Goal: Task Accomplishment & Management: Manage account settings

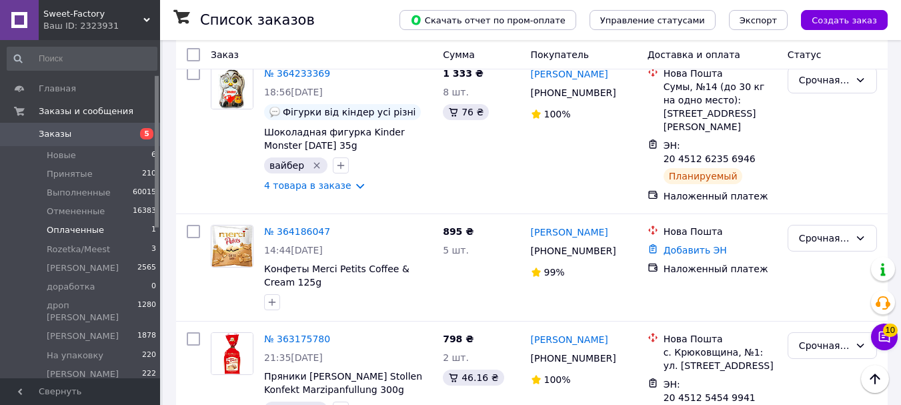
scroll to position [77, 0]
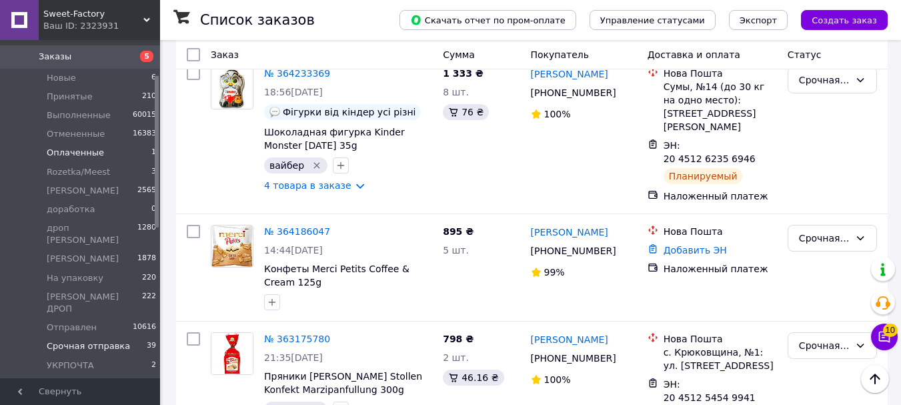
click at [65, 152] on span "Оплаченные" at bounding box center [75, 153] width 57 height 12
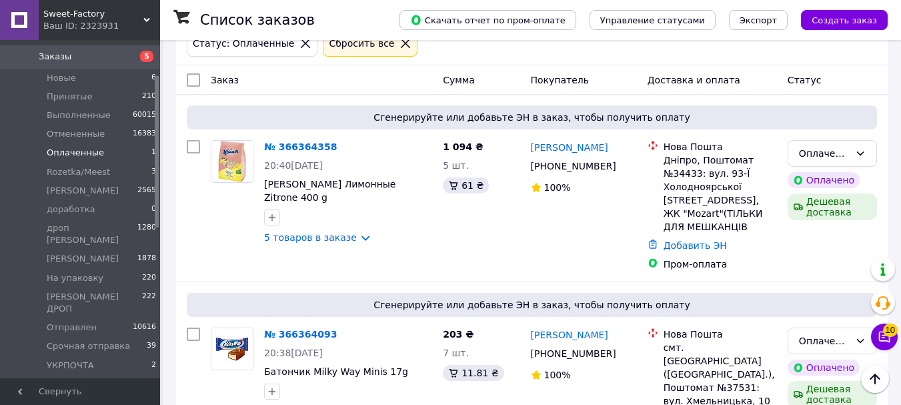
scroll to position [200, 0]
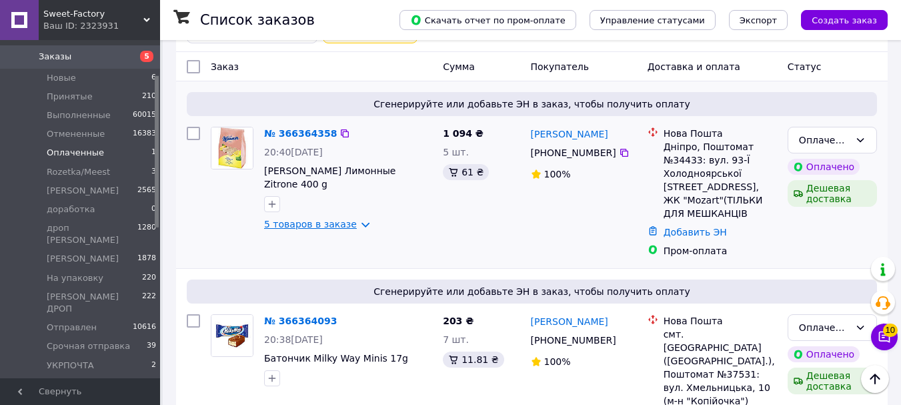
click at [330, 219] on link "5 товаров в заказе" at bounding box center [310, 224] width 93 height 11
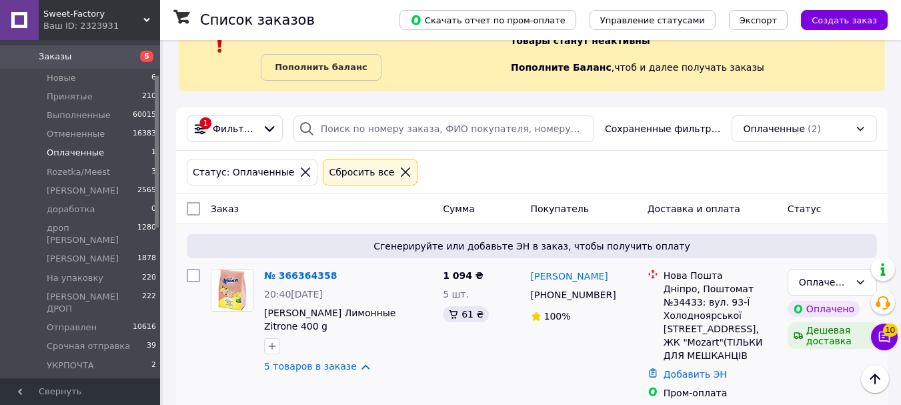
scroll to position [0, 0]
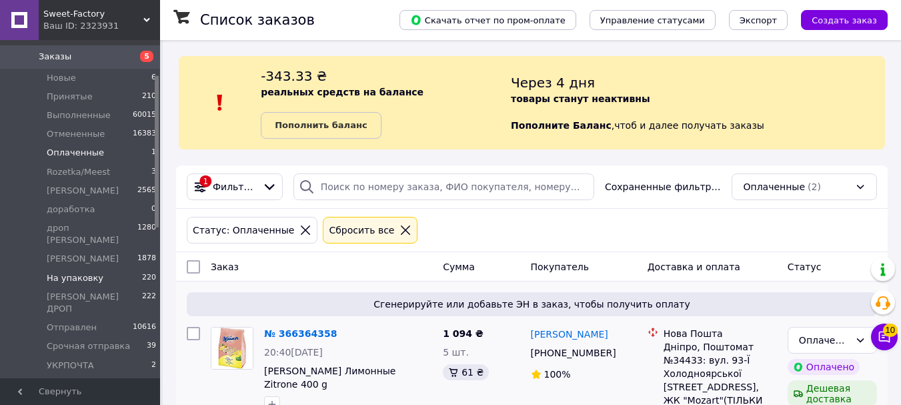
click at [68, 272] on span "На упаковку" at bounding box center [75, 278] width 57 height 12
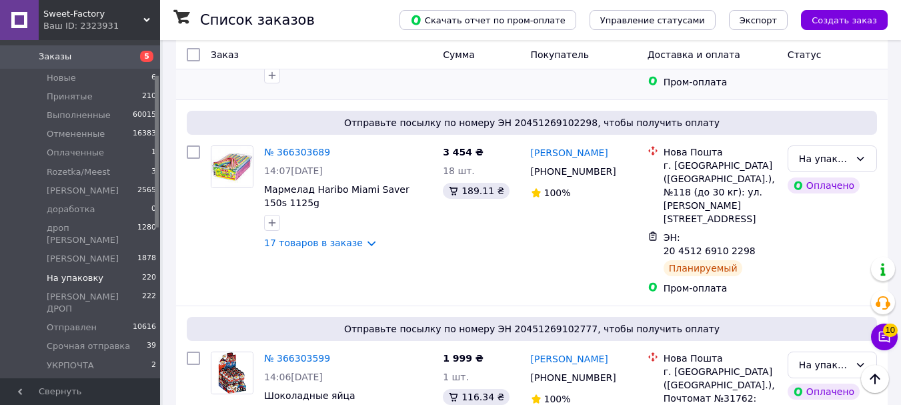
scroll to position [334, 0]
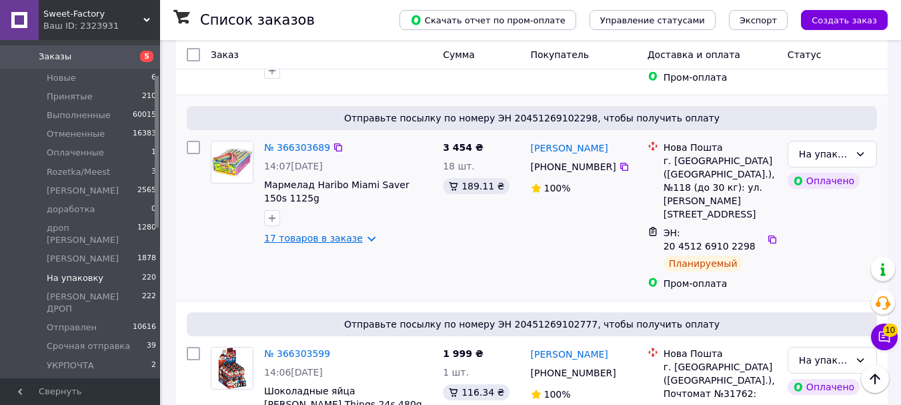
click at [344, 236] on link "17 товаров в заказе" at bounding box center [313, 238] width 99 height 11
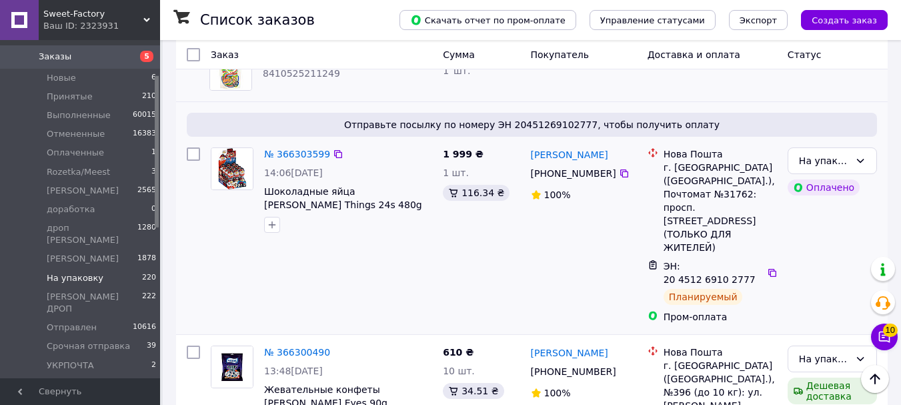
scroll to position [1535, 0]
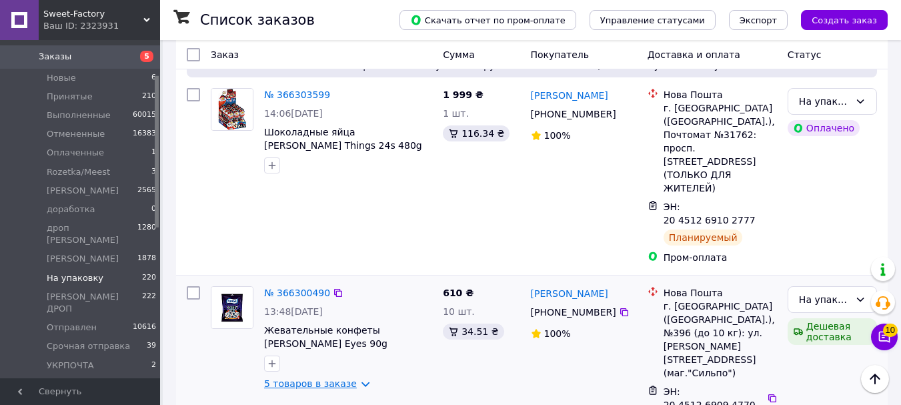
click at [316, 378] on link "5 товаров в заказе" at bounding box center [310, 383] width 93 height 11
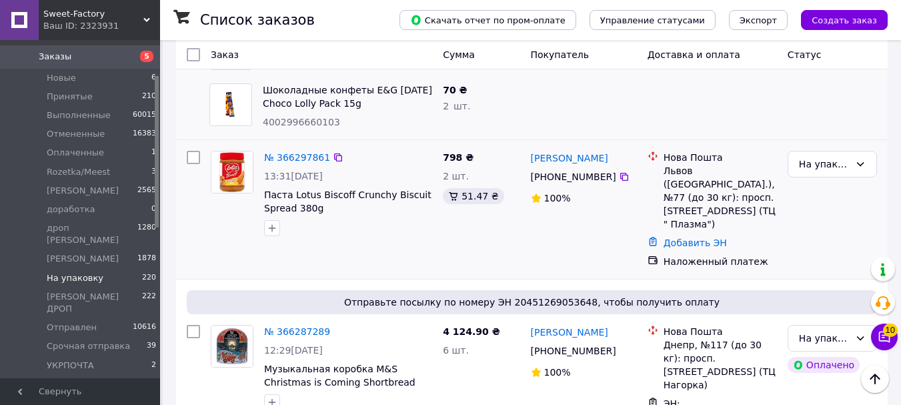
scroll to position [2202, 0]
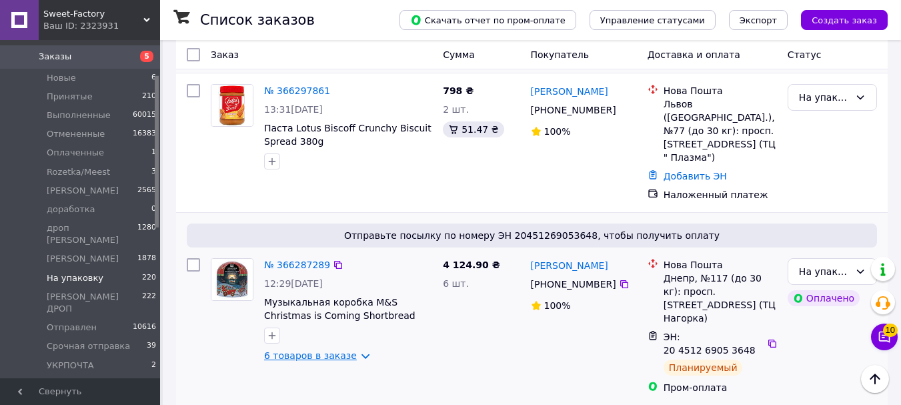
click at [328, 350] on link "6 товаров в заказе" at bounding box center [310, 355] width 93 height 11
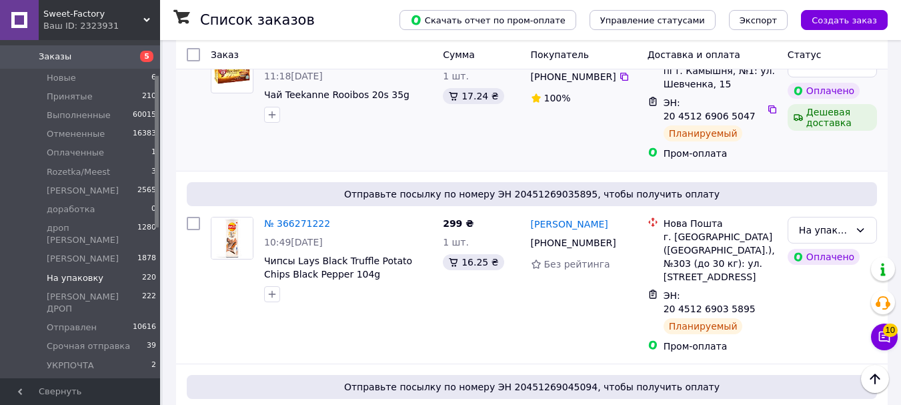
scroll to position [3003, 0]
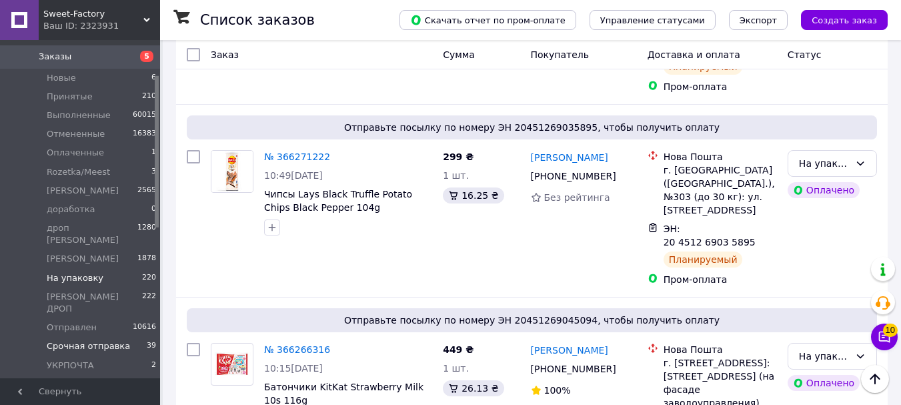
click at [72, 340] on span "Срочная отправка" at bounding box center [88, 346] width 83 height 12
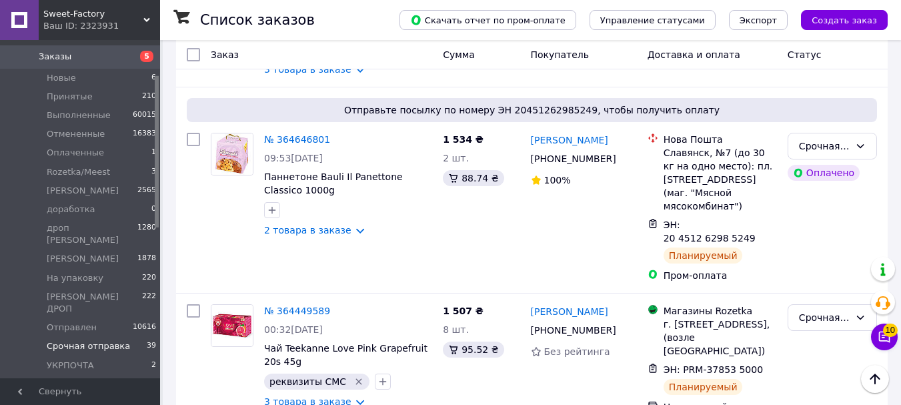
scroll to position [1535, 0]
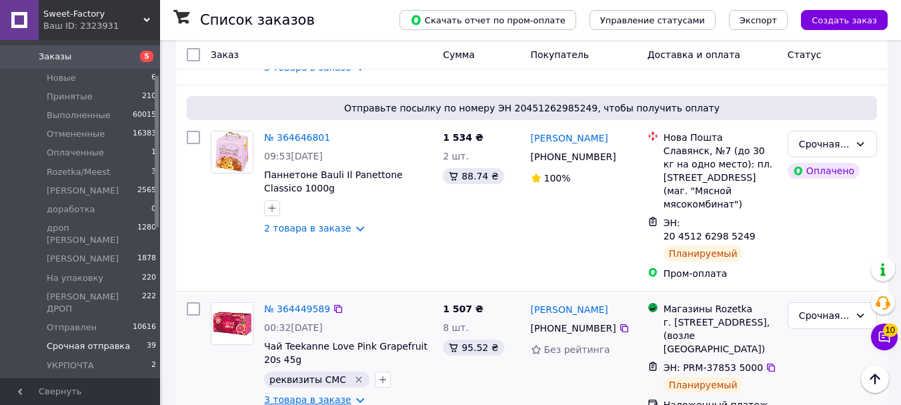
click at [333, 394] on link "3 товара в заказе" at bounding box center [307, 399] width 87 height 11
click at [298, 304] on link "№ 364449589" at bounding box center [297, 309] width 66 height 11
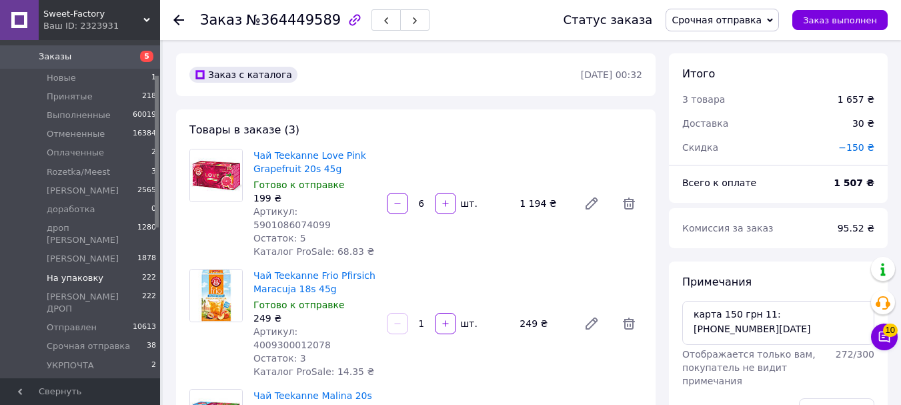
click at [74, 272] on span "На упаковку" at bounding box center [75, 278] width 57 height 12
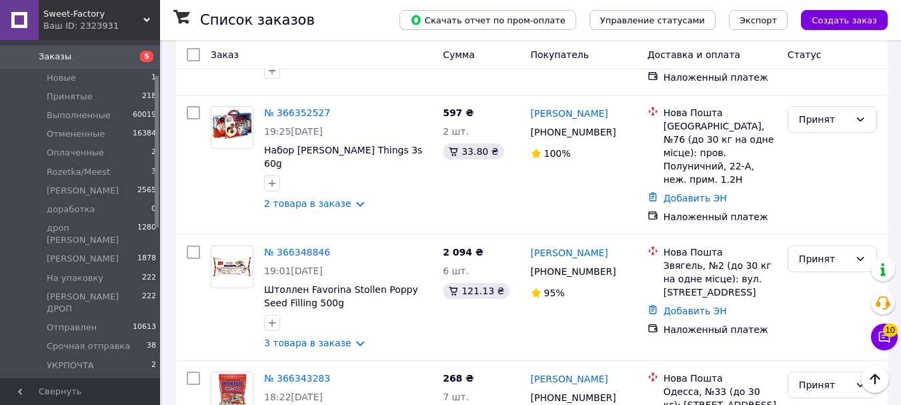
scroll to position [846, 0]
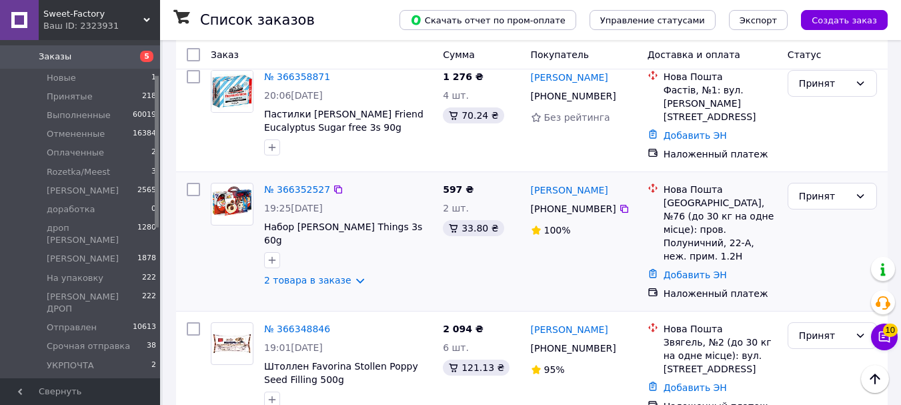
click at [347, 275] on link "2 товара в заказе" at bounding box center [307, 280] width 87 height 11
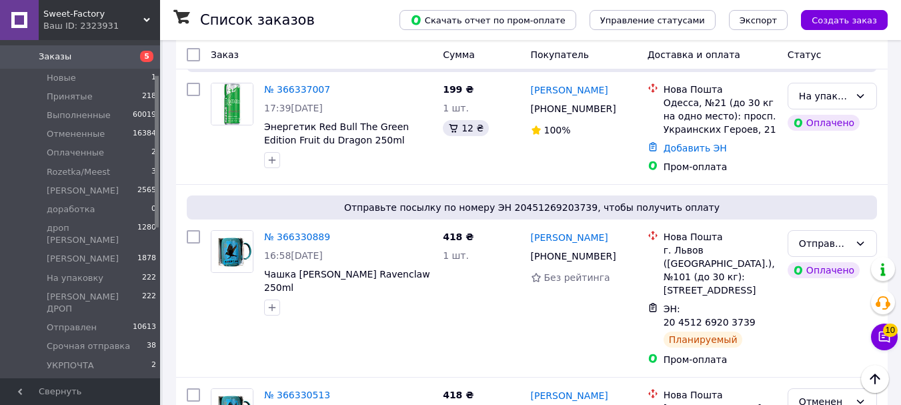
scroll to position [1647, 0]
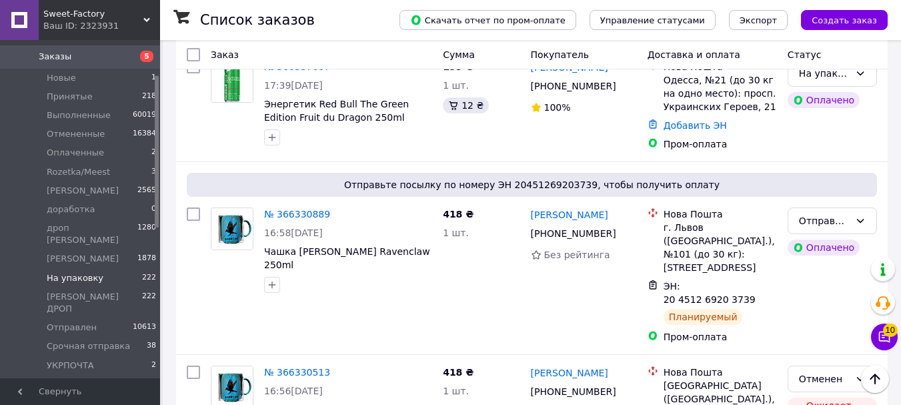
click at [78, 272] on span "На упаковку" at bounding box center [75, 278] width 57 height 12
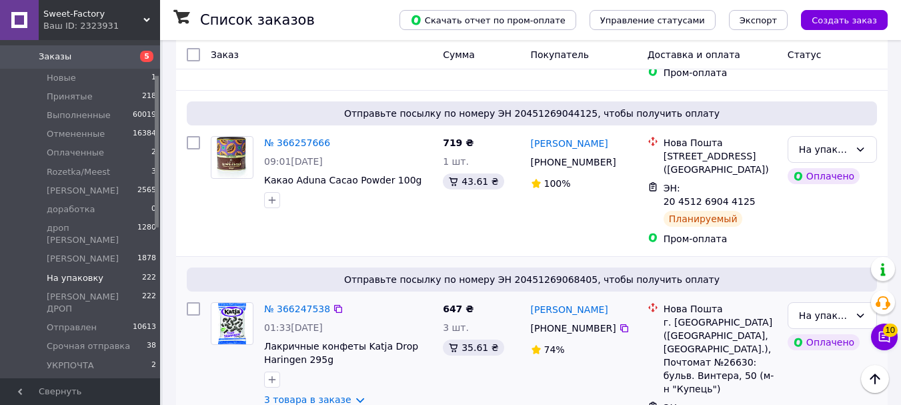
scroll to position [1868, 0]
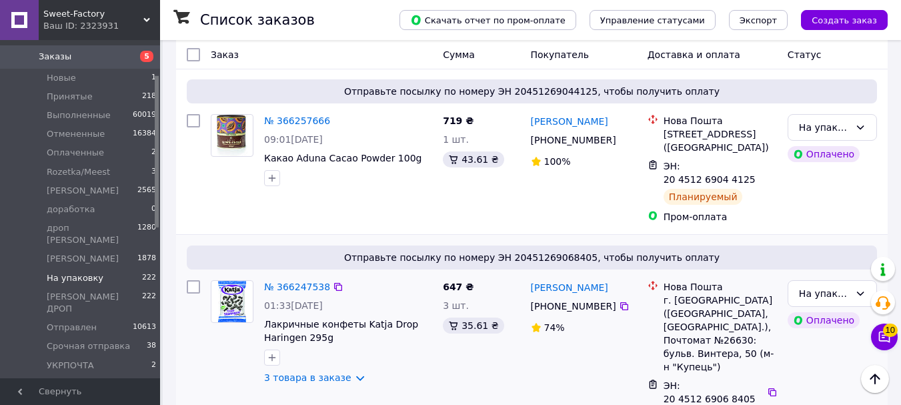
drag, startPoint x: 340, startPoint y: 179, endPoint x: 416, endPoint y: 176, distance: 76.1
click at [340, 372] on link "3 товара в заказе" at bounding box center [307, 377] width 87 height 11
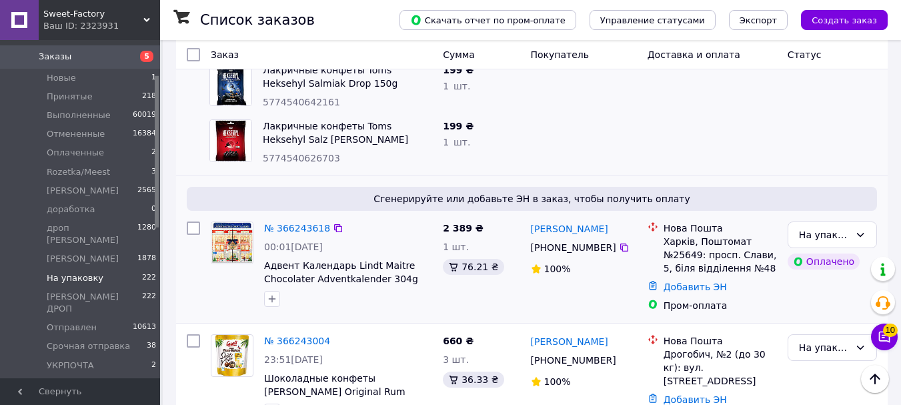
scroll to position [2335, 0]
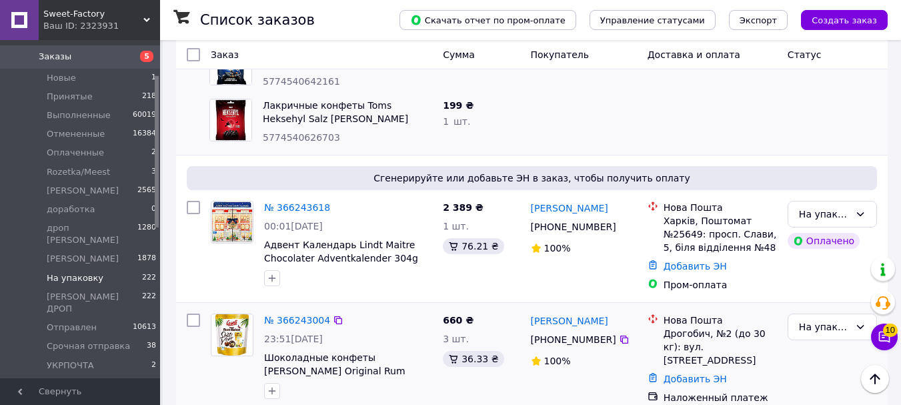
click at [322, 404] on link "3 товара в заказе" at bounding box center [307, 411] width 87 height 11
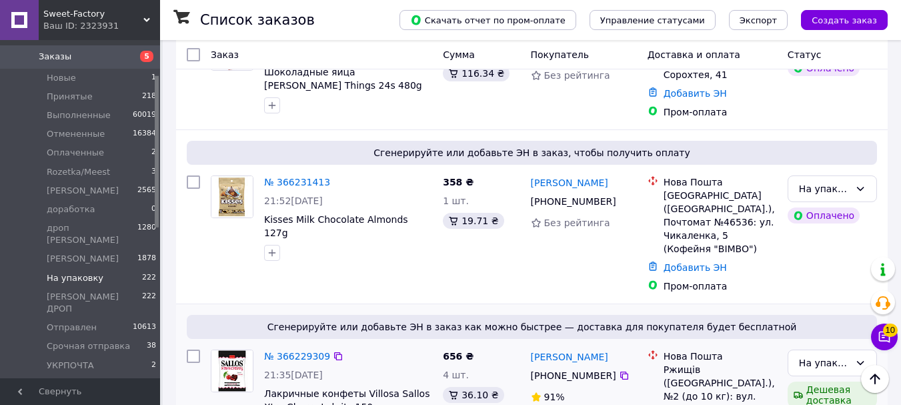
scroll to position [3536, 0]
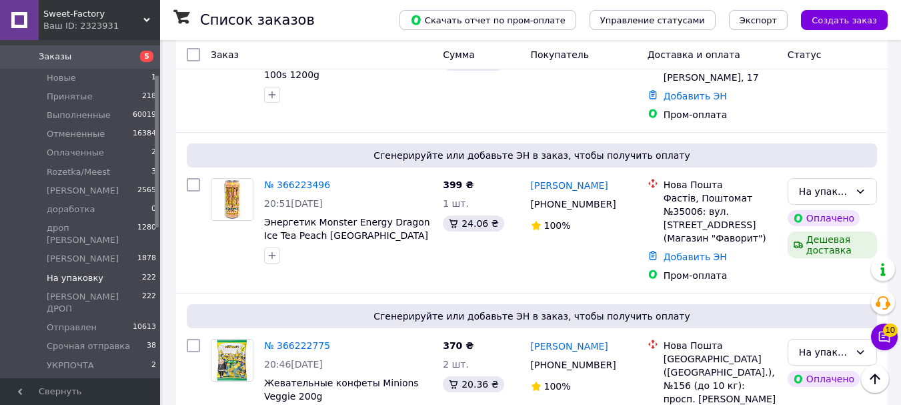
scroll to position [4537, 0]
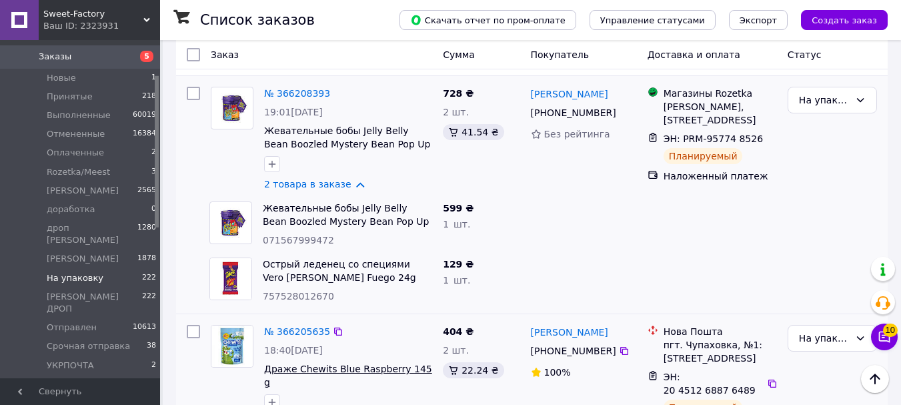
scroll to position [4937, 0]
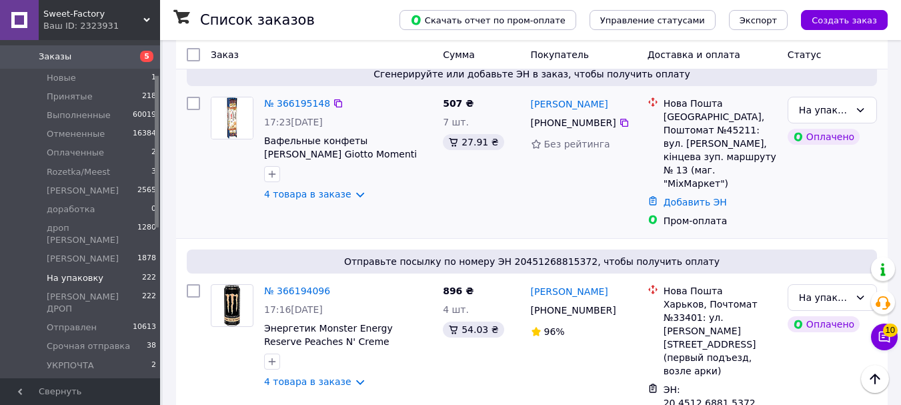
scroll to position [5671, 0]
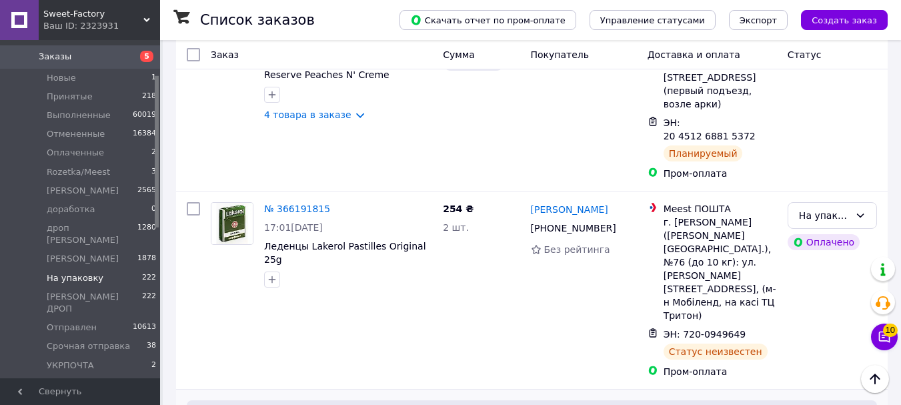
scroll to position [5738, 0]
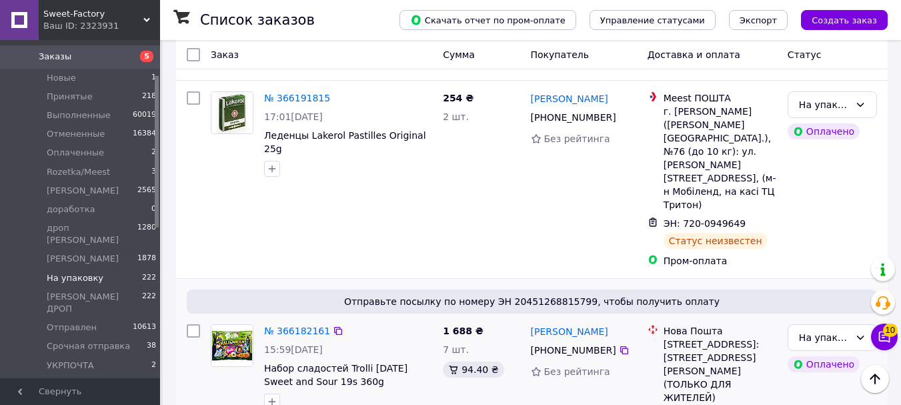
scroll to position [5938, 0]
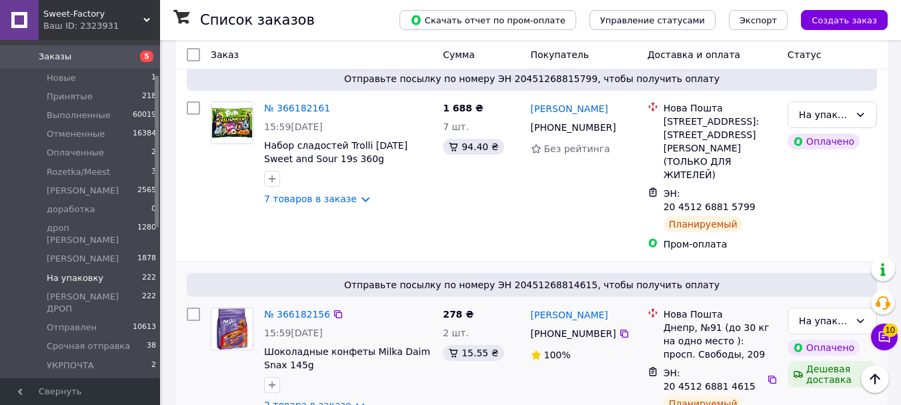
scroll to position [6205, 0]
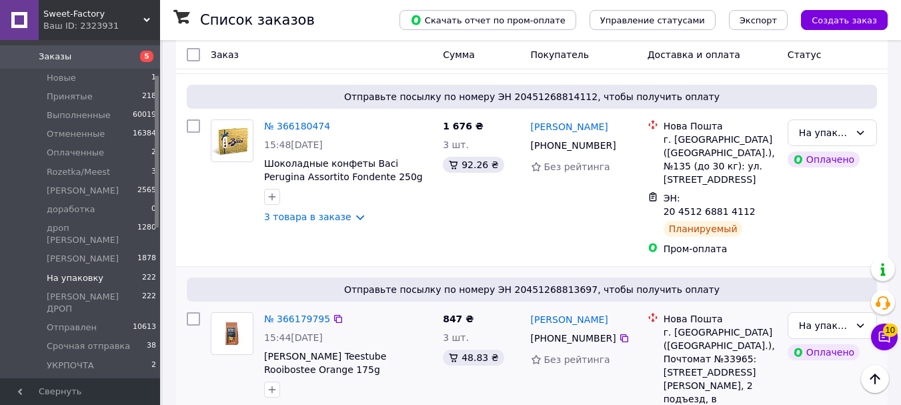
scroll to position [6539, 0]
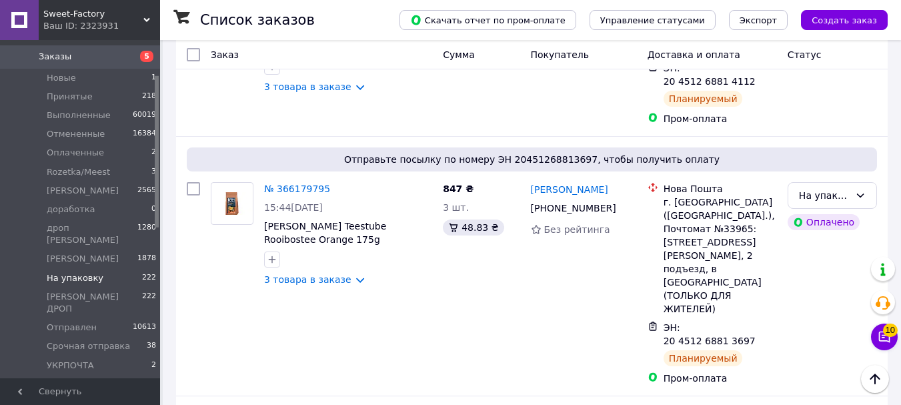
scroll to position [6606, 0]
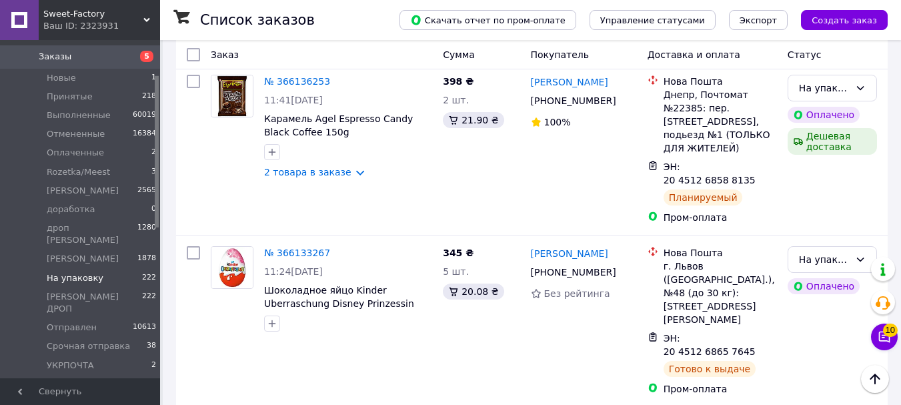
scroll to position [8607, 0]
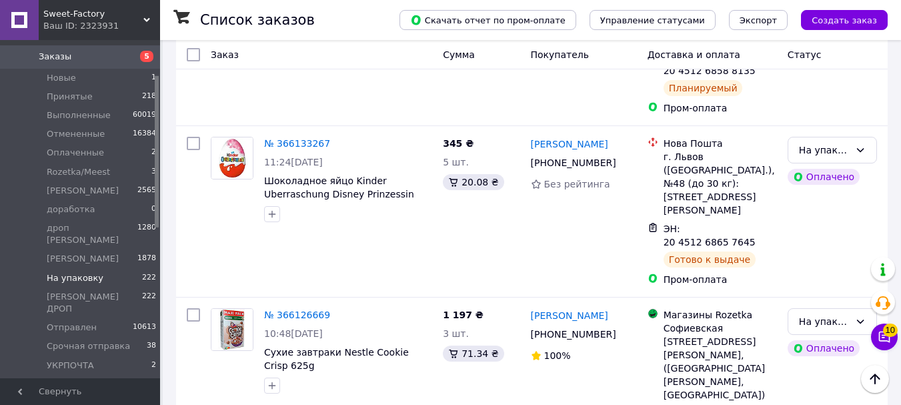
scroll to position [8674, 0]
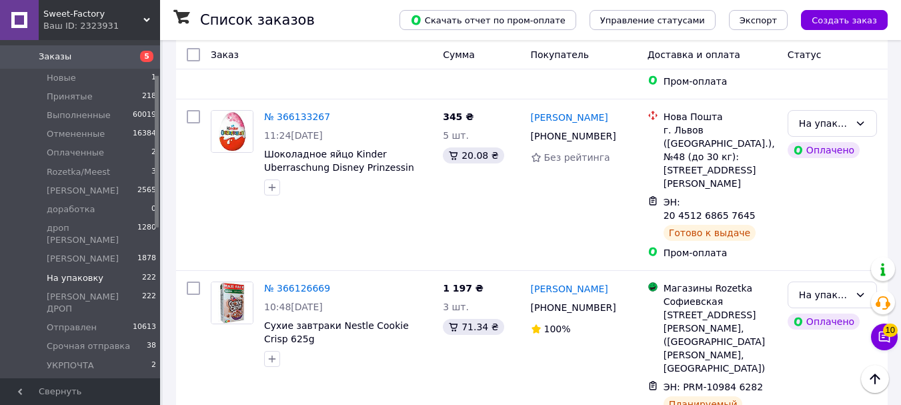
scroll to position [8741, 0]
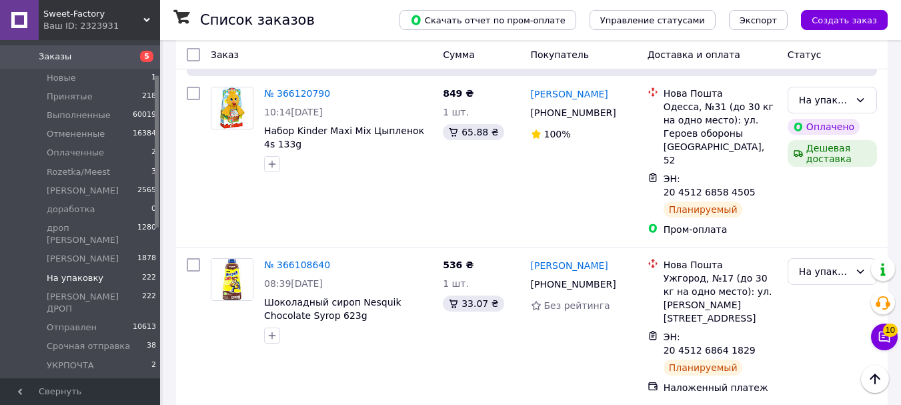
scroll to position [9808, 0]
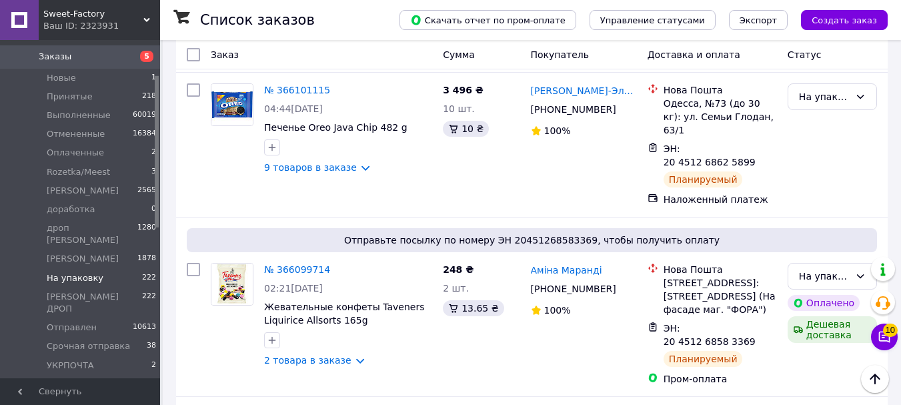
scroll to position [10142, 0]
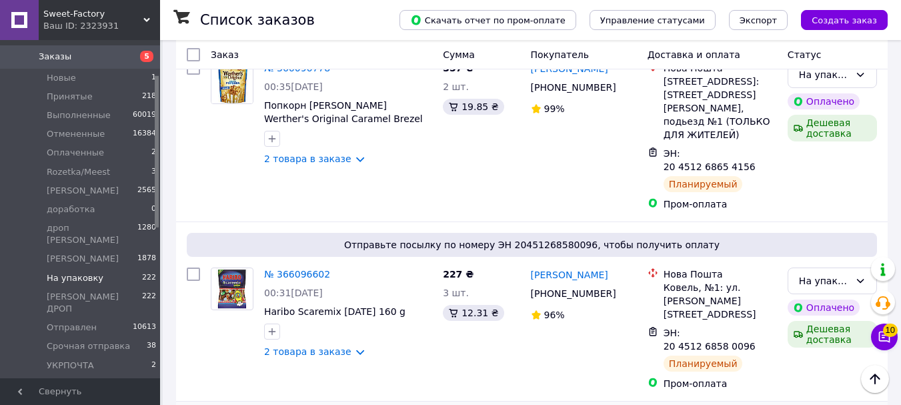
scroll to position [10876, 0]
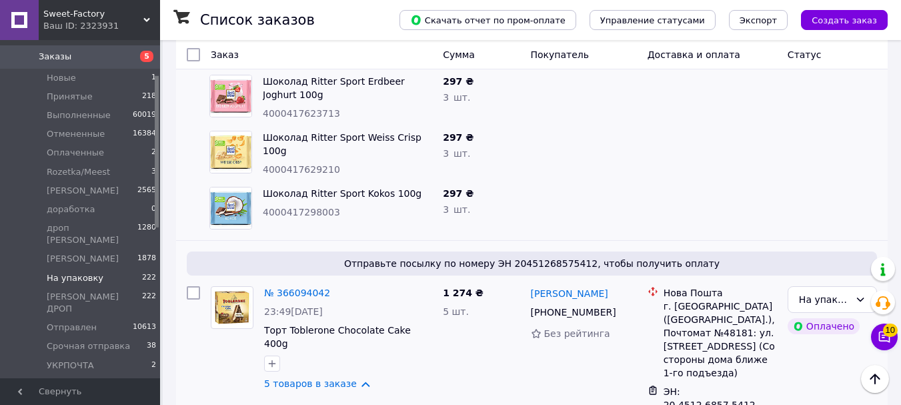
scroll to position [11810, 0]
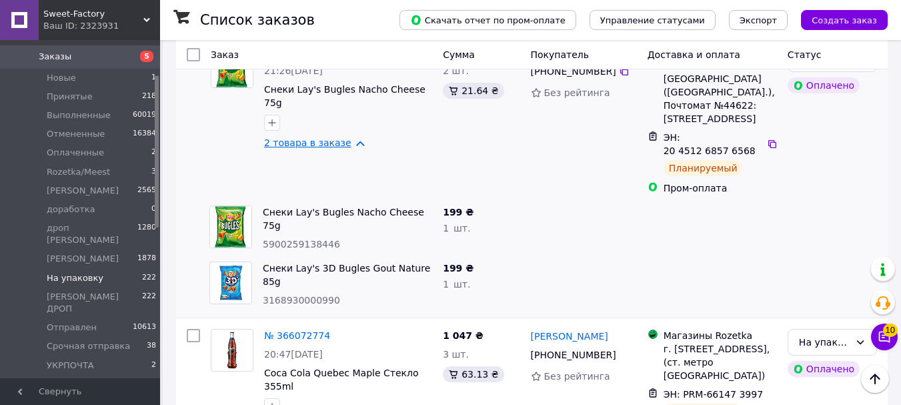
scroll to position [13078, 0]
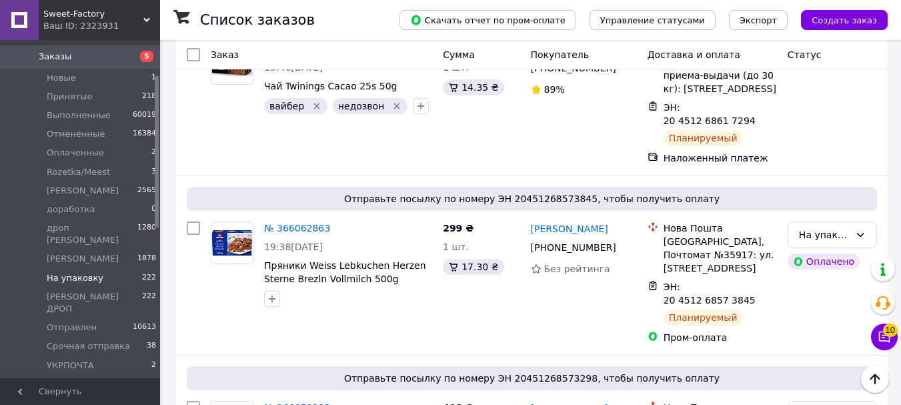
scroll to position [13678, 0]
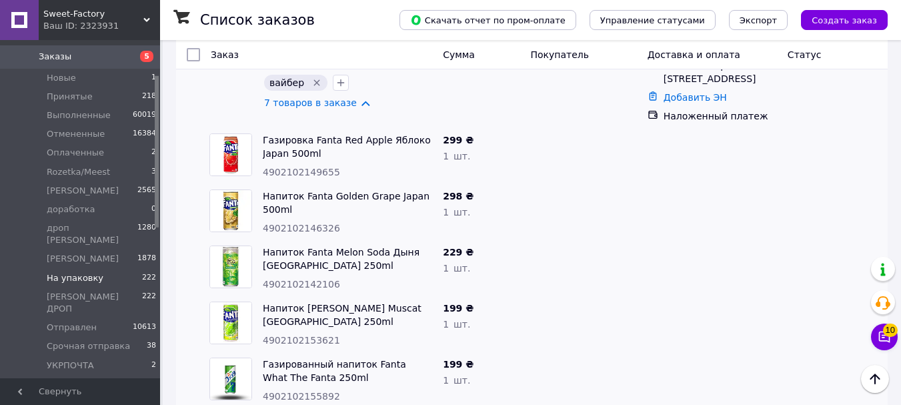
scroll to position [14546, 0]
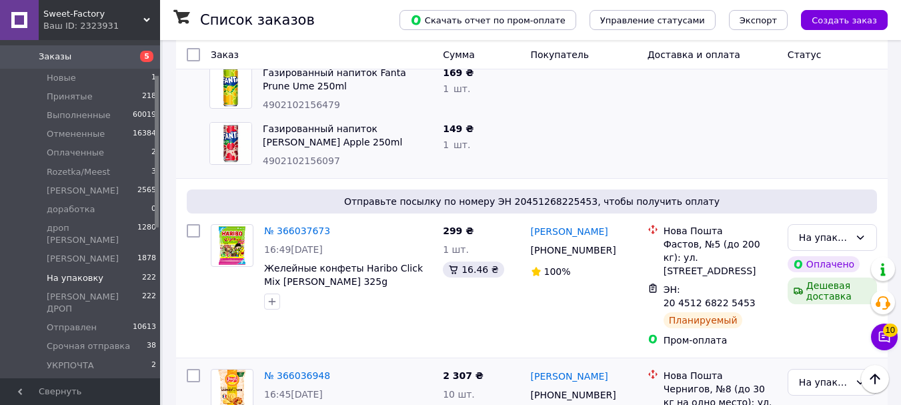
scroll to position [14812, 0]
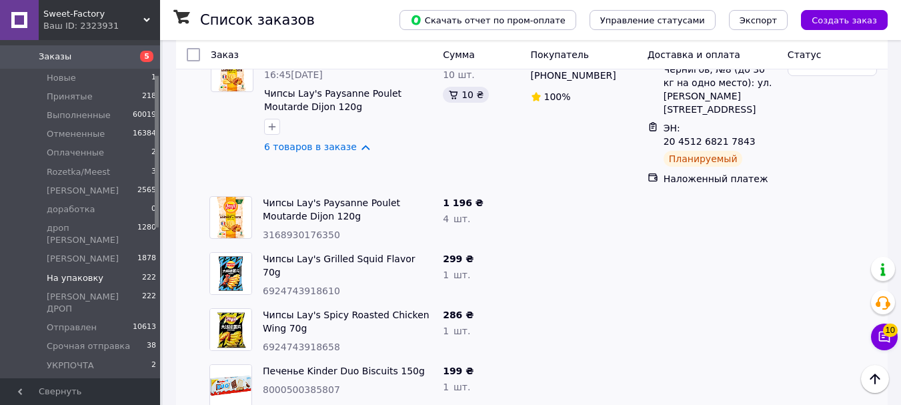
scroll to position [15213, 0]
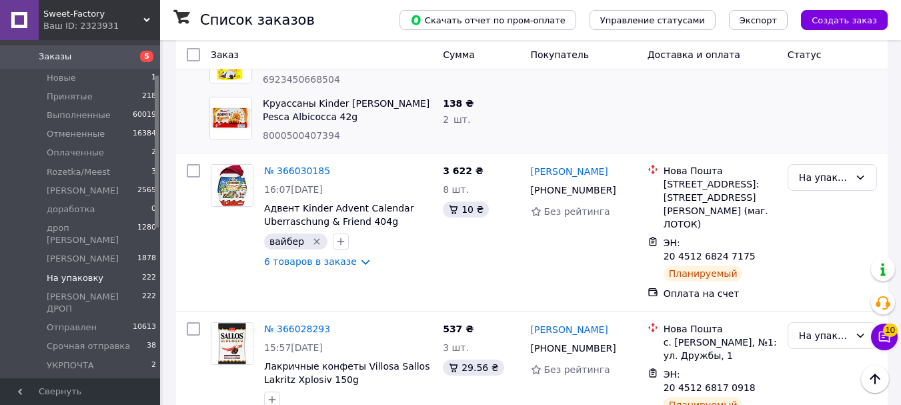
scroll to position [15546, 0]
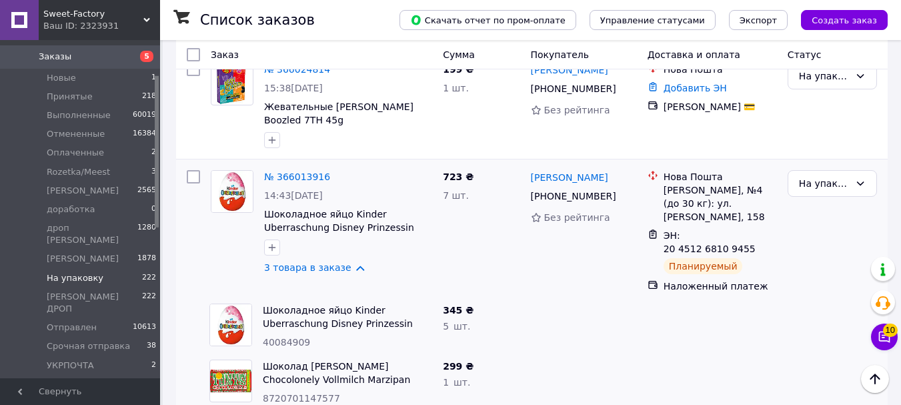
scroll to position [15947, 0]
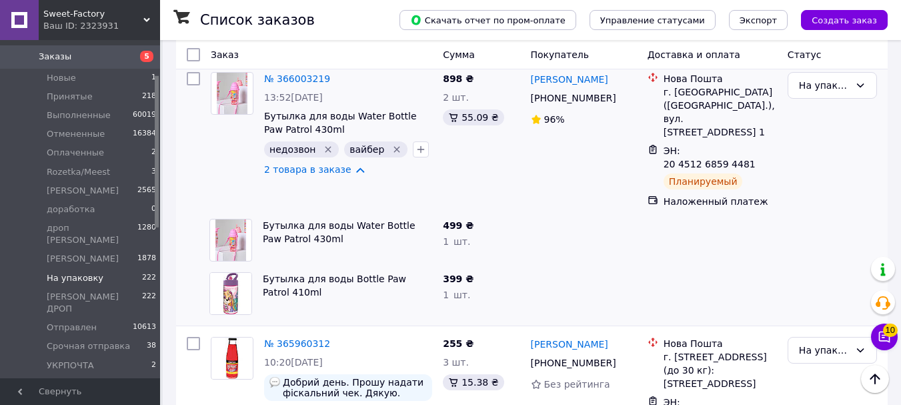
scroll to position [16347, 0]
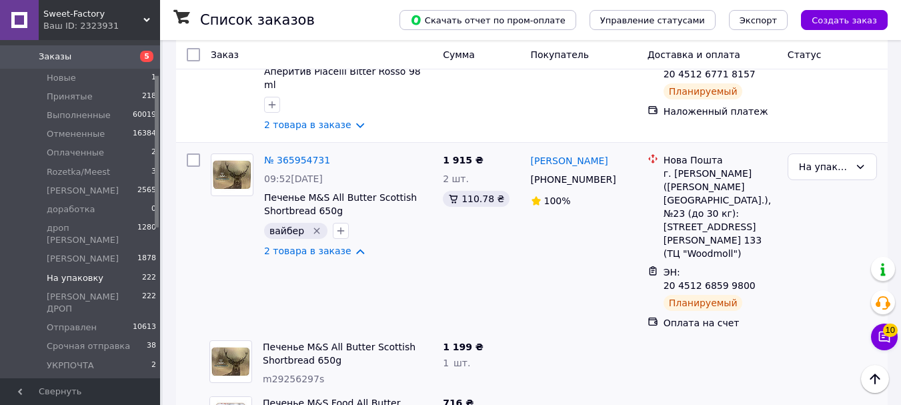
scroll to position [16681, 0]
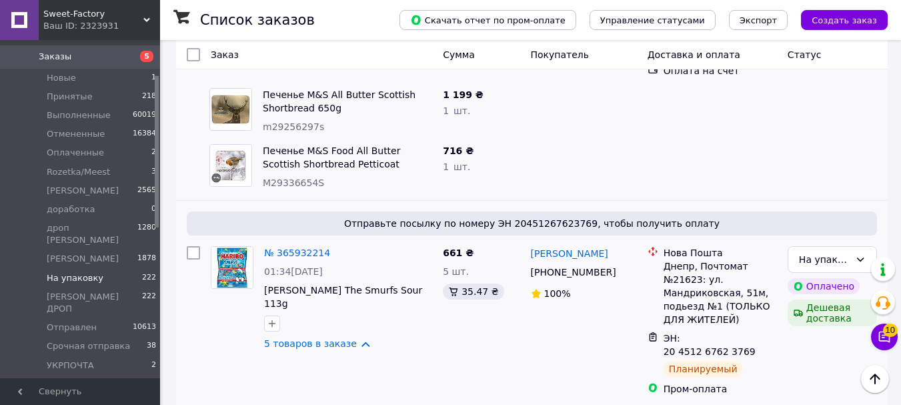
scroll to position [16948, 0]
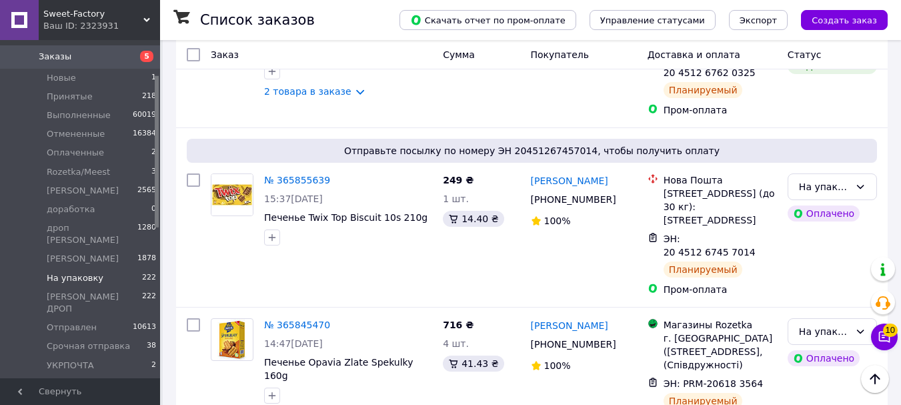
scroll to position [19494, 0]
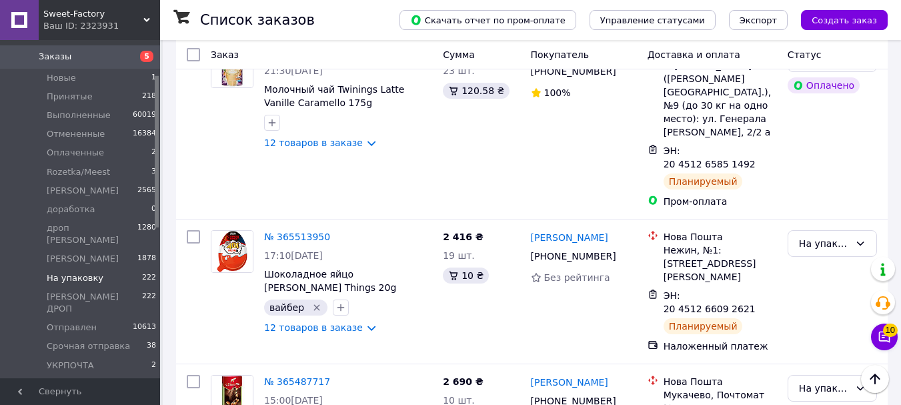
scroll to position [667, 0]
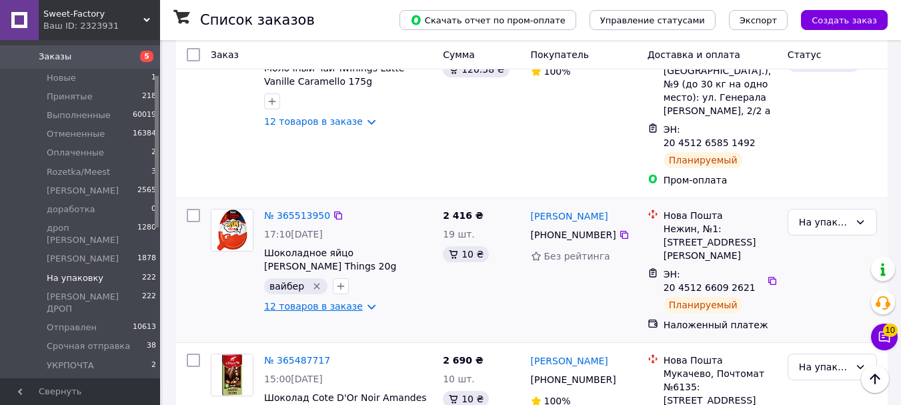
click at [348, 301] on link "12 товаров в заказе" at bounding box center [313, 306] width 99 height 11
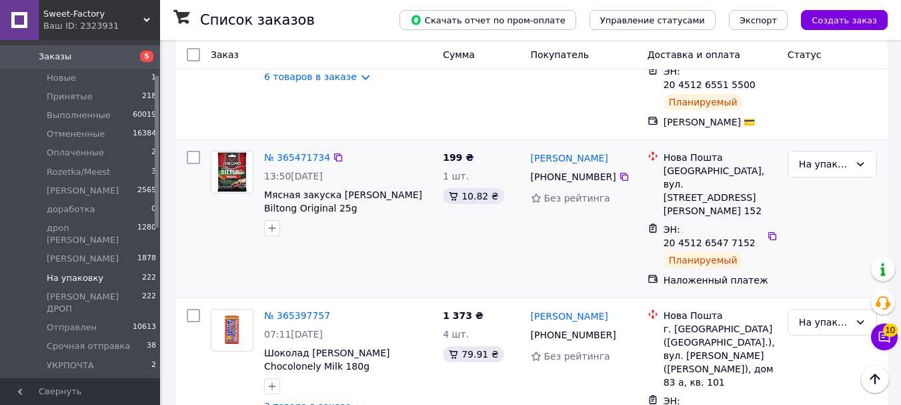
scroll to position [1735, 0]
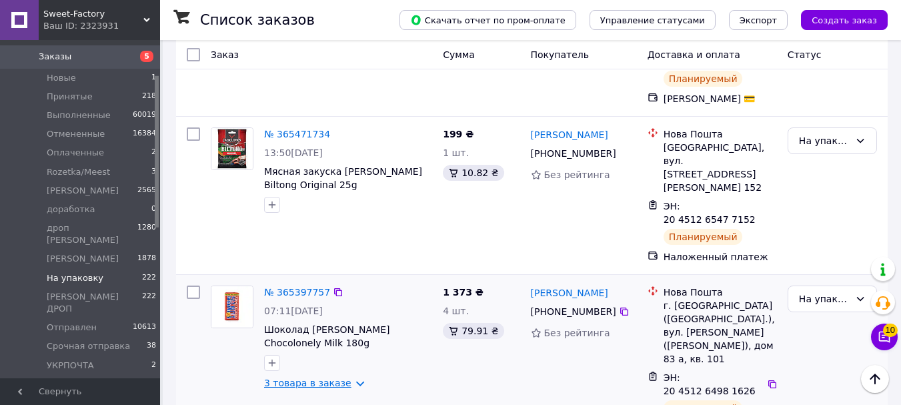
click at [333, 378] on link "3 товара в заказе" at bounding box center [307, 383] width 87 height 11
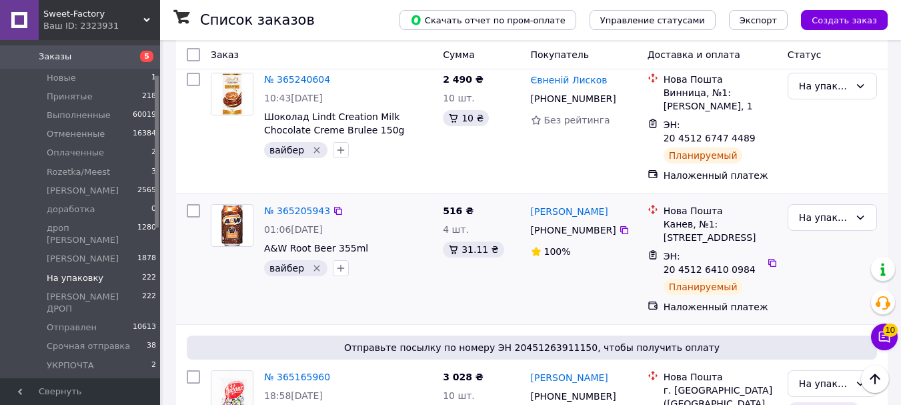
scroll to position [2469, 0]
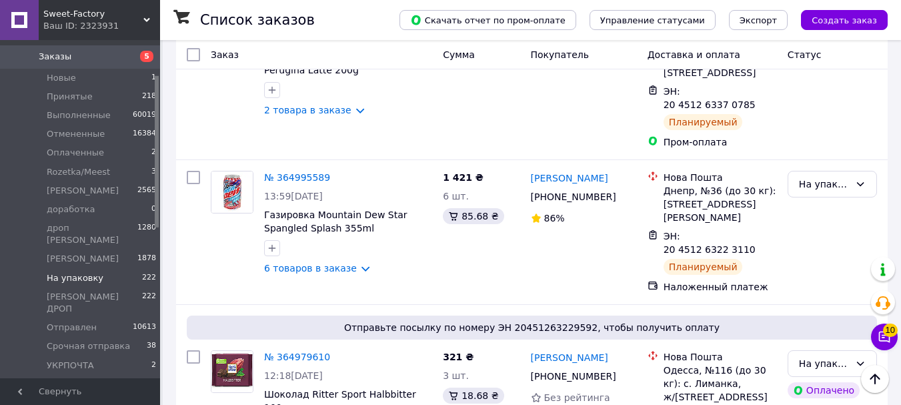
scroll to position [4270, 0]
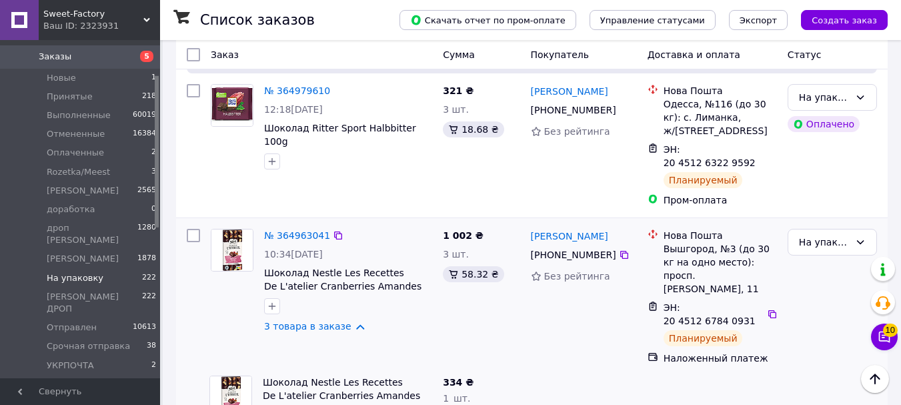
scroll to position [4537, 0]
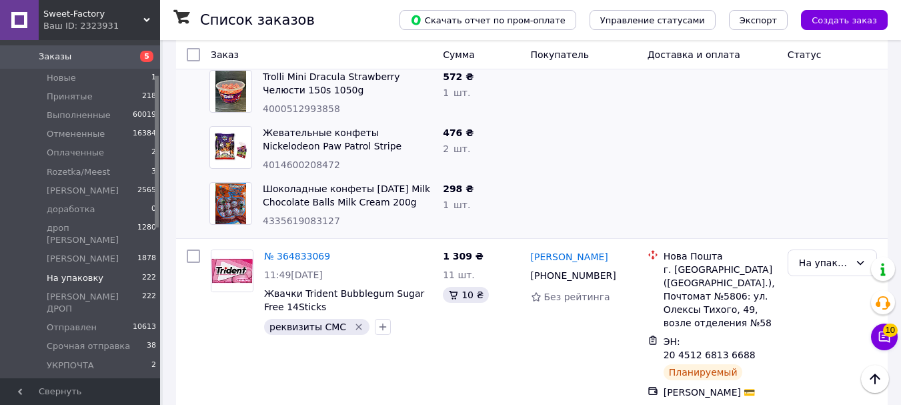
scroll to position [5738, 0]
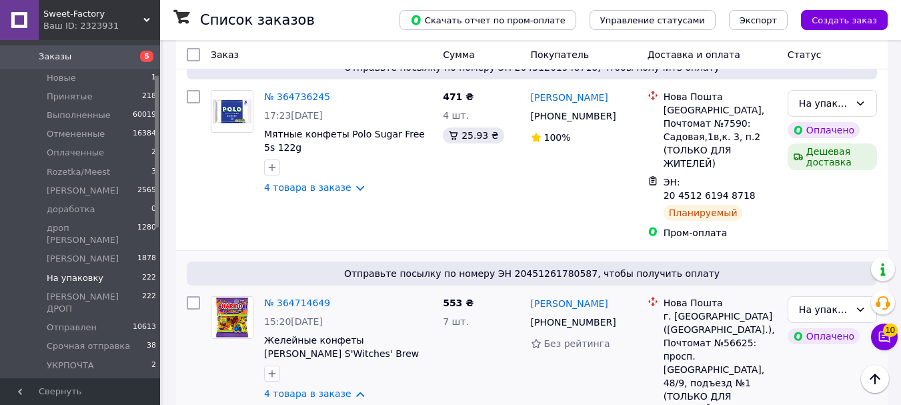
scroll to position [6138, 0]
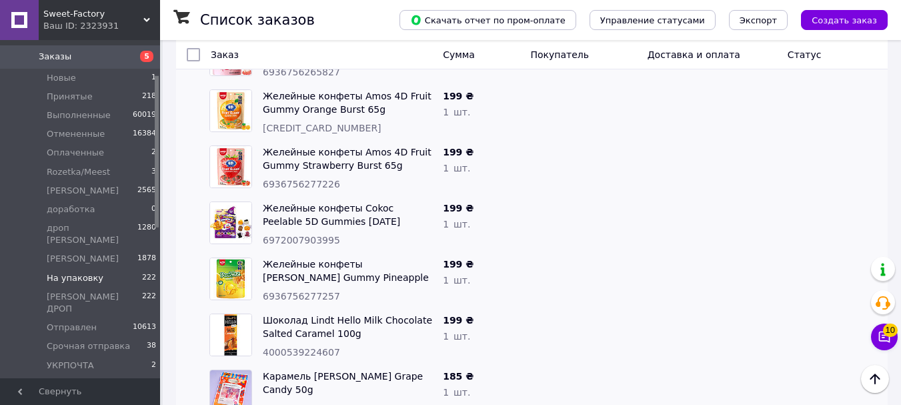
scroll to position [8007, 0]
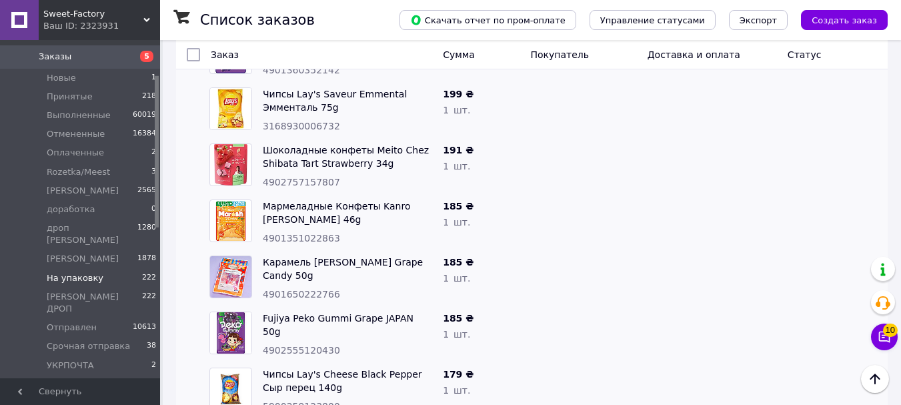
scroll to position [10008, 0]
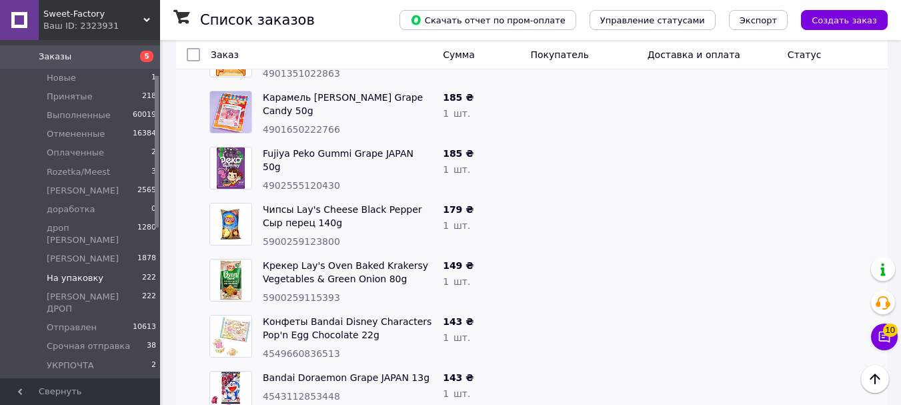
scroll to position [10075, 0]
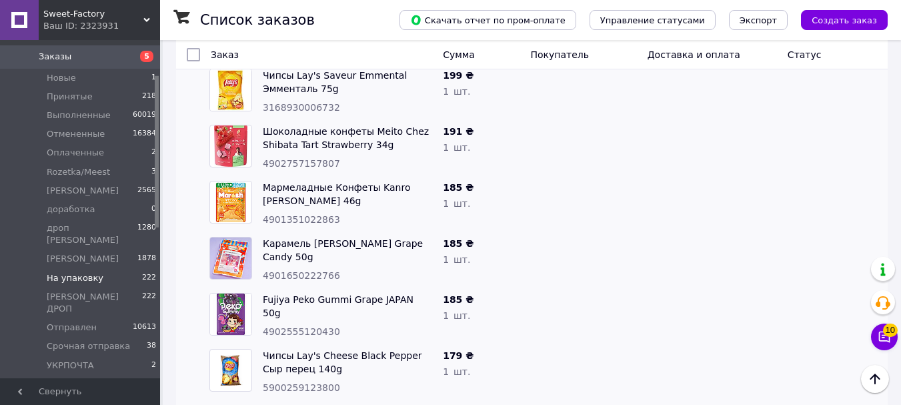
scroll to position [10008, 0]
drag, startPoint x: 345, startPoint y: 190, endPoint x: 384, endPoint y: 185, distance: 39.7
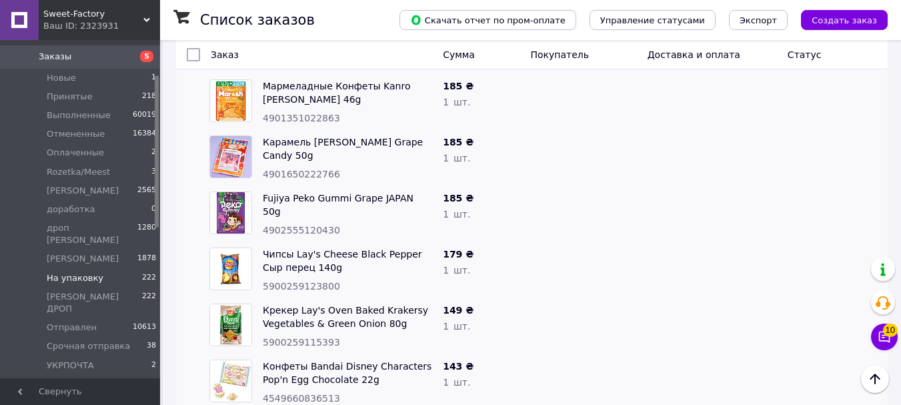
scroll to position [10142, 0]
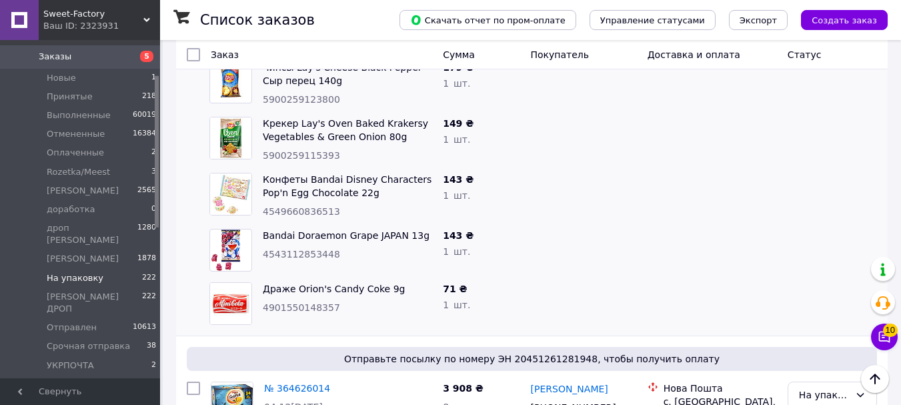
scroll to position [10275, 0]
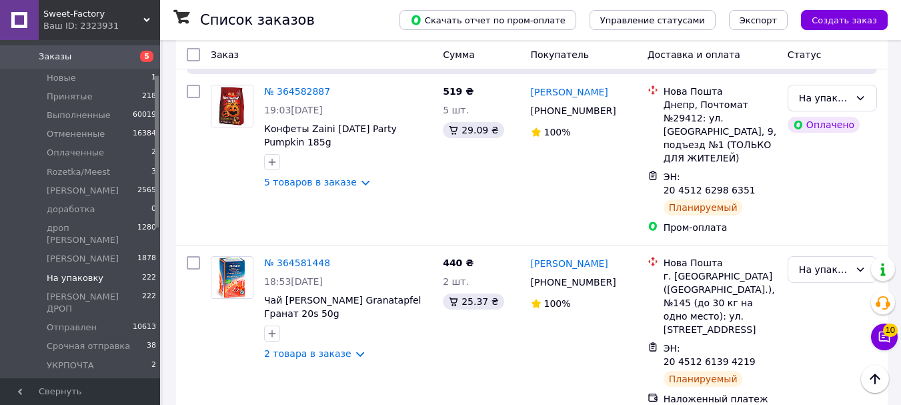
scroll to position [10809, 0]
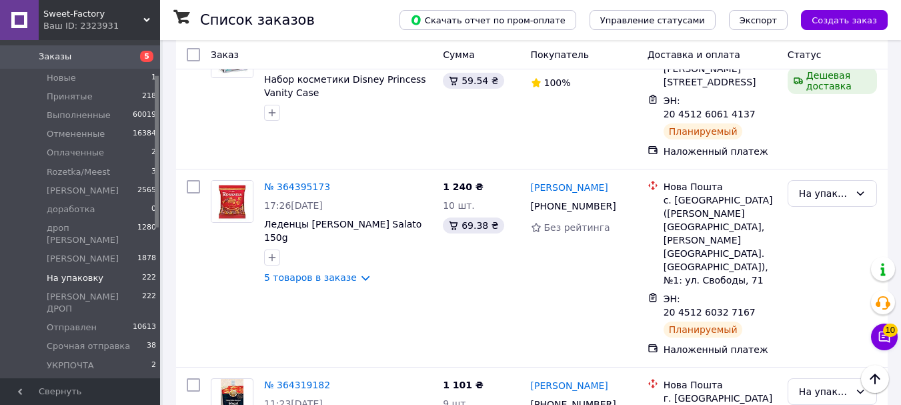
scroll to position [11209, 0]
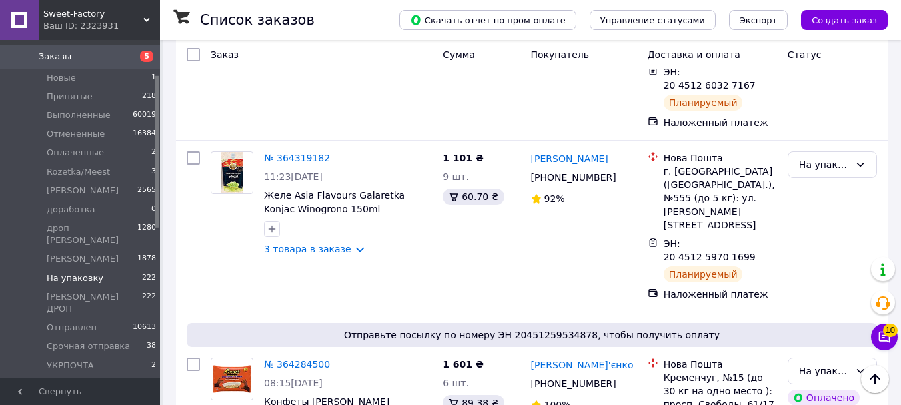
scroll to position [11276, 0]
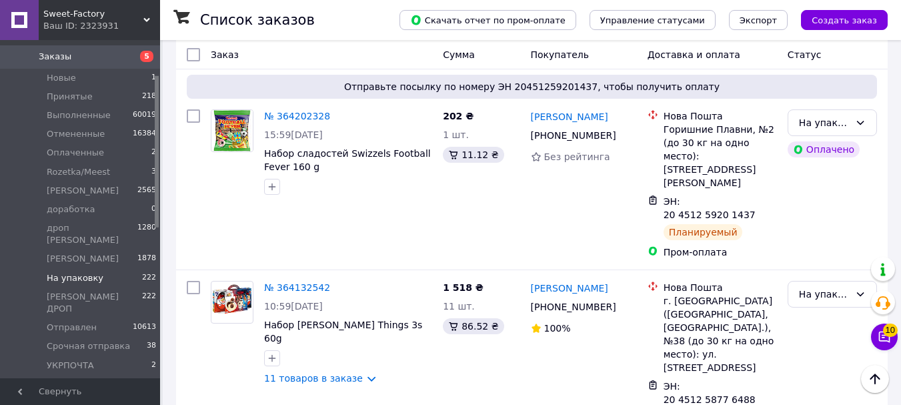
scroll to position [11810, 0]
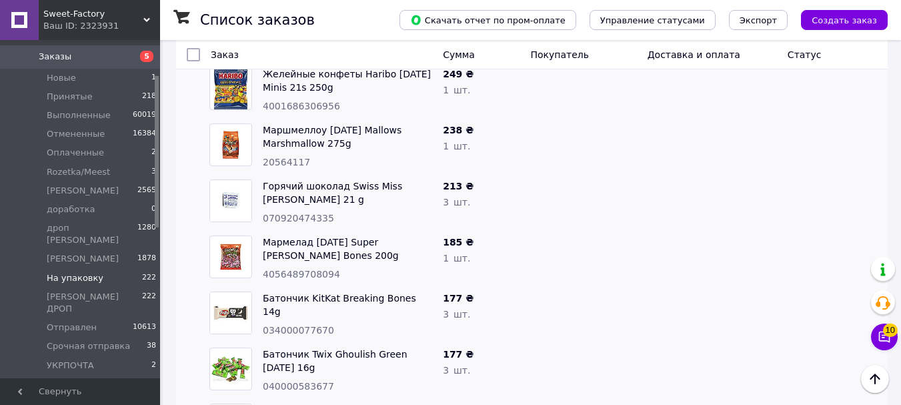
scroll to position [13278, 0]
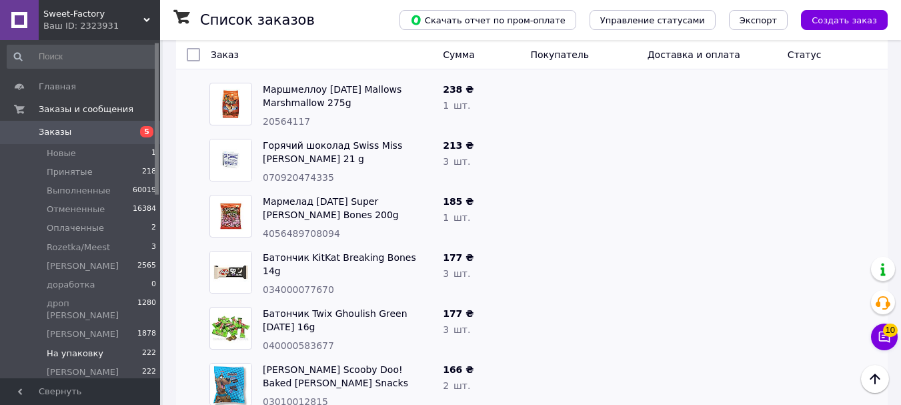
scroll to position [0, 0]
click at [71, 131] on span "Заказы" at bounding box center [81, 134] width 85 height 12
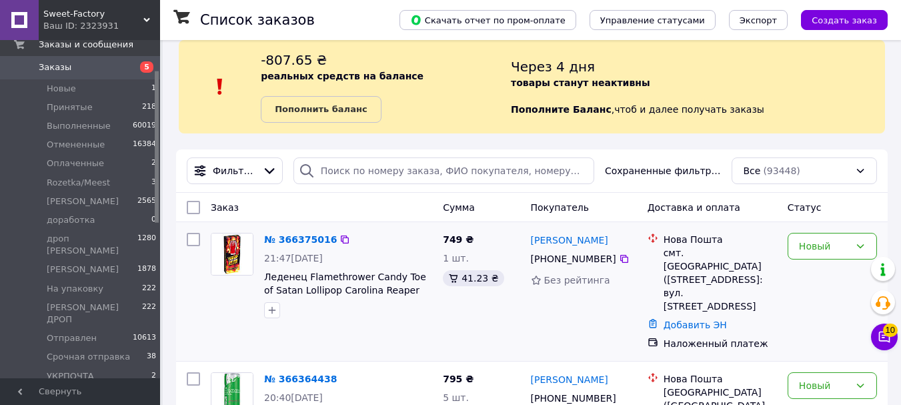
scroll to position [133, 0]
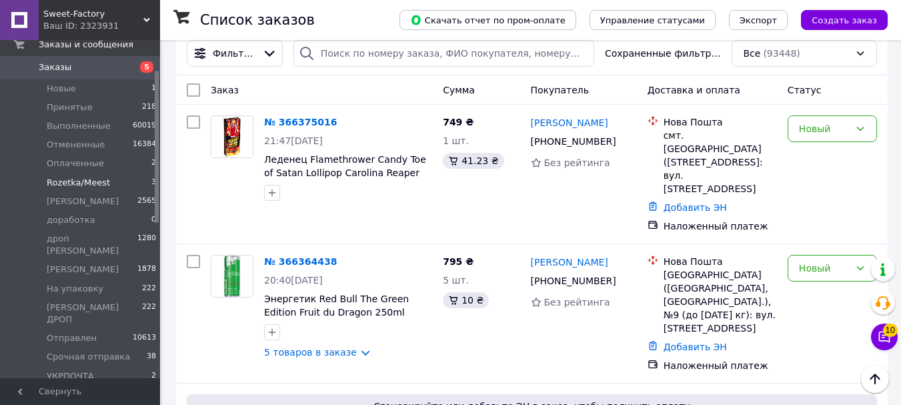
click at [125, 181] on li "Rozetka/Meest 3" at bounding box center [82, 182] width 164 height 19
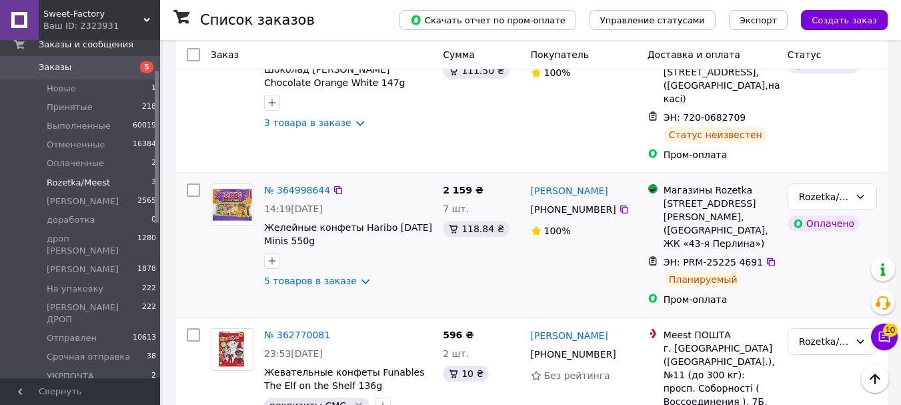
scroll to position [334, 0]
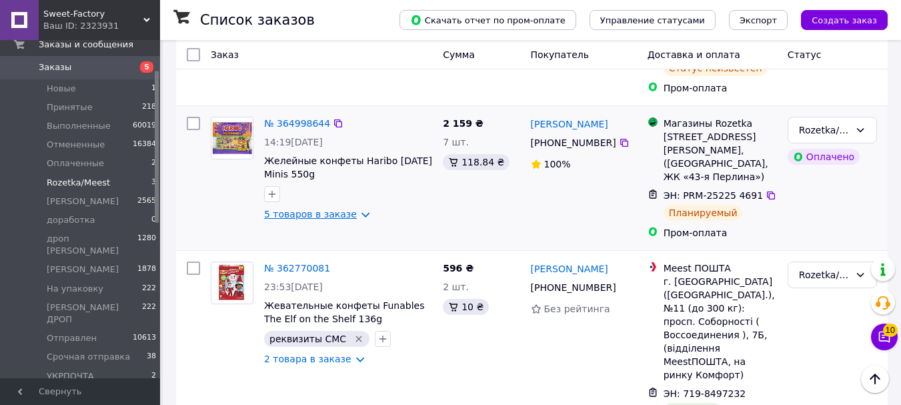
click at [306, 209] on link "5 товаров в заказе" at bounding box center [310, 214] width 93 height 11
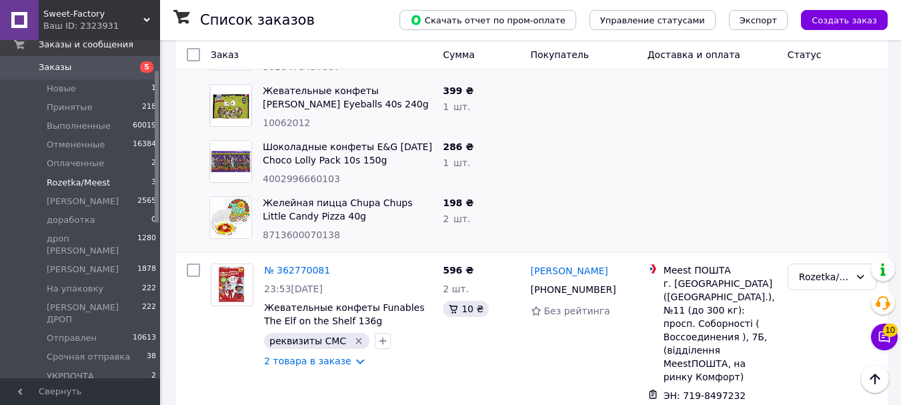
scroll to position [631, 0]
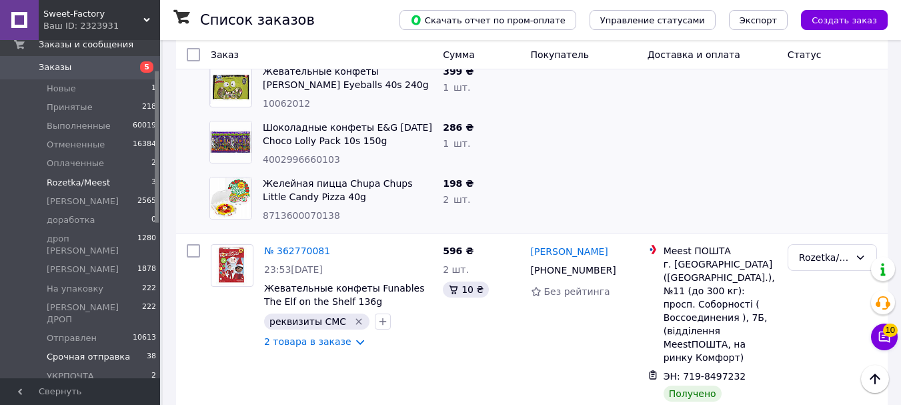
click at [101, 351] on span "Срочная отправка" at bounding box center [88, 357] width 83 height 12
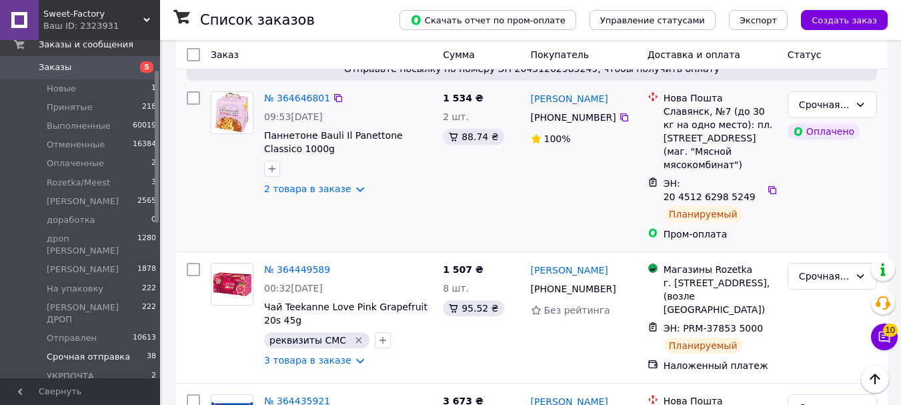
scroll to position [1668, 0]
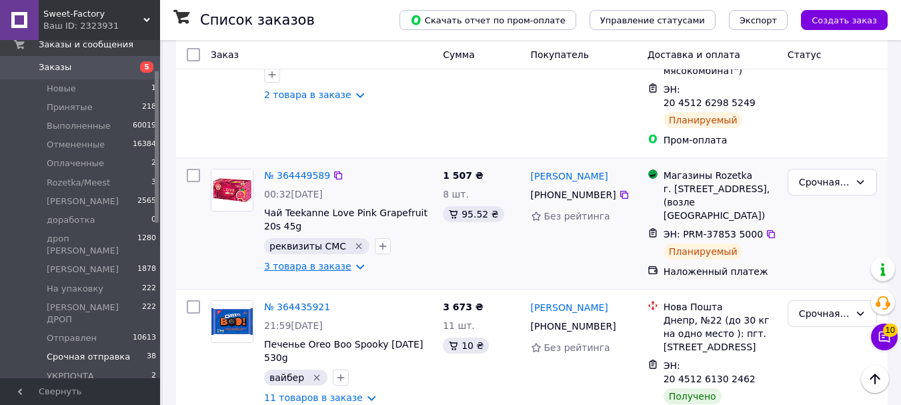
click at [326, 261] on link "3 товара в заказе" at bounding box center [307, 266] width 87 height 11
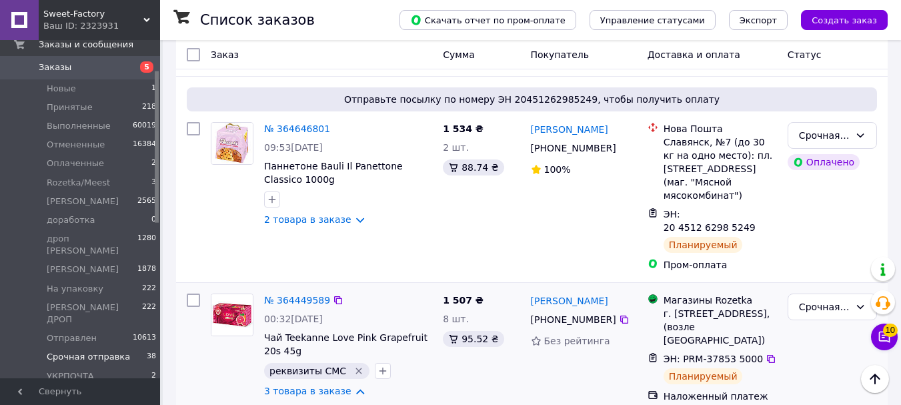
scroll to position [1535, 0]
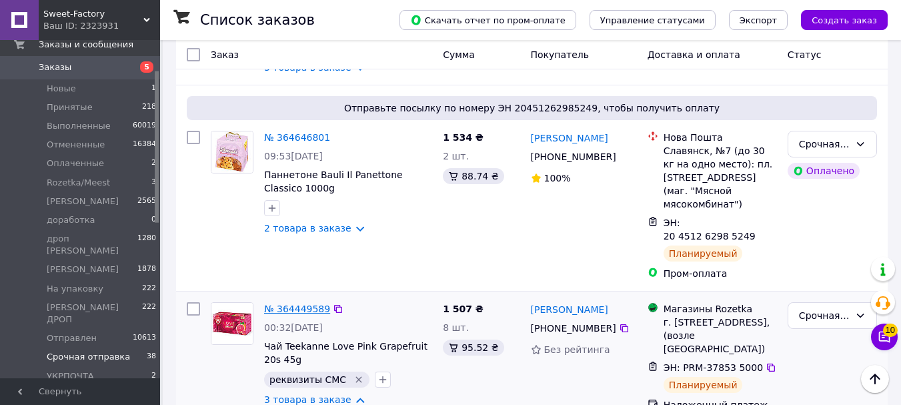
click at [296, 304] on link "№ 364449589" at bounding box center [297, 309] width 66 height 11
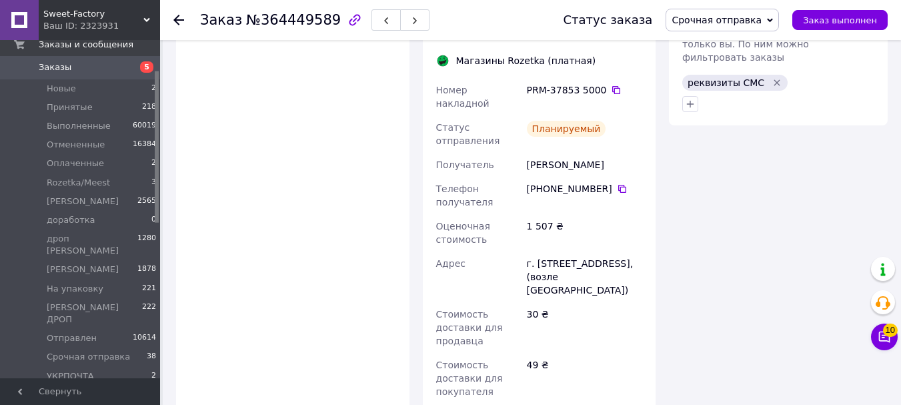
scroll to position [934, 0]
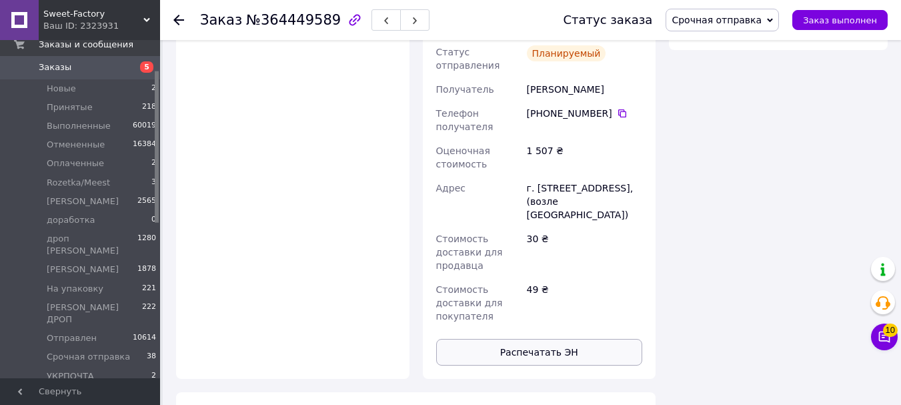
click at [575, 339] on button "Распечатать ЭН" at bounding box center [539, 352] width 207 height 27
click at [724, 21] on span "Срочная отправка" at bounding box center [717, 20] width 90 height 11
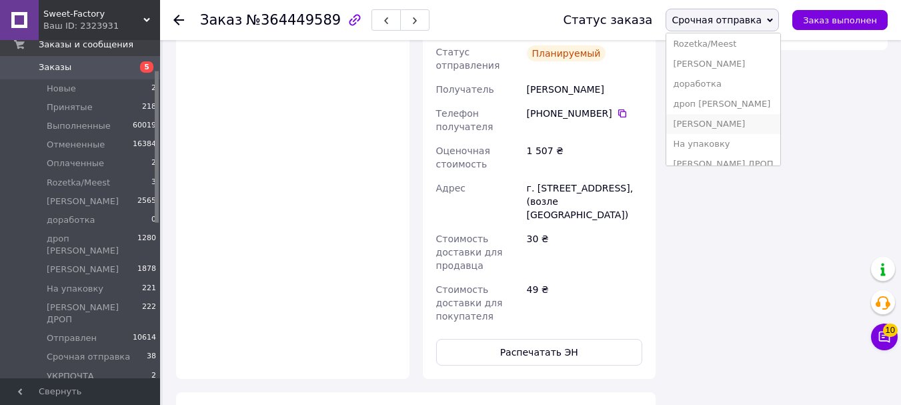
scroll to position [135, 0]
click at [719, 131] on li "Отправлен" at bounding box center [723, 132] width 113 height 20
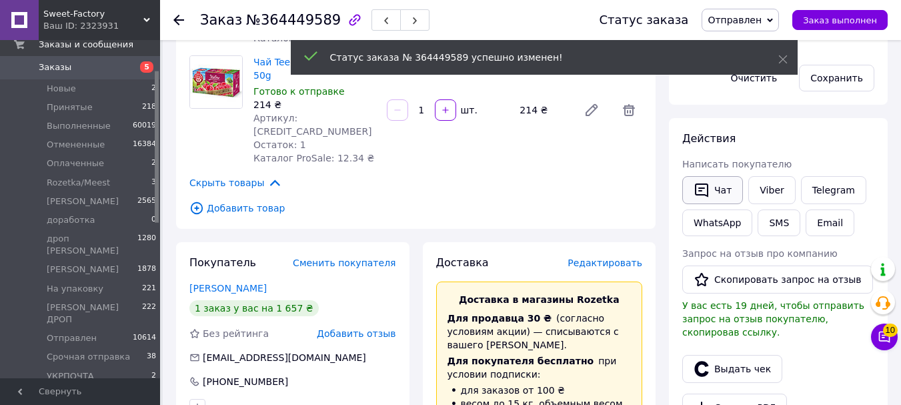
scroll to position [45, 0]
click at [722, 189] on button "Чат" at bounding box center [713, 190] width 61 height 28
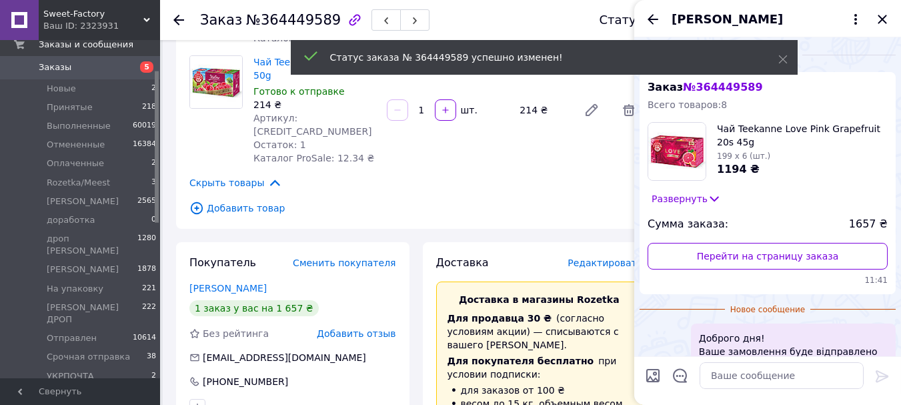
scroll to position [189, 0]
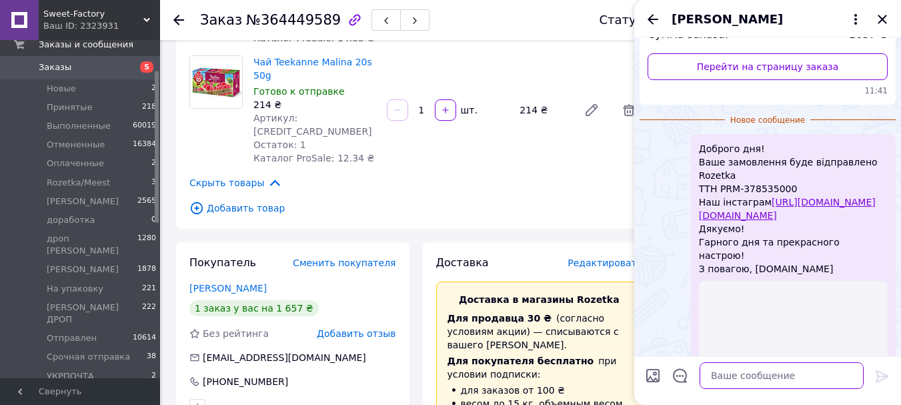
click at [727, 381] on textarea at bounding box center [782, 375] width 164 height 27
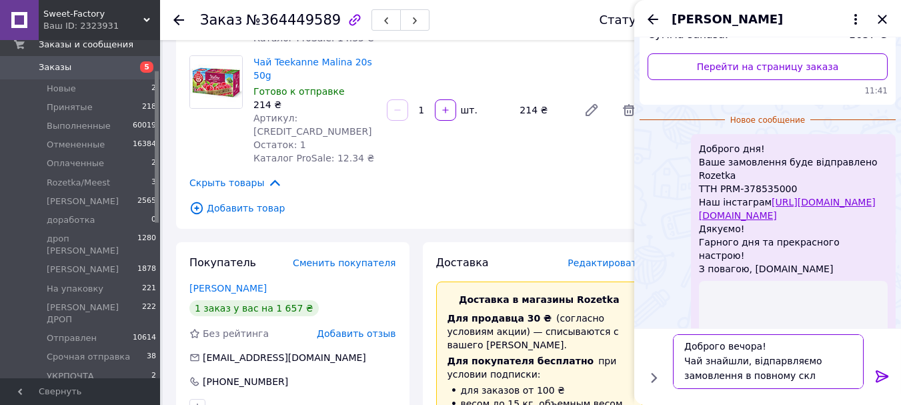
scroll to position [1, 0]
type textarea "Доброго вечора! Чай знайшли, відпарвляємо замовлення в повному складі"
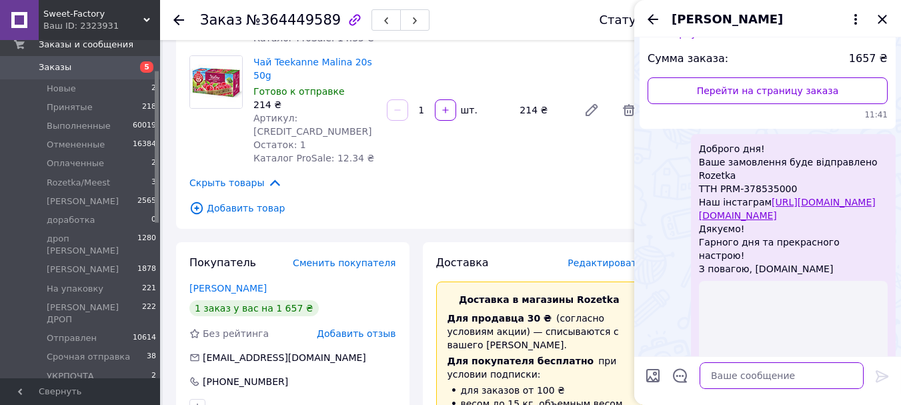
scroll to position [1415, 0]
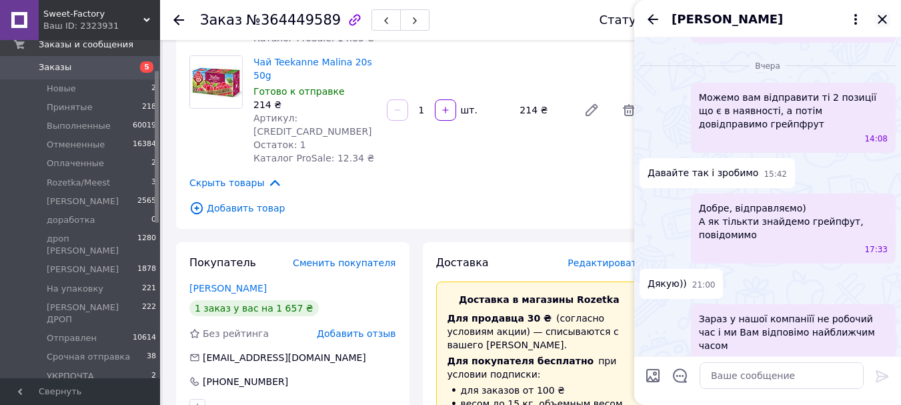
click at [888, 21] on icon "Закрыть" at bounding box center [883, 19] width 16 height 16
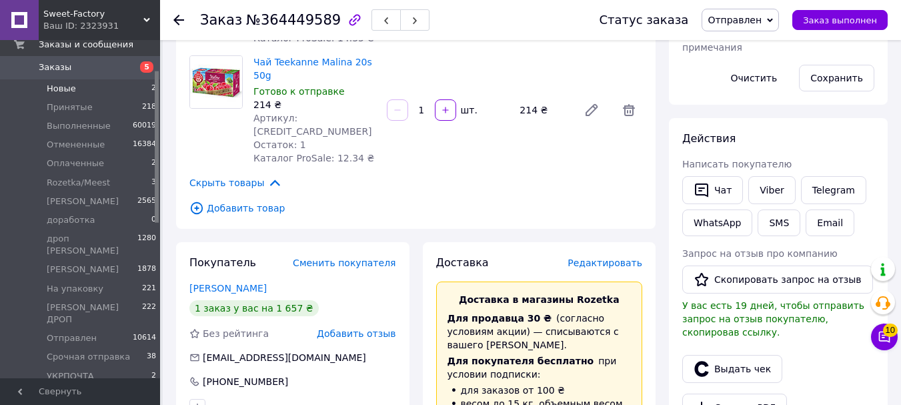
click at [88, 87] on li "Новые 2" at bounding box center [82, 88] width 164 height 19
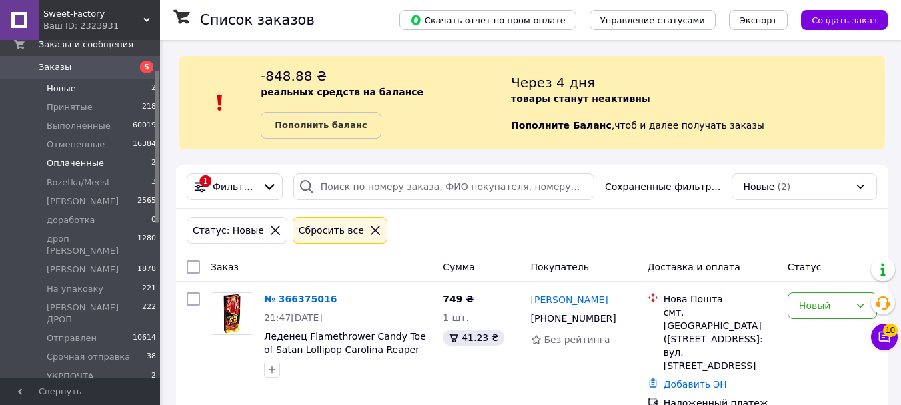
click at [99, 168] on li "Оплаченные 2" at bounding box center [82, 163] width 164 height 19
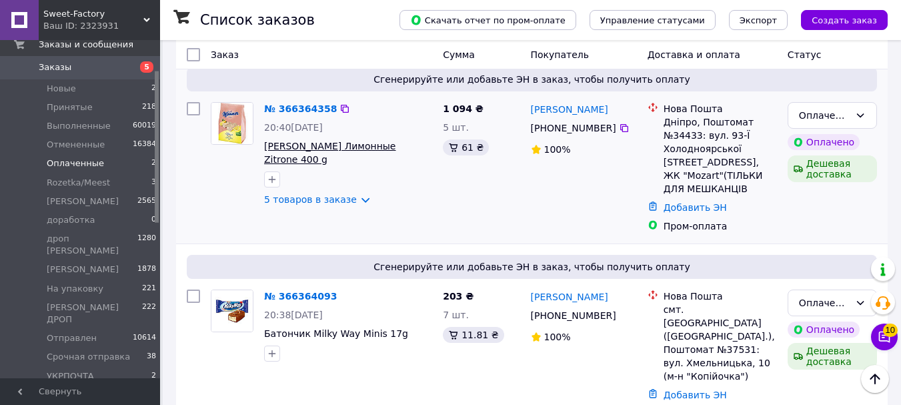
scroll to position [238, 0]
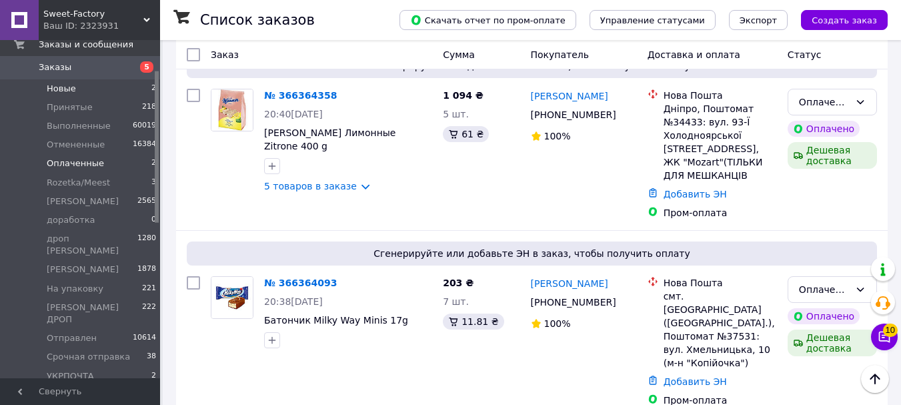
click at [107, 97] on li "Новые 2" at bounding box center [82, 88] width 164 height 19
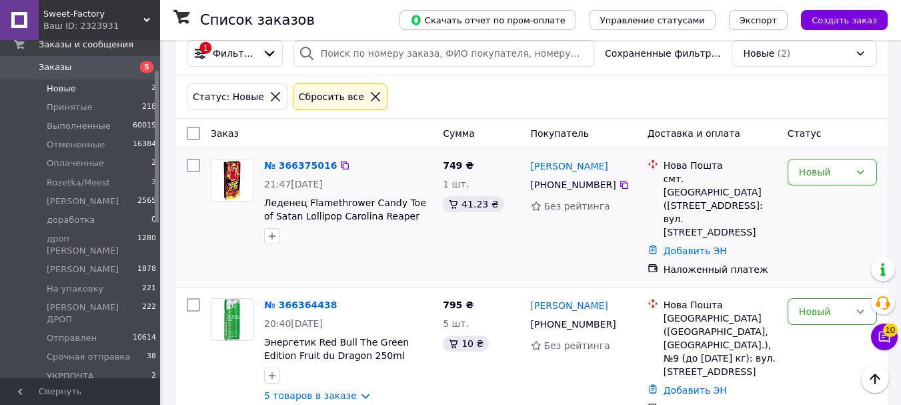
scroll to position [142, 0]
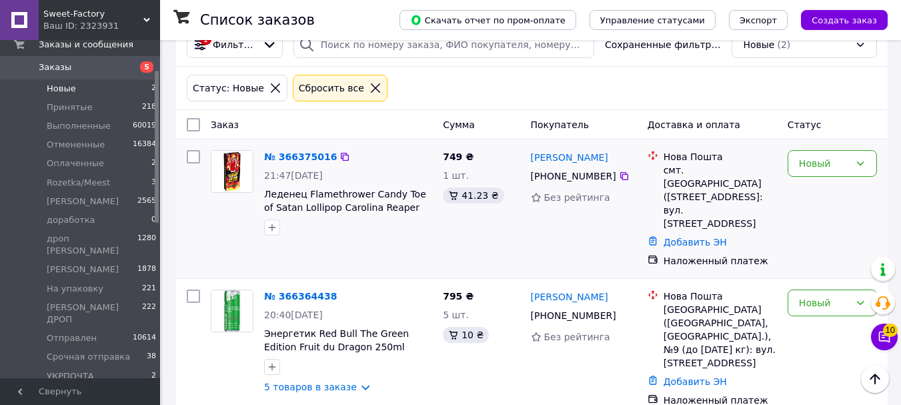
click at [442, 239] on div "749 ₴ 1 шт. 41.23 ₴" at bounding box center [481, 209] width 87 height 128
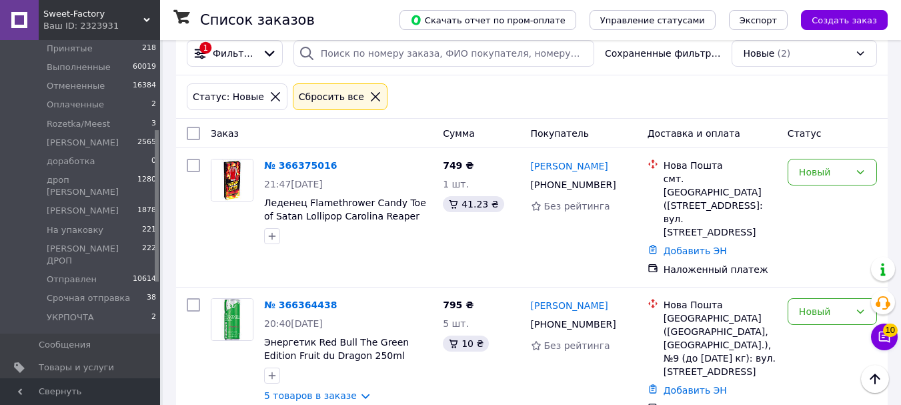
scroll to position [200, 0]
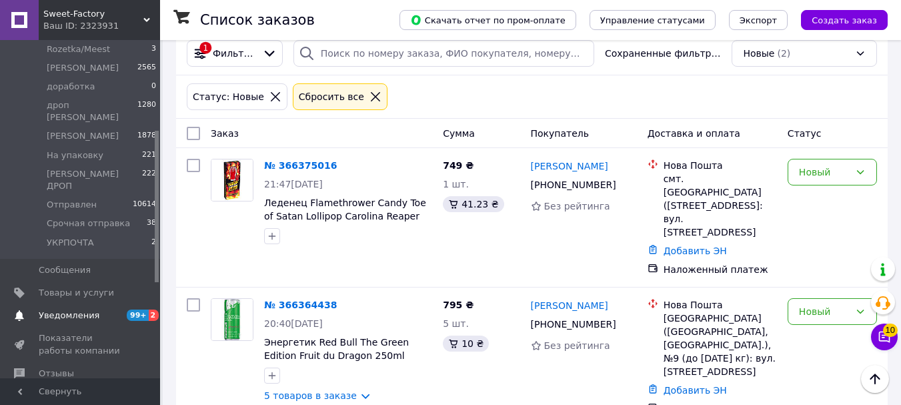
click at [84, 310] on span "Уведомления" at bounding box center [69, 316] width 61 height 12
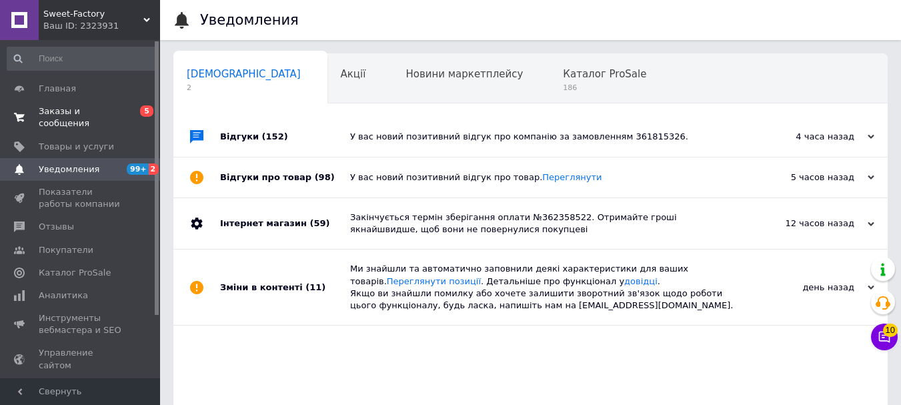
click at [105, 114] on span "Заказы и сообщения" at bounding box center [81, 117] width 85 height 24
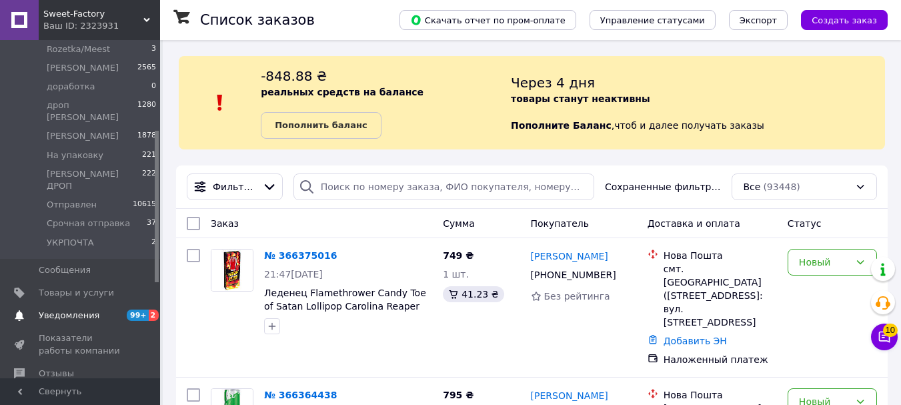
click at [80, 304] on link "Уведомления 99+ 2" at bounding box center [82, 315] width 164 height 23
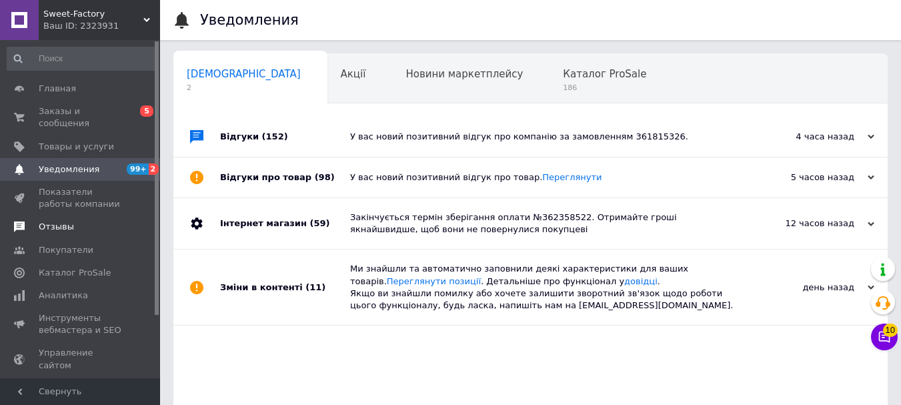
click at [74, 223] on link "Отзывы" at bounding box center [82, 227] width 164 height 23
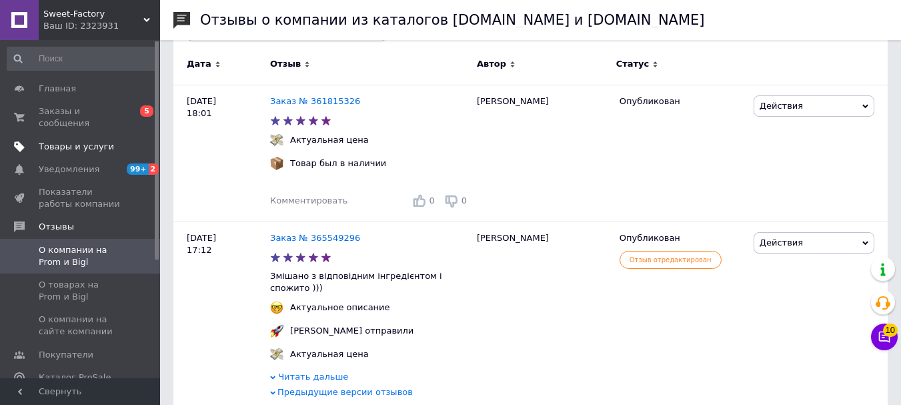
scroll to position [67, 0]
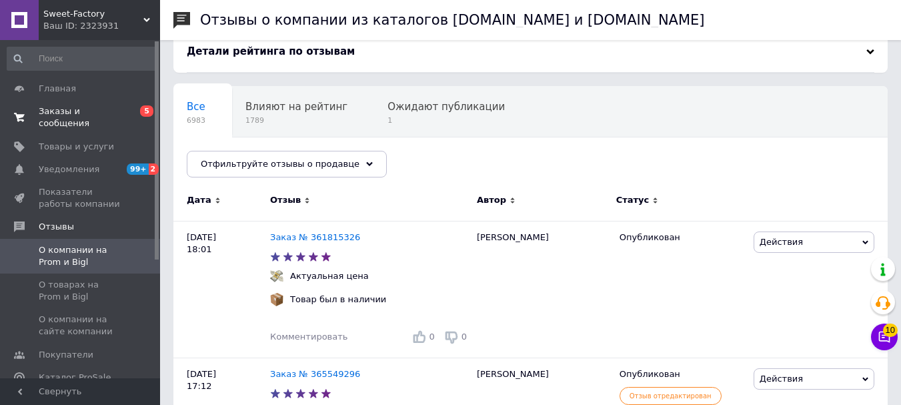
click at [119, 109] on span "Заказы и сообщения" at bounding box center [81, 117] width 85 height 24
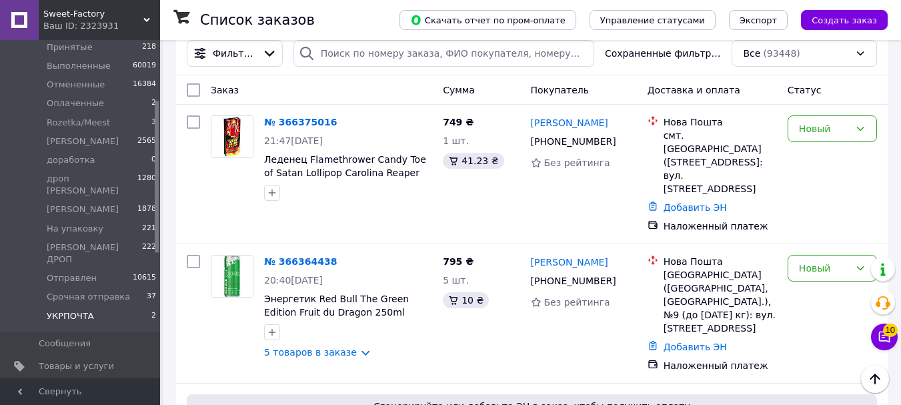
scroll to position [133, 0]
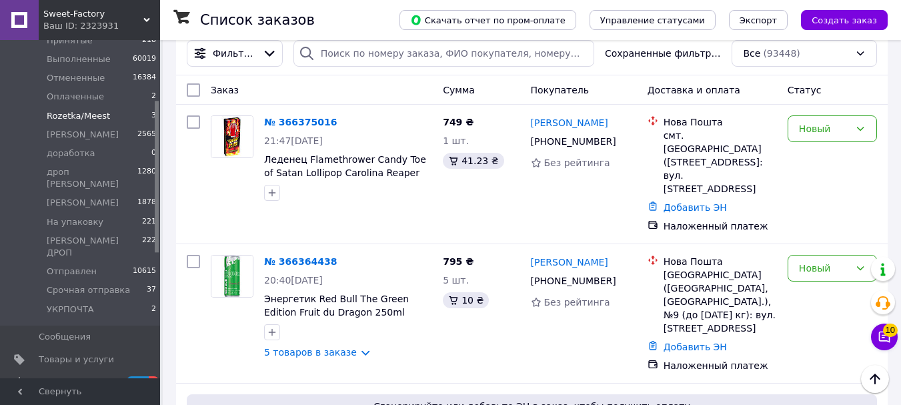
click at [112, 115] on li "Rozetka/Meest 3" at bounding box center [82, 116] width 164 height 19
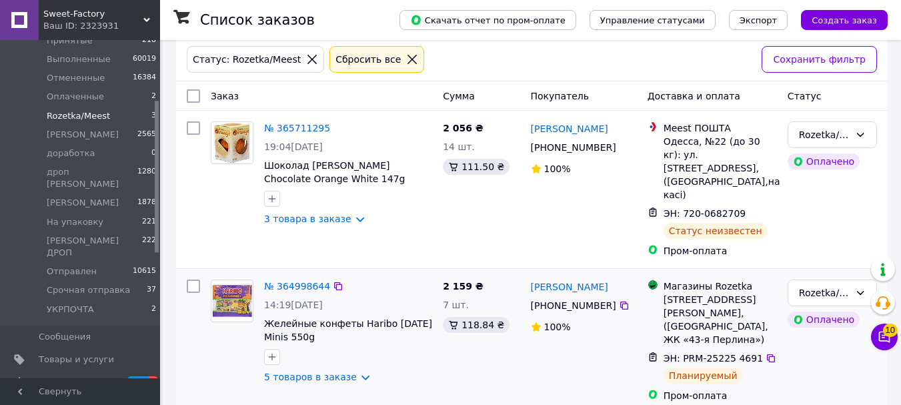
scroll to position [200, 0]
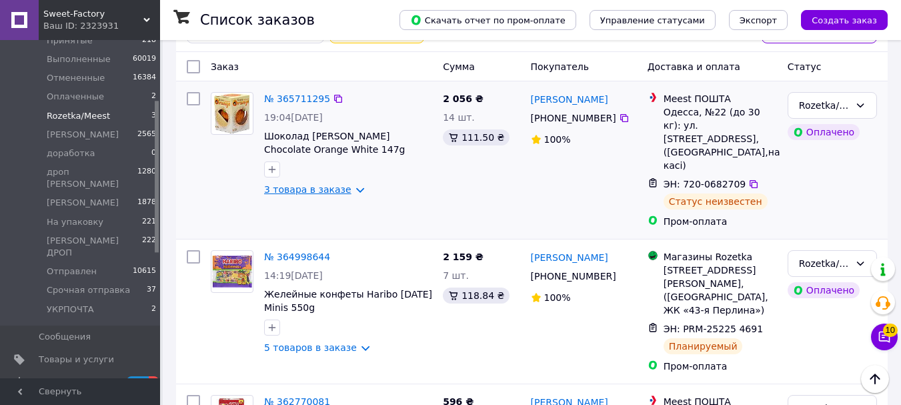
click at [282, 189] on link "3 товара в заказе" at bounding box center [307, 189] width 87 height 11
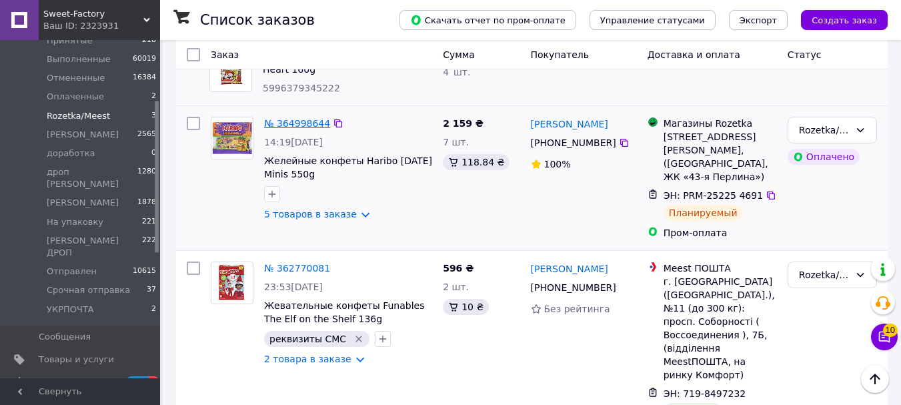
scroll to position [516, 0]
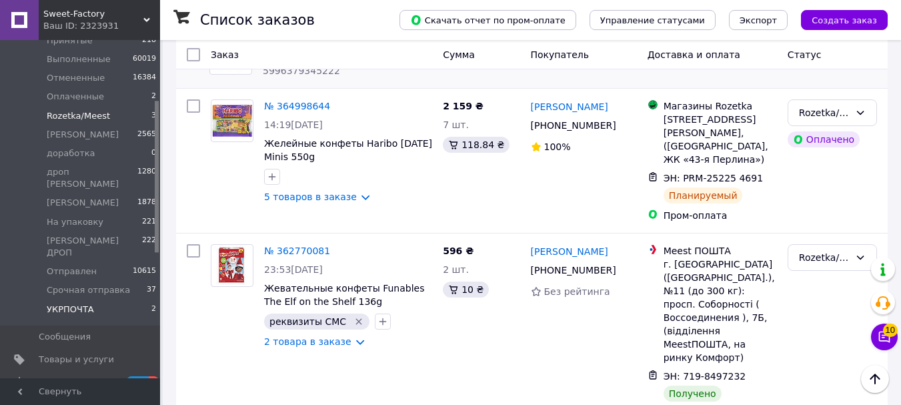
click at [75, 304] on span "УКРПОЧТА" at bounding box center [70, 310] width 47 height 12
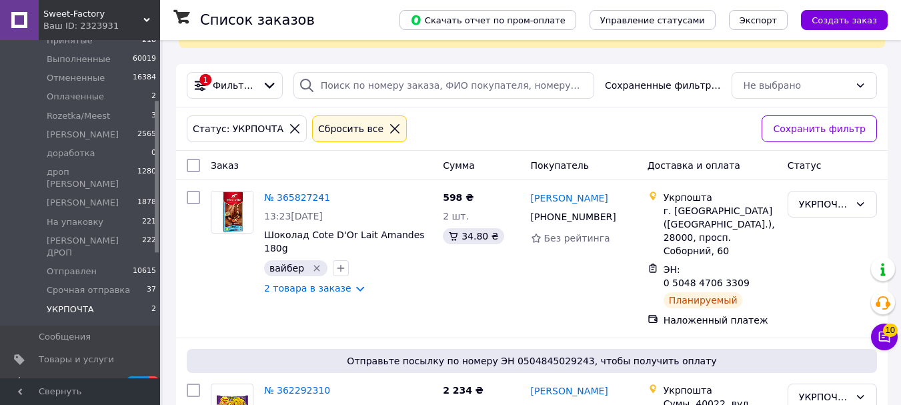
scroll to position [187, 0]
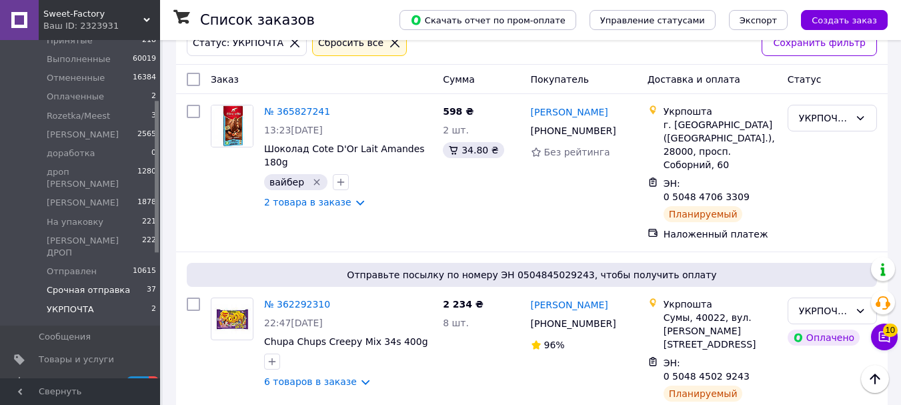
click at [83, 284] on span "Срочная отправка" at bounding box center [88, 290] width 83 height 12
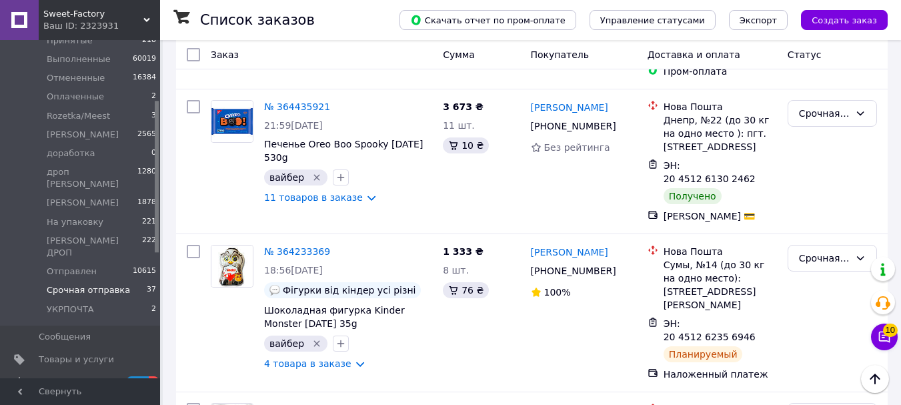
scroll to position [1735, 0]
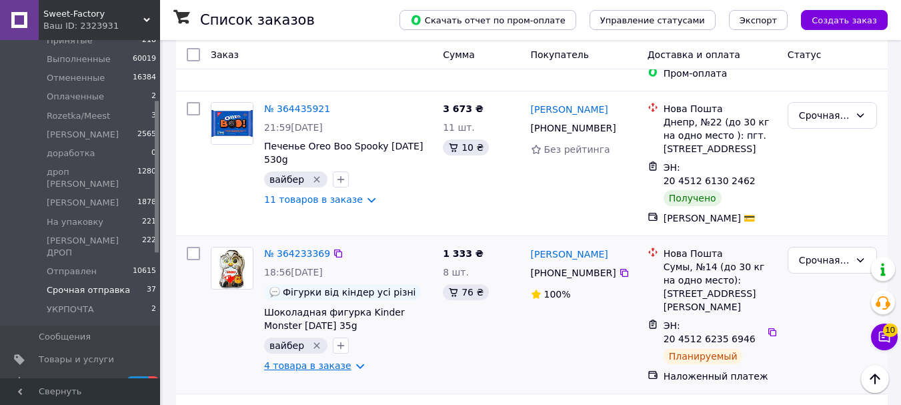
click at [291, 360] on link "4 товара в заказе" at bounding box center [307, 365] width 87 height 11
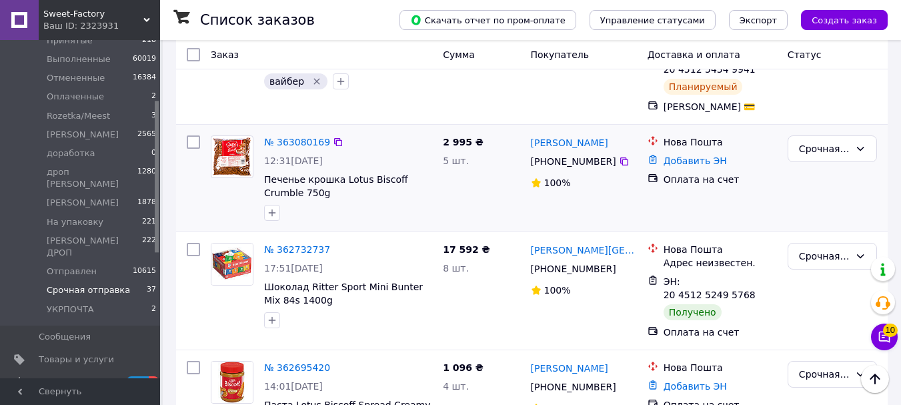
scroll to position [2469, 0]
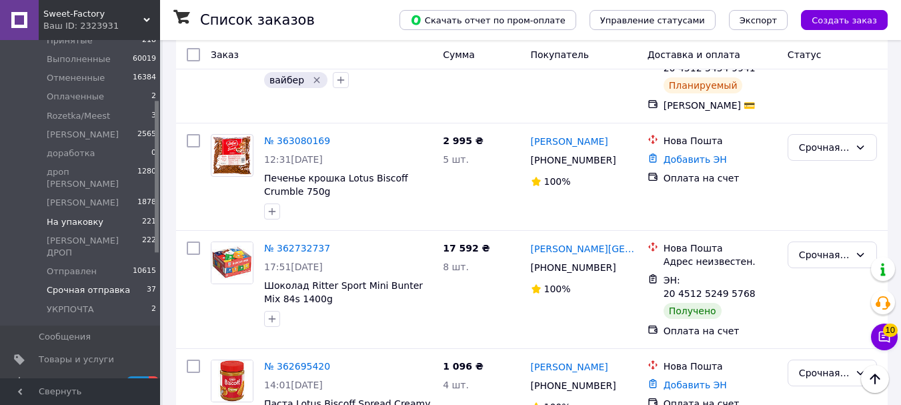
click at [120, 213] on li "На упаковку 221" at bounding box center [82, 222] width 164 height 19
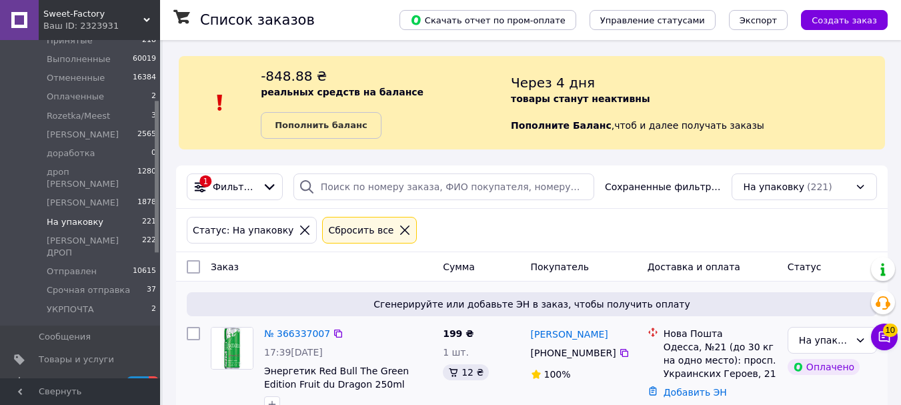
scroll to position [13132, 0]
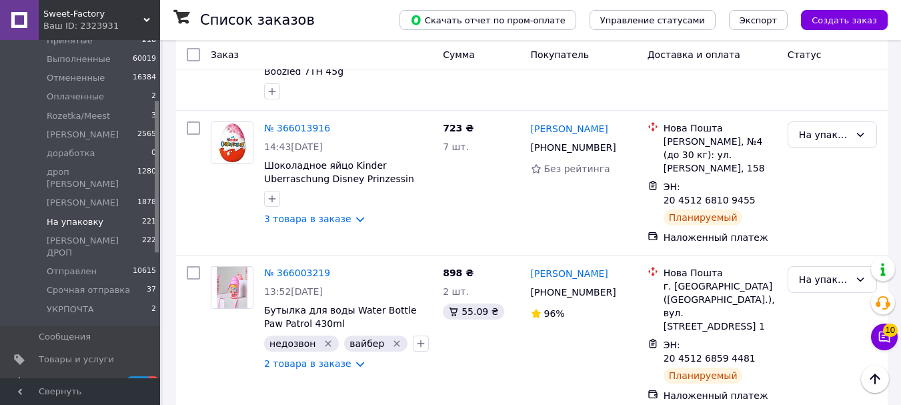
scroll to position [13198, 0]
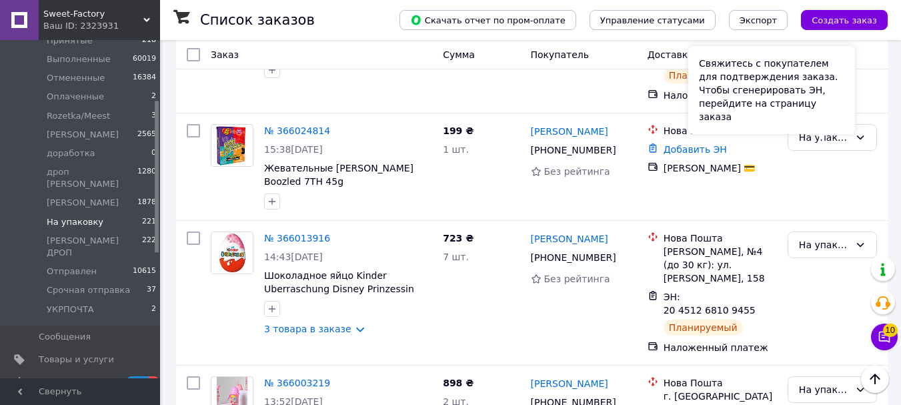
scroll to position [13132, 0]
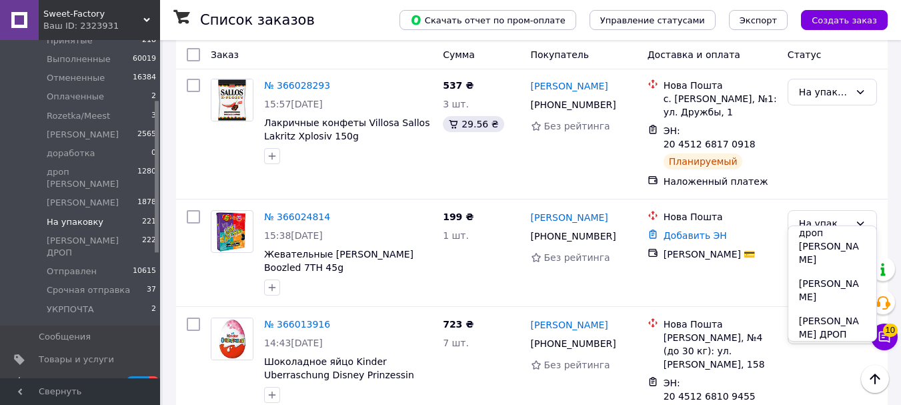
scroll to position [224, 0]
click at [821, 384] on li "УКРПОЧТА" at bounding box center [833, 396] width 88 height 24
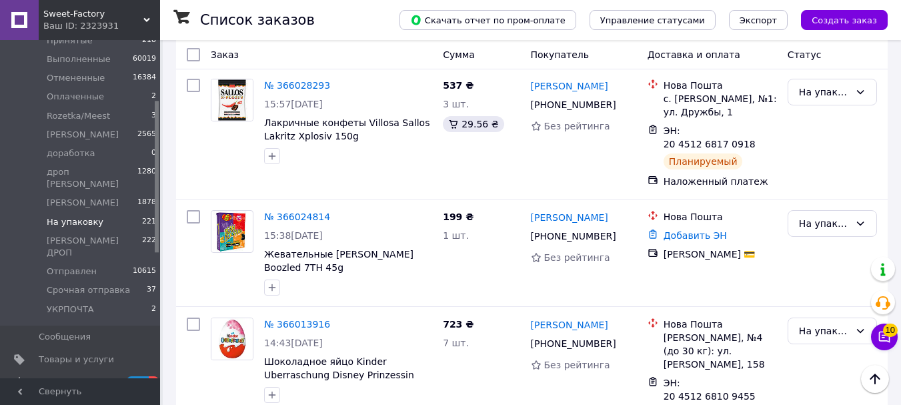
scroll to position [15843, 0]
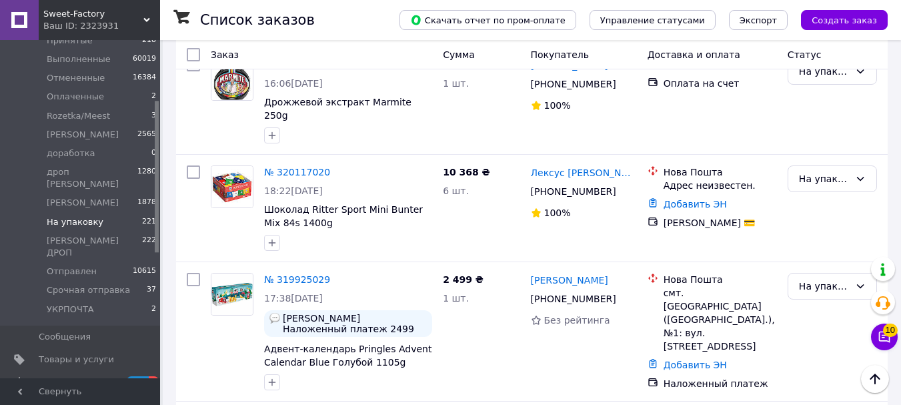
scroll to position [14053, 0]
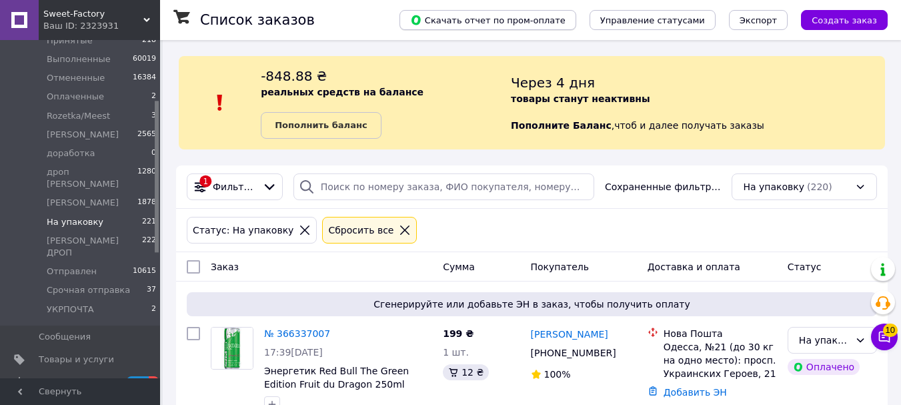
scroll to position [4623, 0]
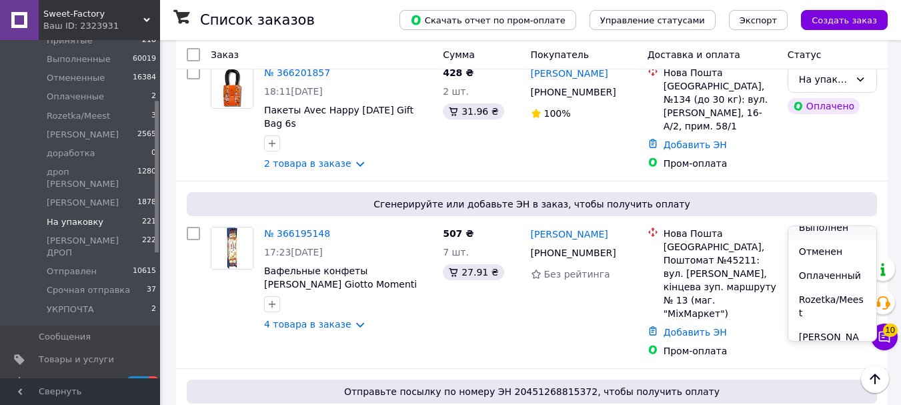
scroll to position [67, 0]
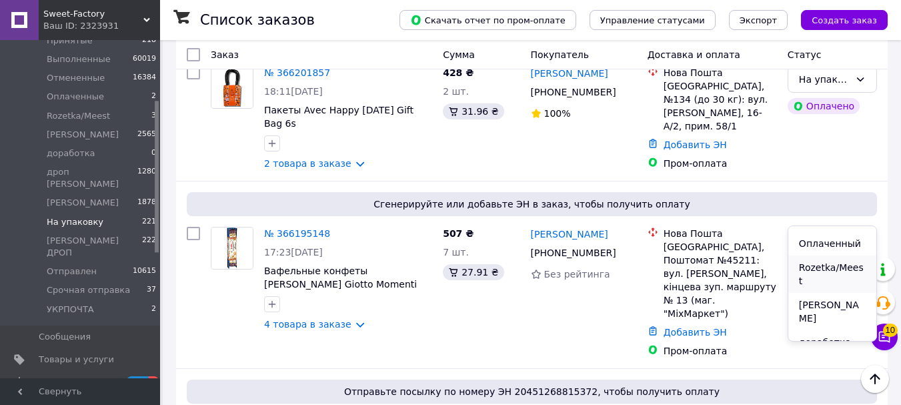
click at [835, 272] on li "Rozetka/Meest" at bounding box center [833, 274] width 88 height 37
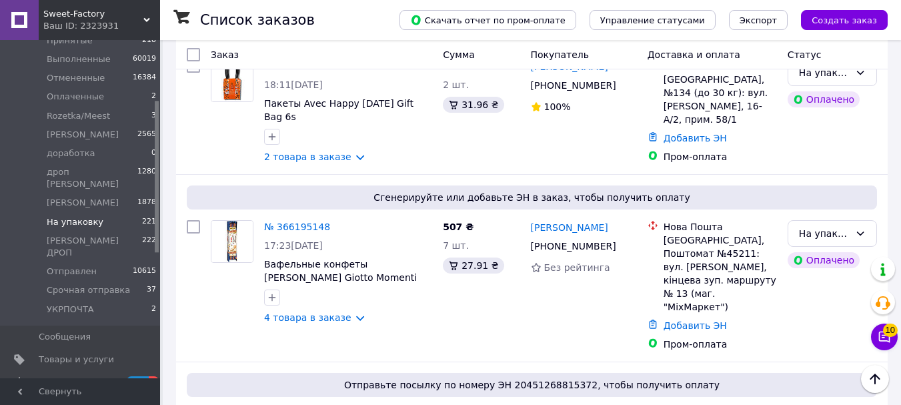
scroll to position [3864, 0]
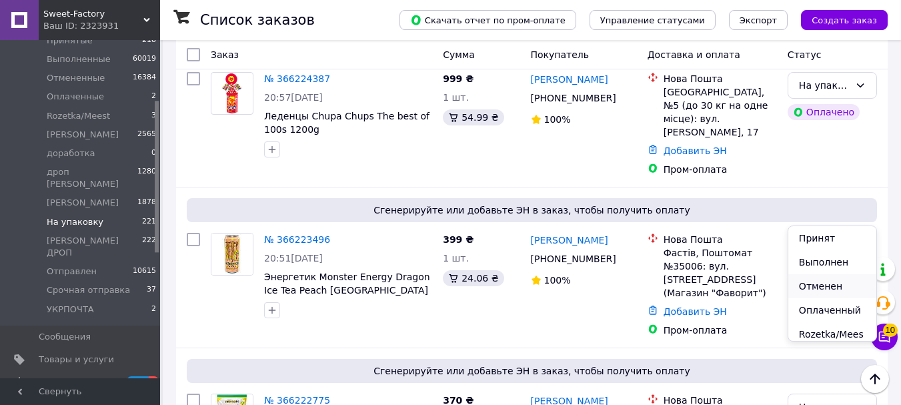
scroll to position [67, 0]
click at [839, 268] on li "Rozetka/Meest" at bounding box center [833, 274] width 88 height 37
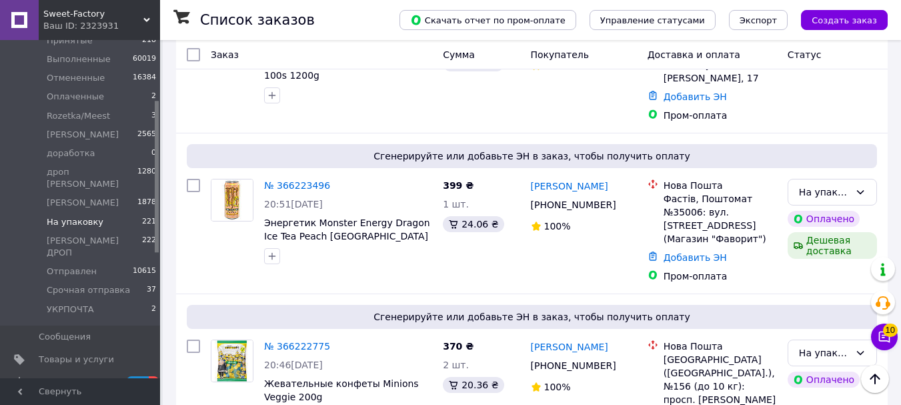
scroll to position [3937, 0]
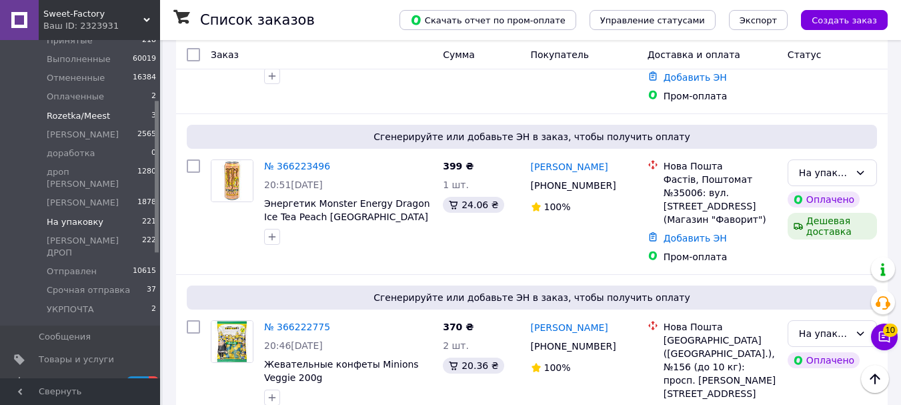
click at [113, 115] on li "Rozetka/Meest 3" at bounding box center [82, 116] width 164 height 19
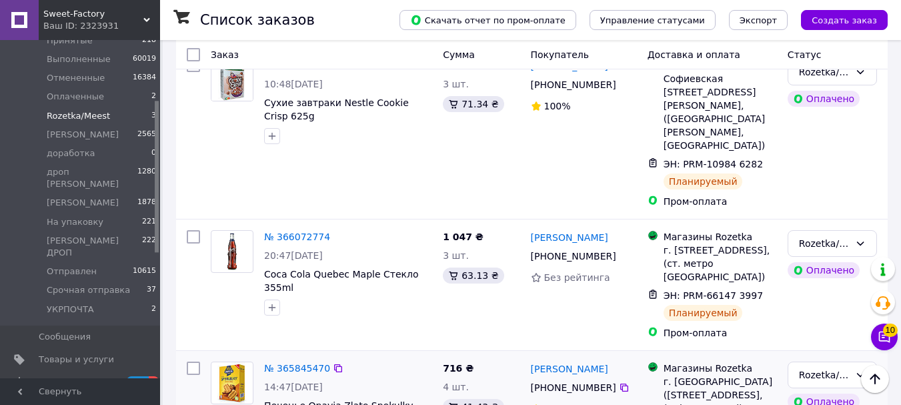
scroll to position [734, 0]
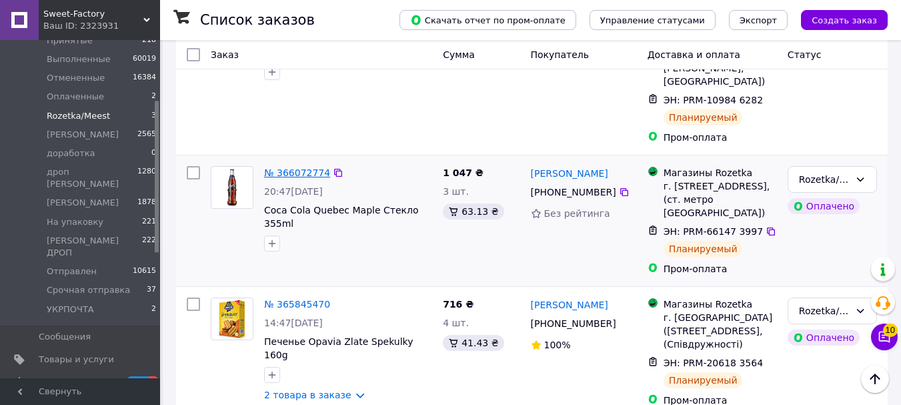
click at [301, 167] on link "№ 366072774" at bounding box center [297, 172] width 66 height 11
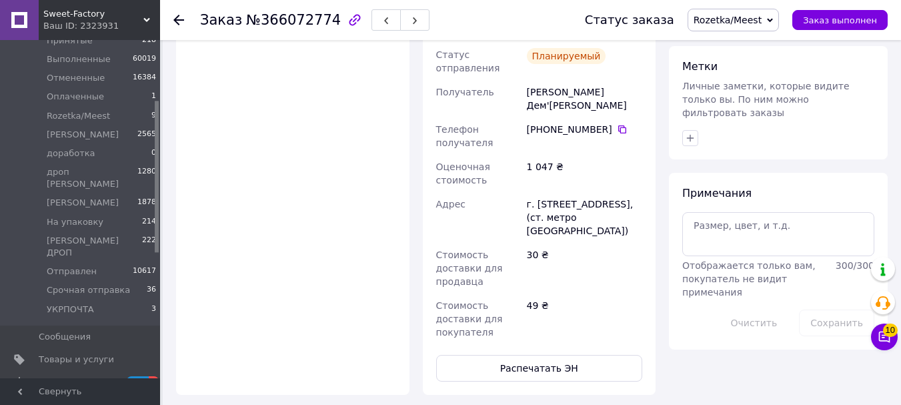
scroll to position [601, 0]
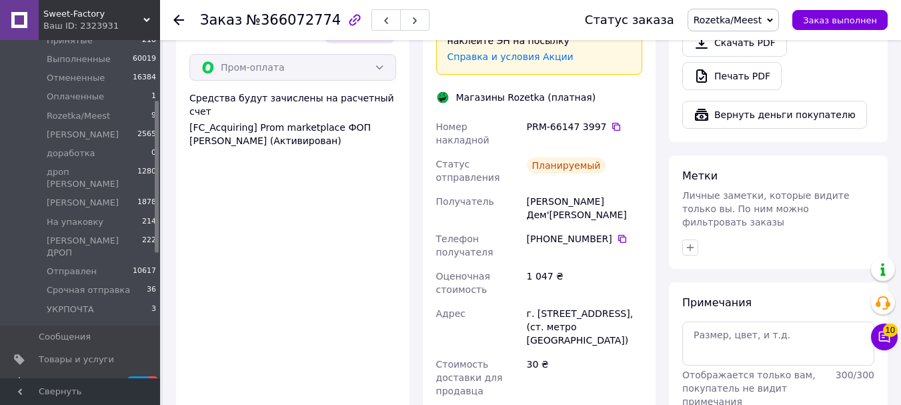
scroll to position [534, 0]
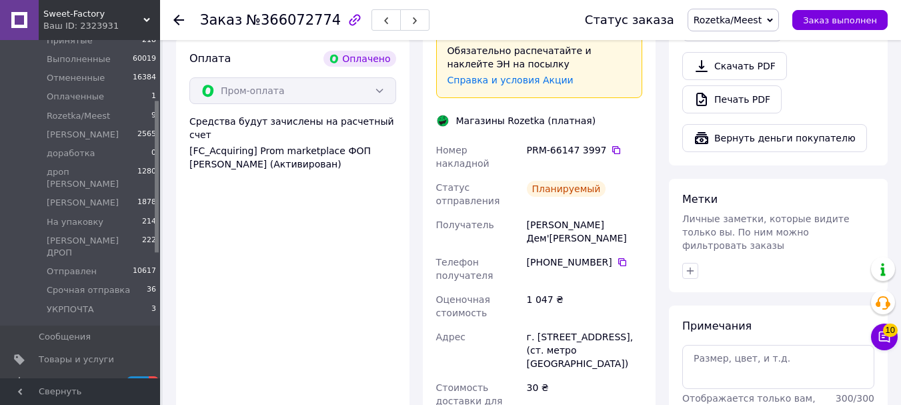
click at [735, 15] on span "Rozetka/Meest" at bounding box center [728, 20] width 68 height 11
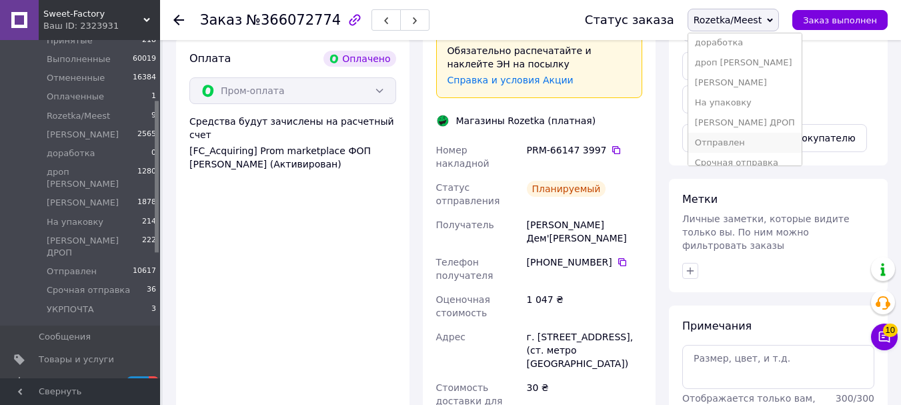
scroll to position [135, 0]
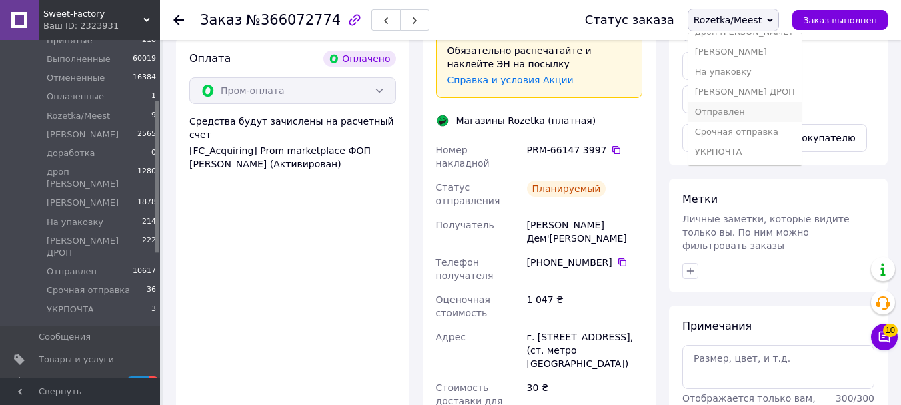
click at [736, 118] on li "Отправлен" at bounding box center [745, 112] width 113 height 20
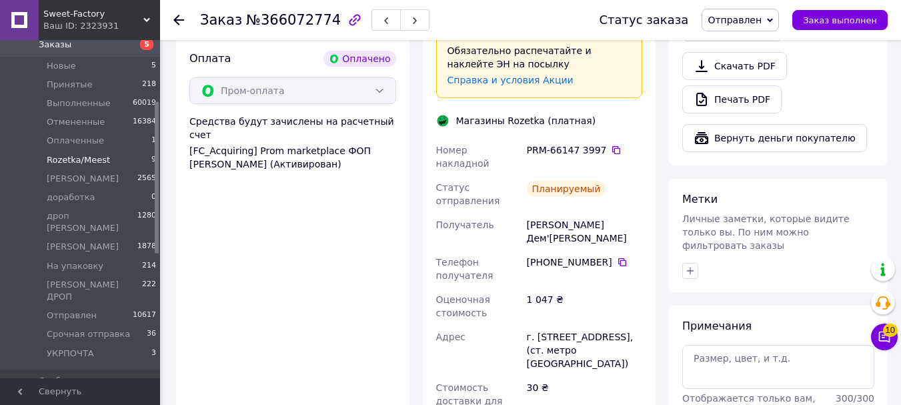
scroll to position [67, 0]
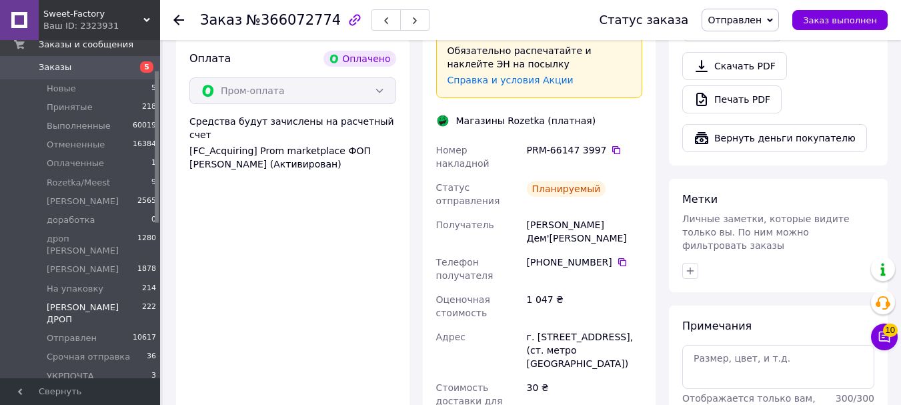
click at [95, 298] on li "Никита ДРОП 222" at bounding box center [82, 313] width 164 height 31
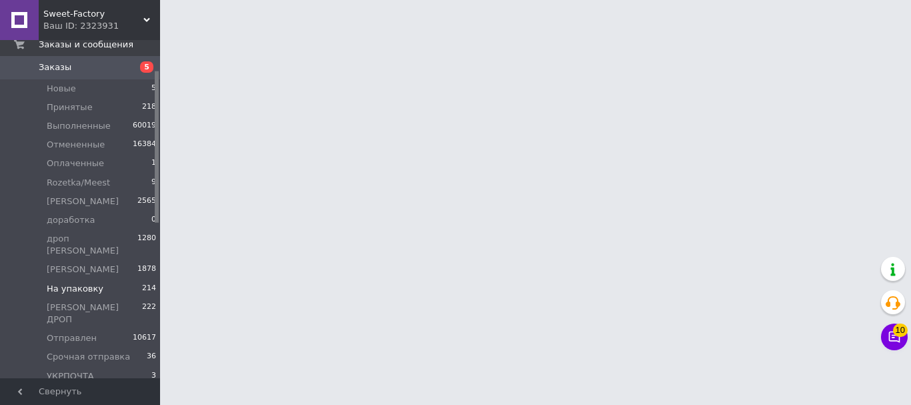
click at [109, 280] on li "На упаковку 214" at bounding box center [82, 289] width 164 height 19
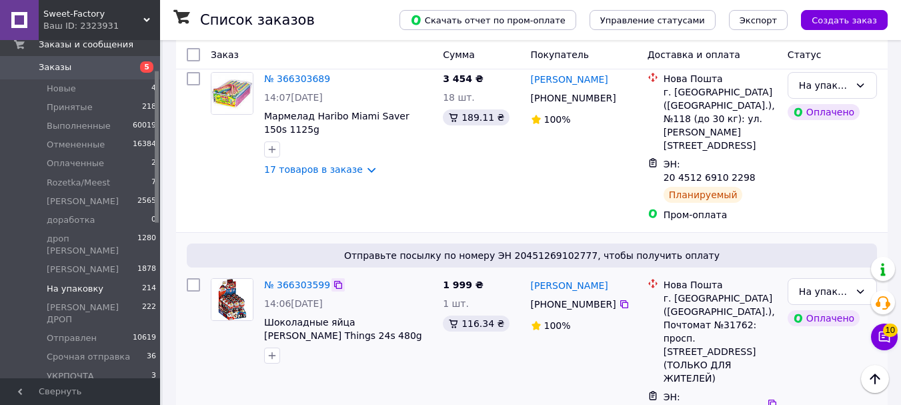
scroll to position [10176, 0]
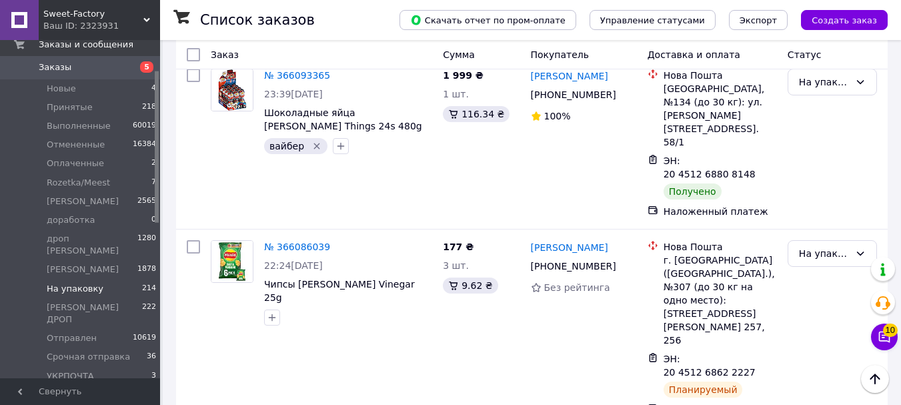
drag, startPoint x: 765, startPoint y: 220, endPoint x: 783, endPoint y: 218, distance: 18.2
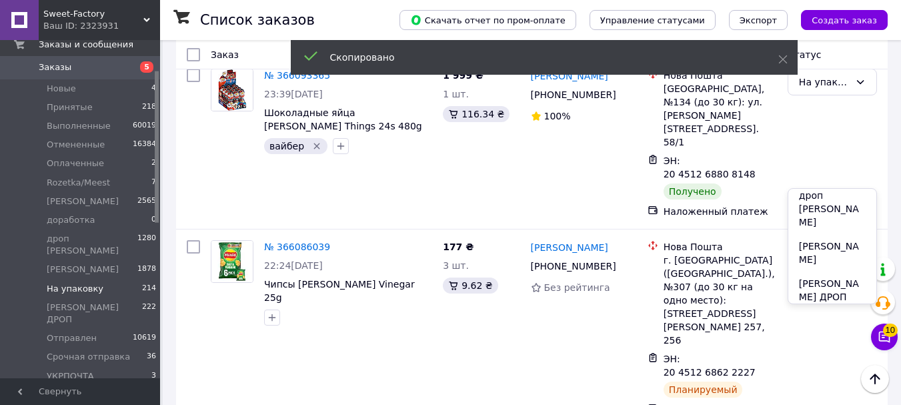
click at [827, 309] on li "Отправлен" at bounding box center [833, 321] width 88 height 24
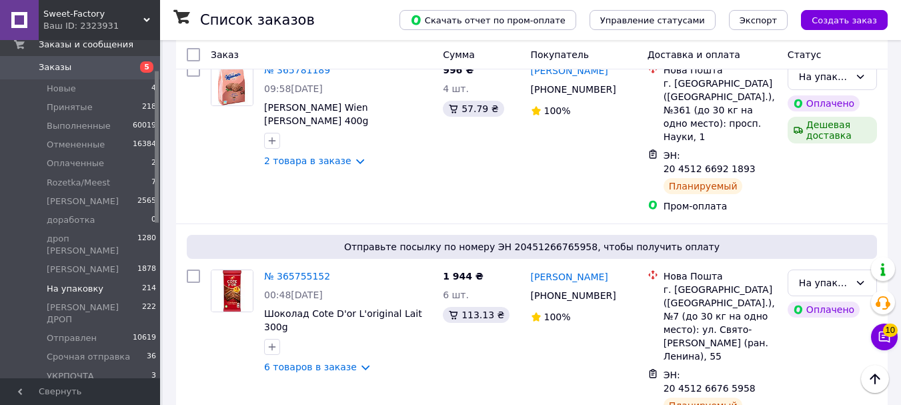
scroll to position [15543, 0]
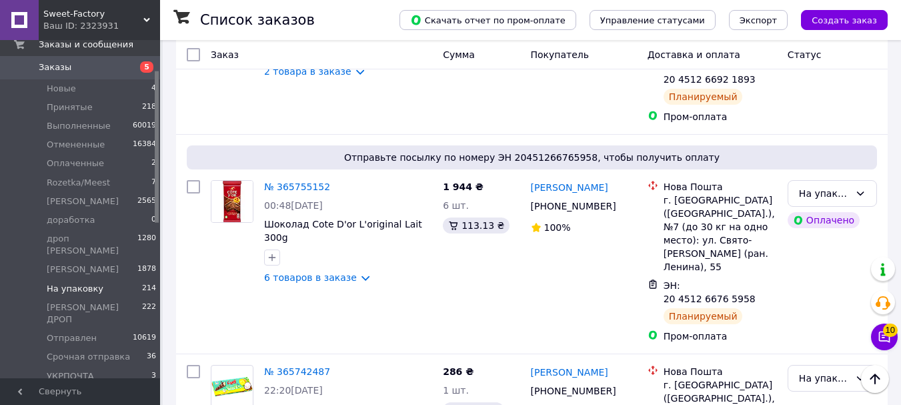
drag, startPoint x: 304, startPoint y: 217, endPoint x: 287, endPoint y: 280, distance: 64.9
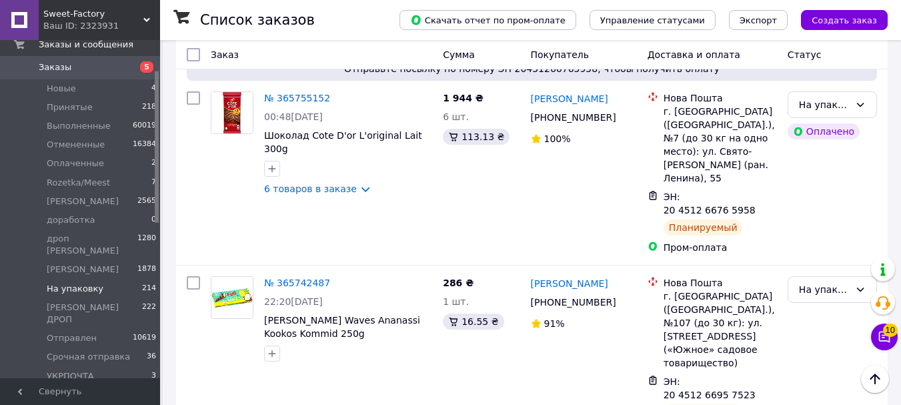
scroll to position [15706, 0]
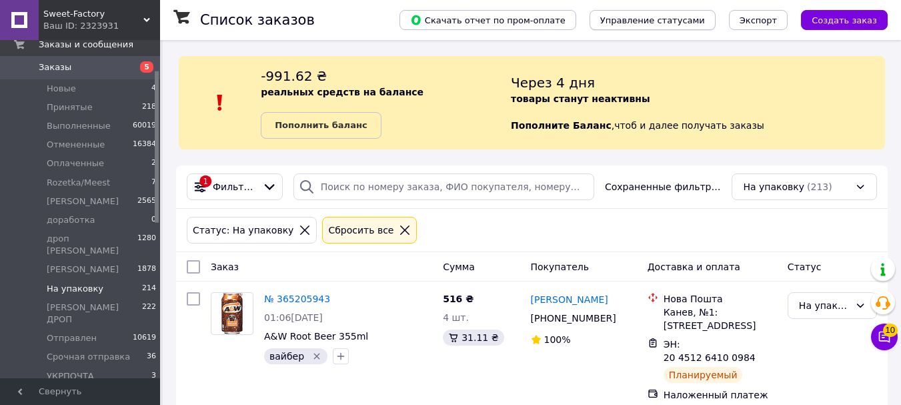
scroll to position [493, 0]
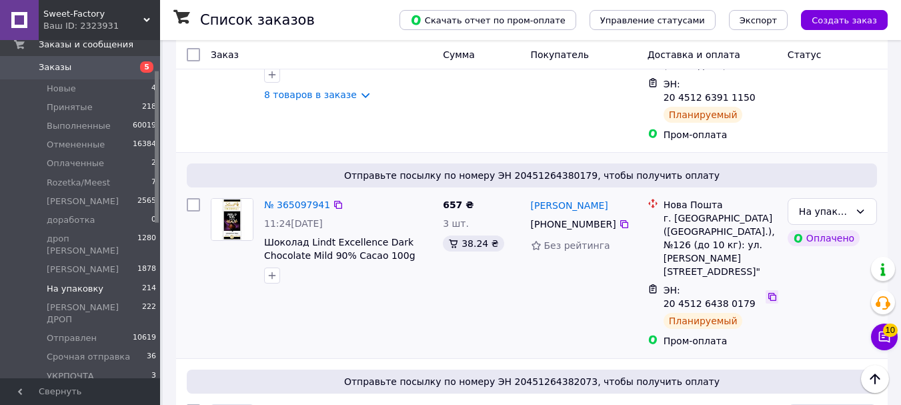
click at [767, 292] on icon at bounding box center [772, 297] width 11 height 11
click at [825, 204] on div "На упаковку" at bounding box center [824, 211] width 51 height 15
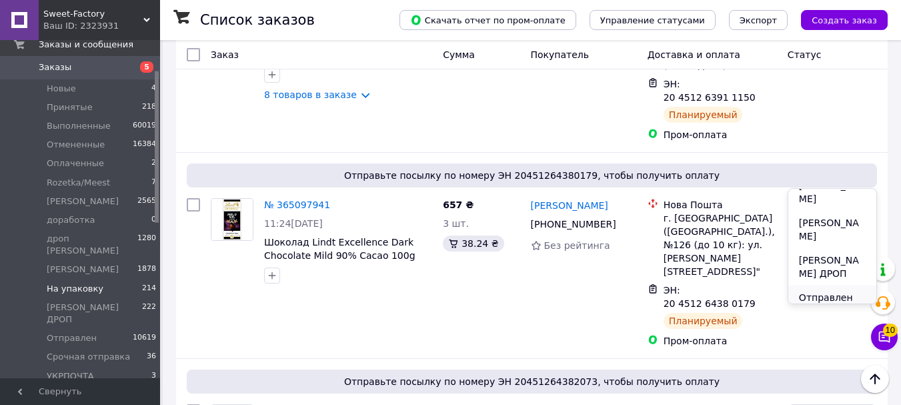
scroll to position [224, 0]
click at [821, 285] on li "Отправлен" at bounding box center [833, 297] width 88 height 24
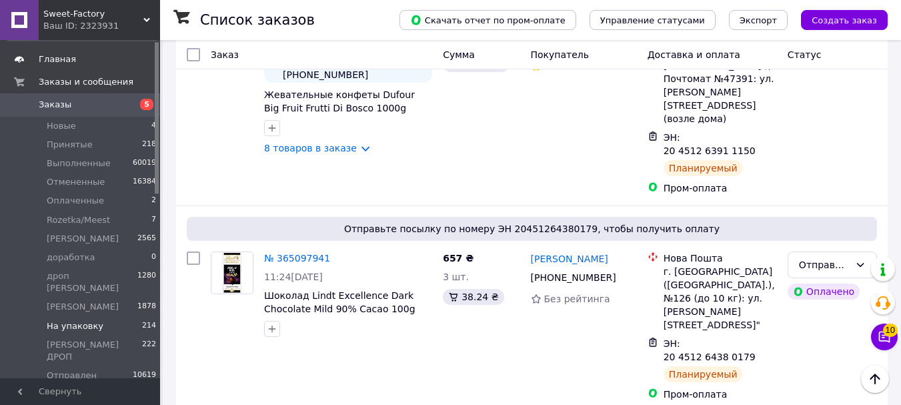
scroll to position [0, 0]
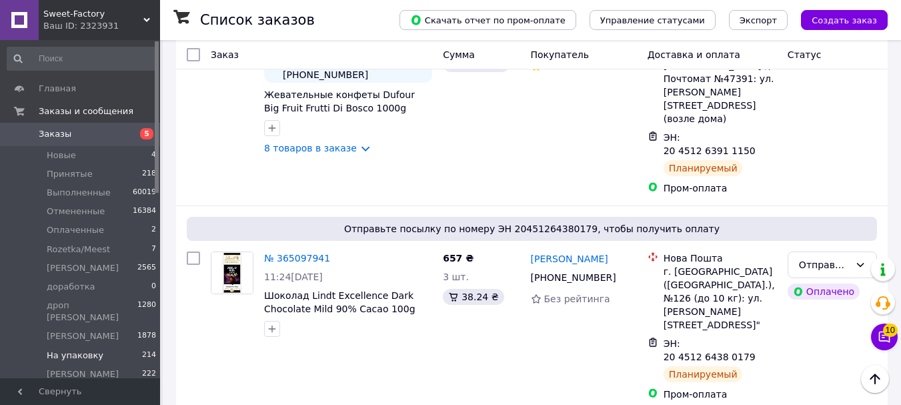
click at [103, 135] on span "Заказы" at bounding box center [81, 134] width 85 height 12
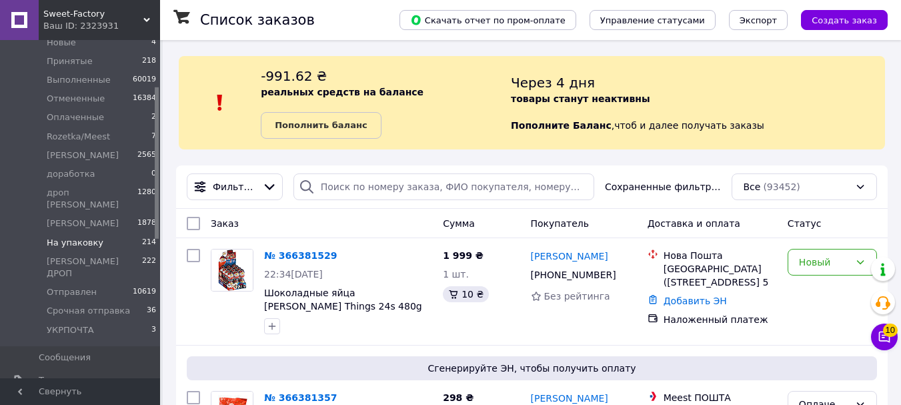
scroll to position [200, 0]
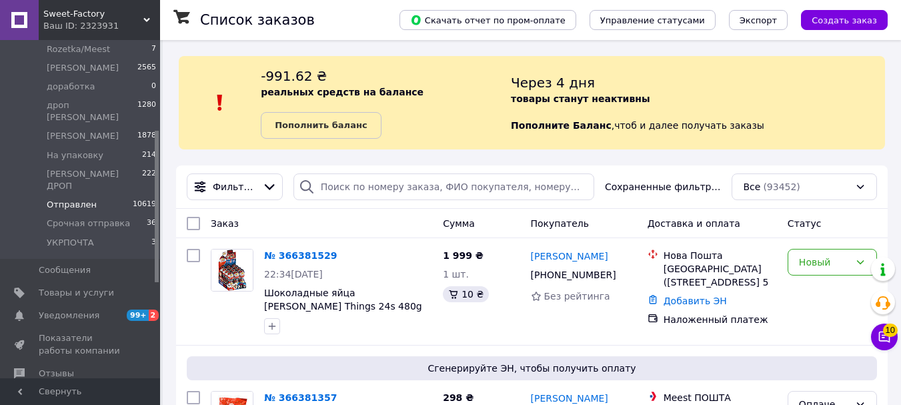
click at [98, 195] on li "Отправлен 10619" at bounding box center [82, 204] width 164 height 19
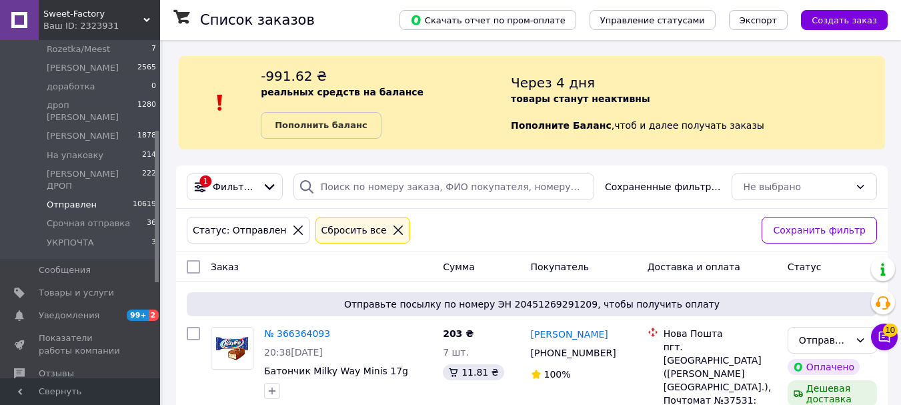
scroll to position [4479, 0]
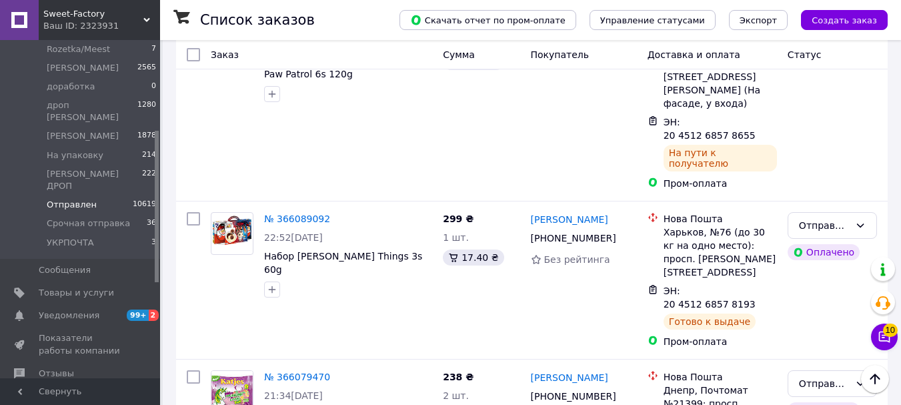
click at [111, 146] on li "На упаковку 214" at bounding box center [82, 155] width 164 height 19
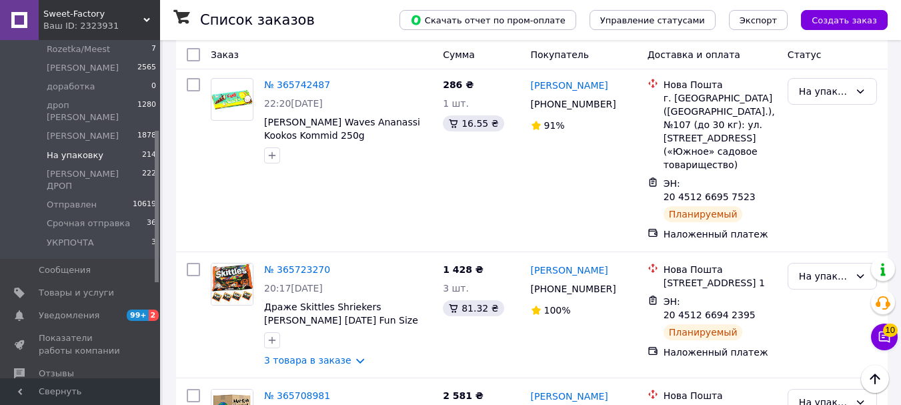
scroll to position [15631, 0]
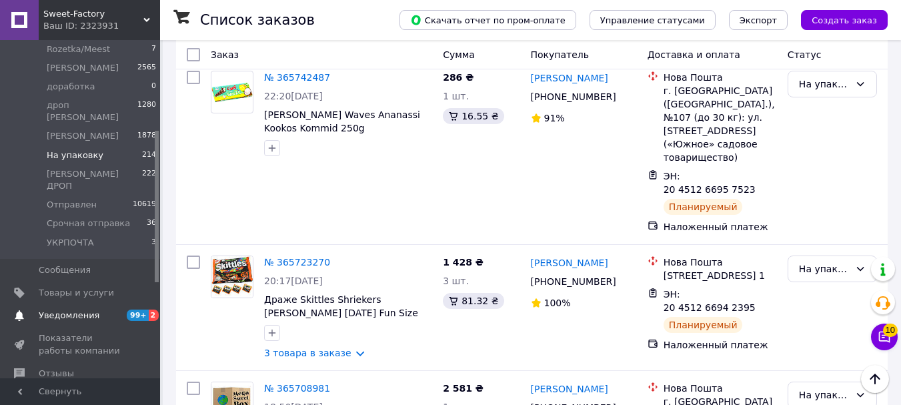
click at [70, 310] on span "Уведомления" at bounding box center [69, 316] width 61 height 12
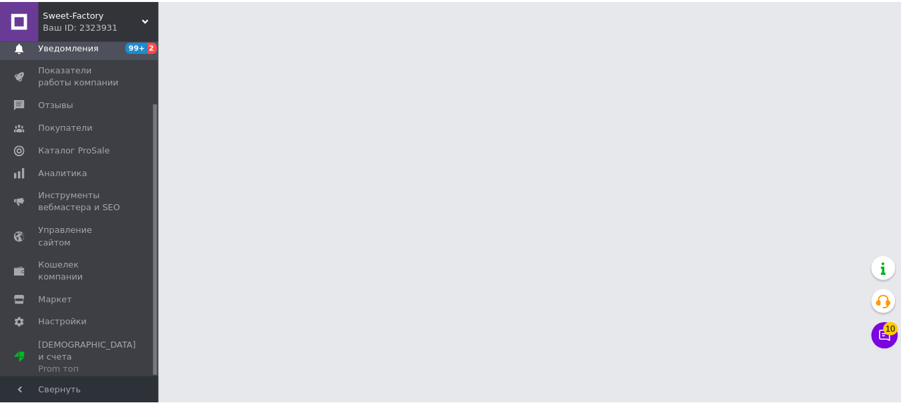
scroll to position [77, 0]
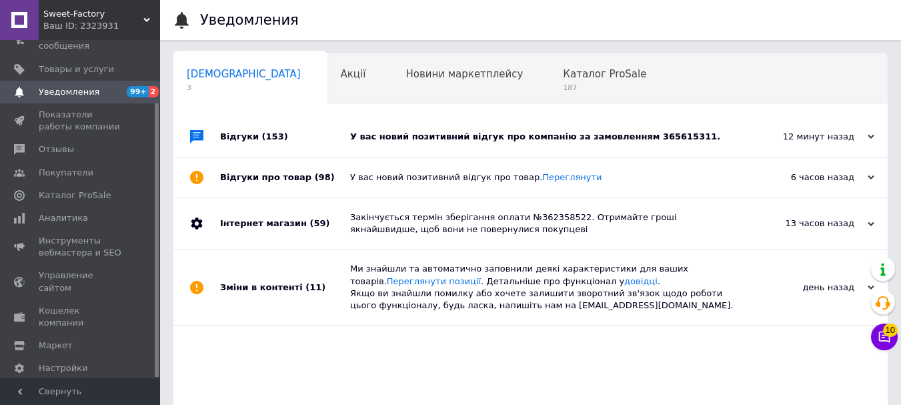
click at [487, 140] on div "У вас новий позитивний відгук про компанію за замовленням 365615311." at bounding box center [545, 137] width 391 height 12
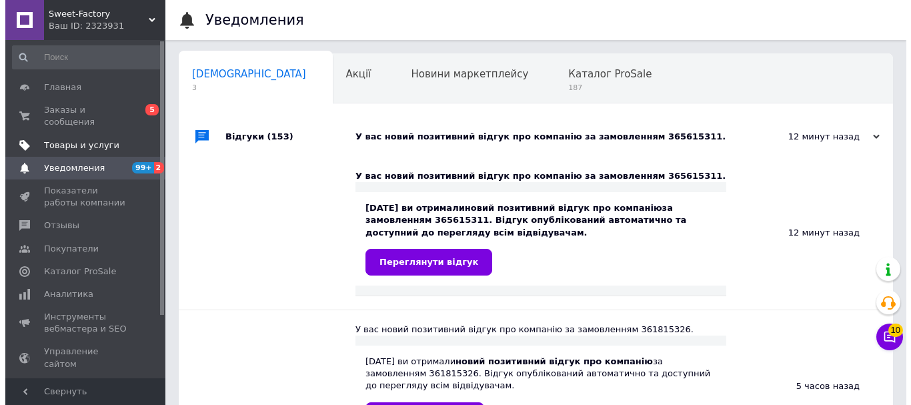
scroll to position [0, 0]
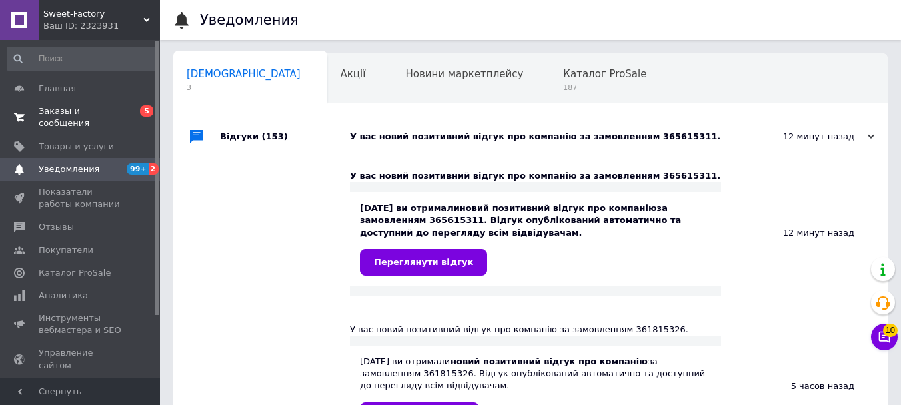
click at [85, 108] on span "Заказы и сообщения" at bounding box center [81, 117] width 85 height 24
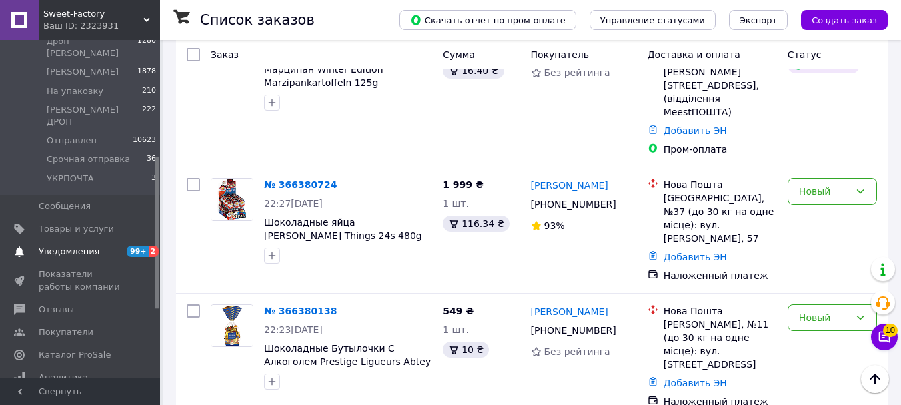
scroll to position [267, 0]
click at [101, 243] on span "Уведомления" at bounding box center [81, 249] width 85 height 12
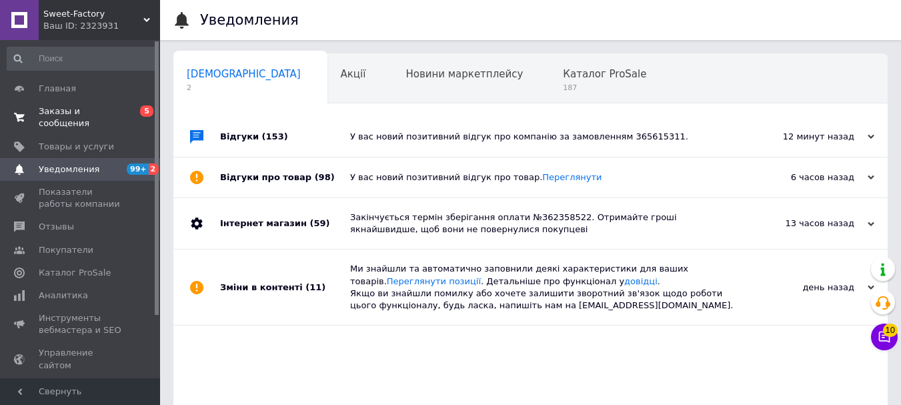
click at [99, 109] on span "Заказы и сообщения" at bounding box center [81, 117] width 85 height 24
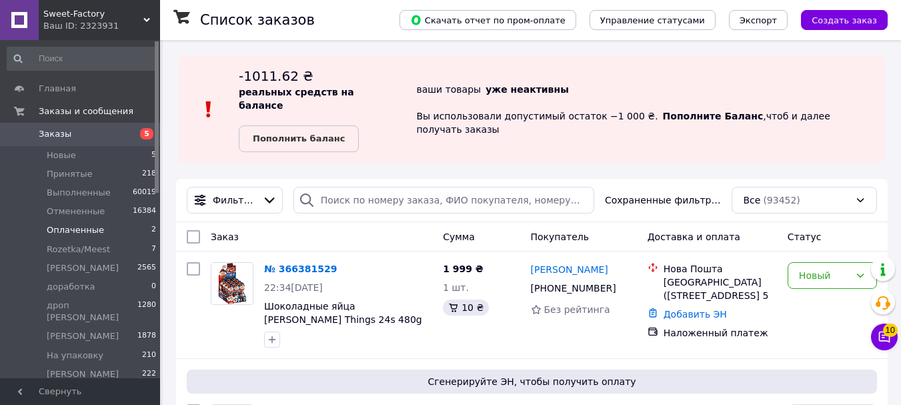
click at [94, 232] on span "Оплаченные" at bounding box center [75, 230] width 57 height 12
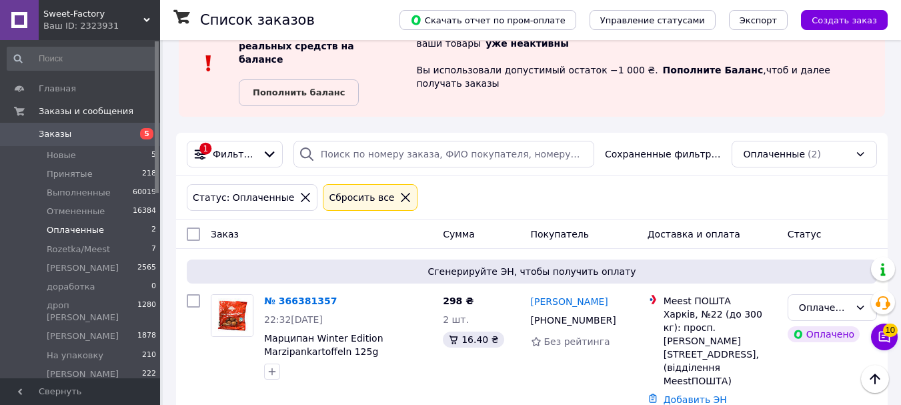
scroll to position [25, 0]
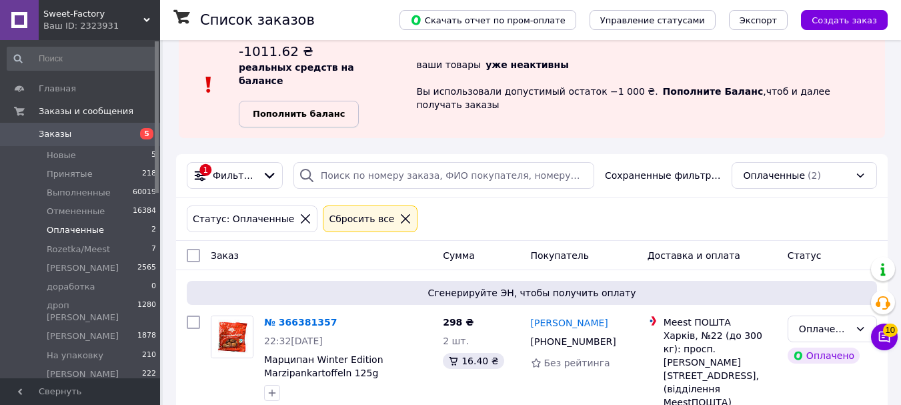
click at [318, 107] on span "Пополнить баланс" at bounding box center [299, 113] width 92 height 13
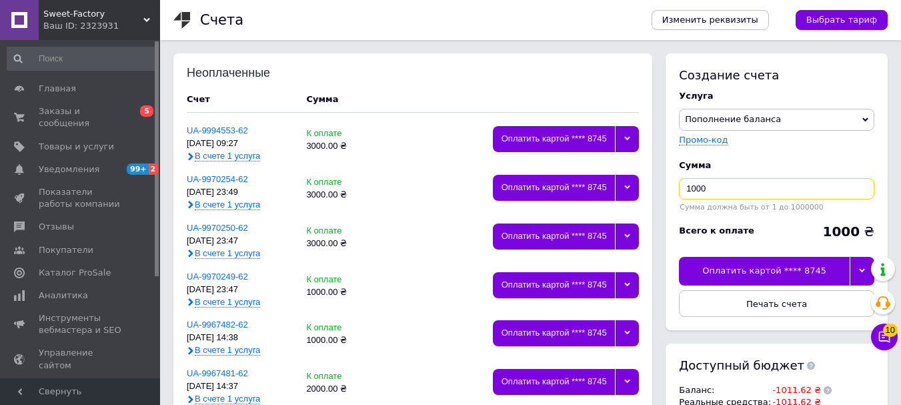
click at [759, 196] on input "1000" at bounding box center [776, 188] width 195 height 21
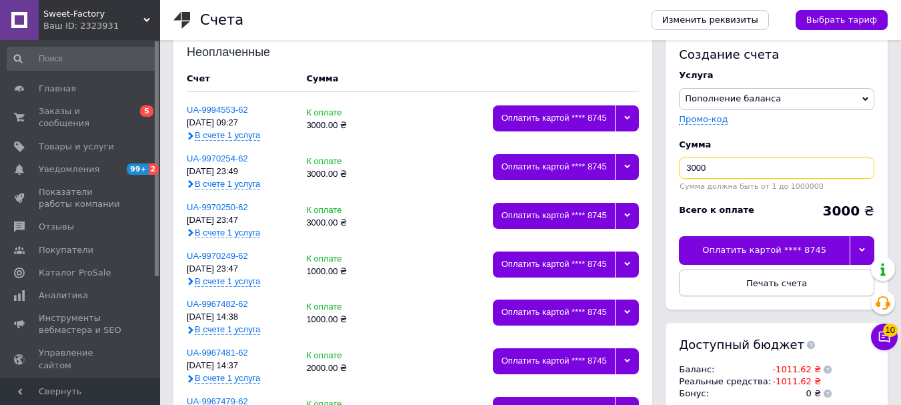
scroll to position [133, 0]
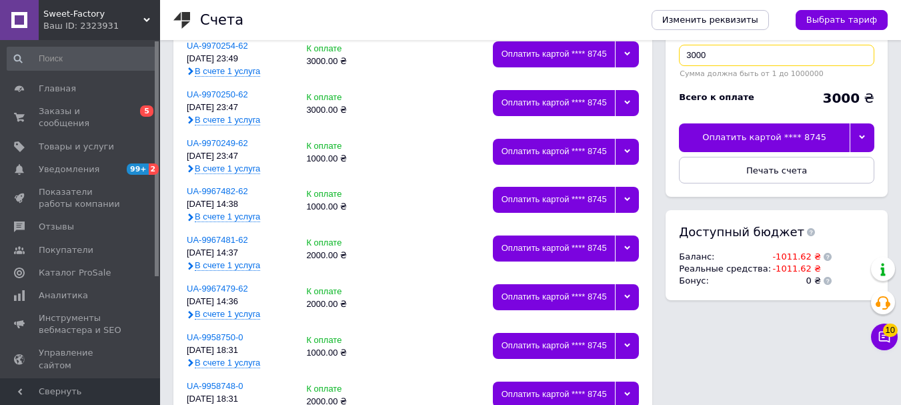
type input "3000"
click at [859, 133] on div at bounding box center [862, 137] width 25 height 28
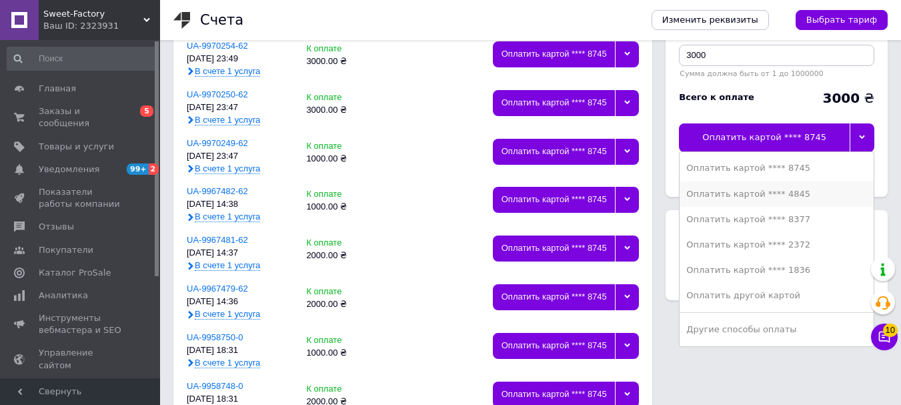
click at [802, 187] on li "Оплатить картой **** 4845" at bounding box center [777, 193] width 194 height 25
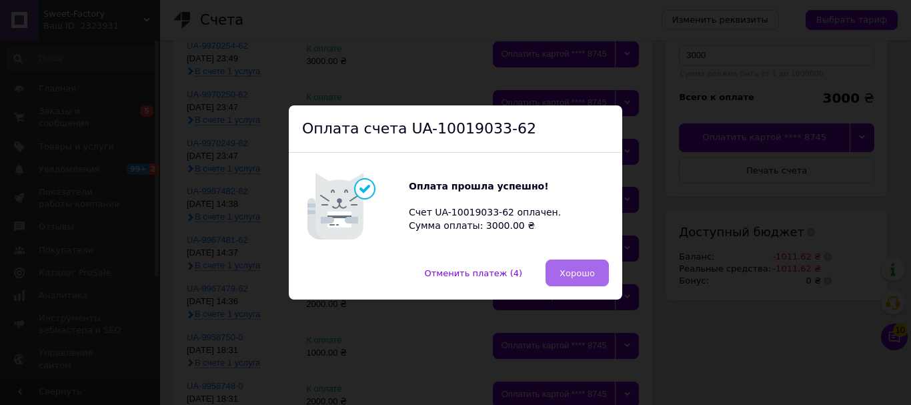
click at [572, 270] on span "Хорошо" at bounding box center [577, 273] width 35 height 10
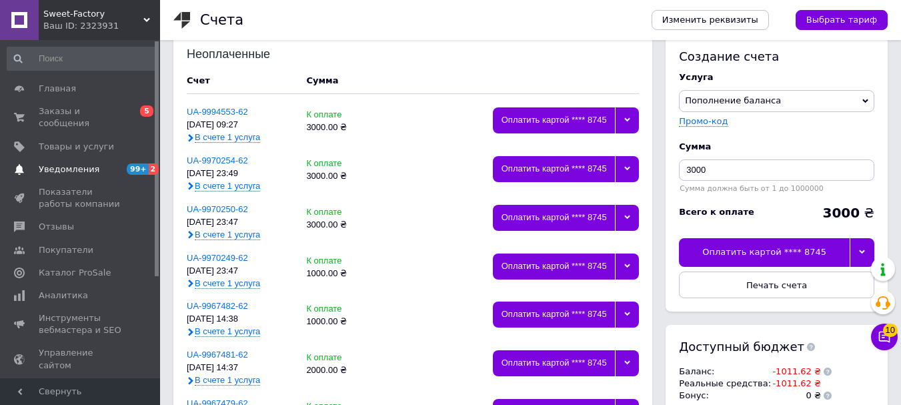
scroll to position [0, 0]
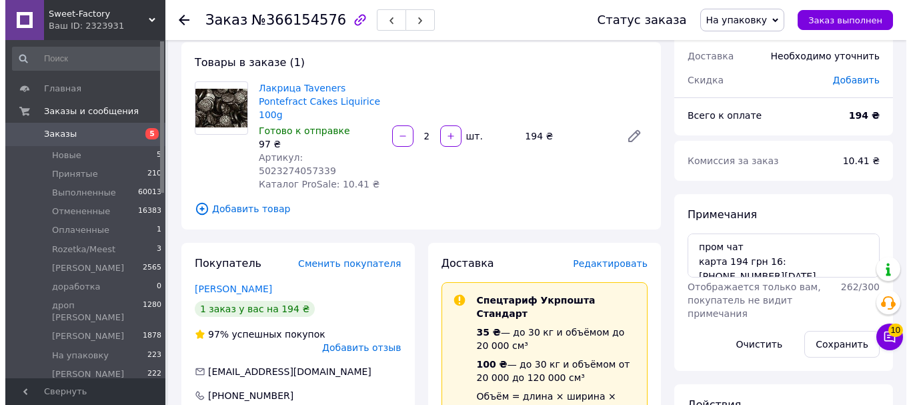
scroll to position [67, 0]
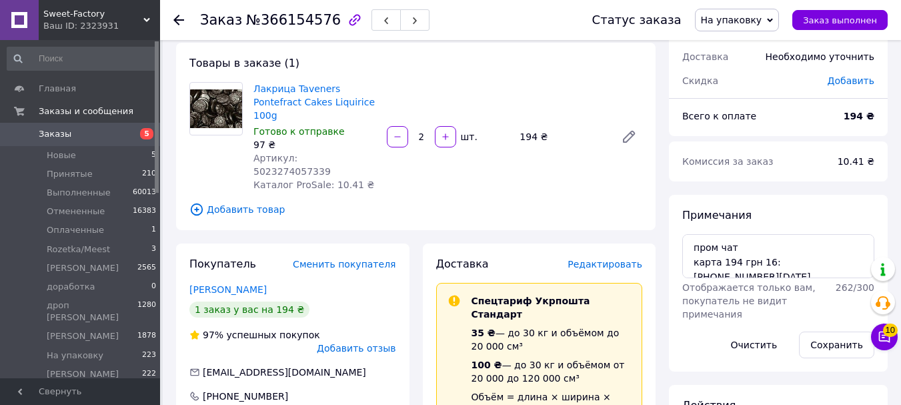
click at [621, 259] on span "Редактировать" at bounding box center [605, 264] width 75 height 11
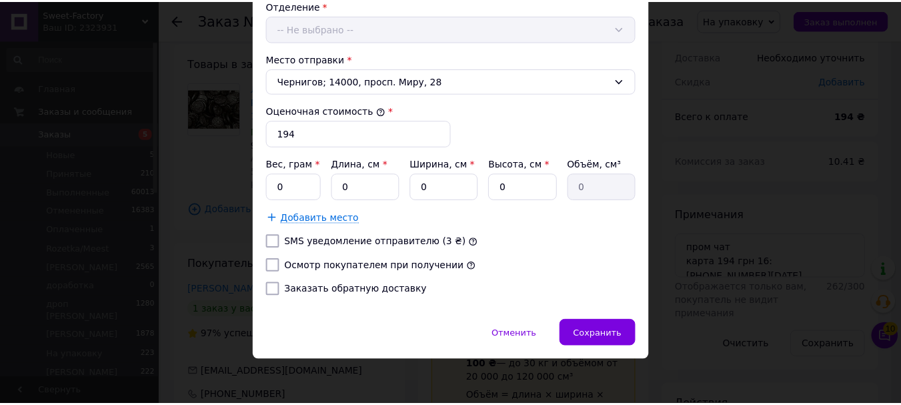
scroll to position [478, 0]
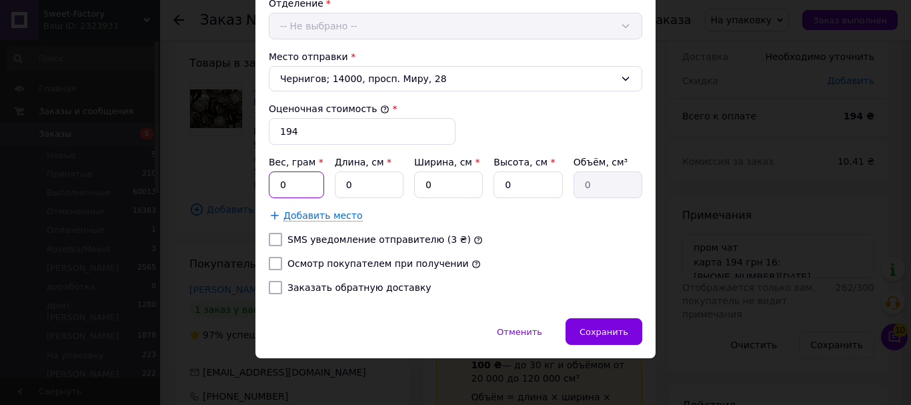
click at [305, 183] on input "0" at bounding box center [296, 184] width 55 height 27
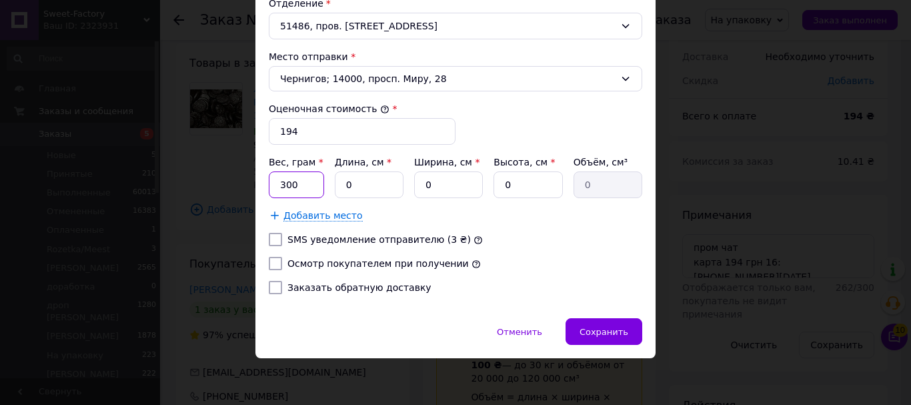
type input "300"
type input "20"
type input "10"
type input "1"
type input "200"
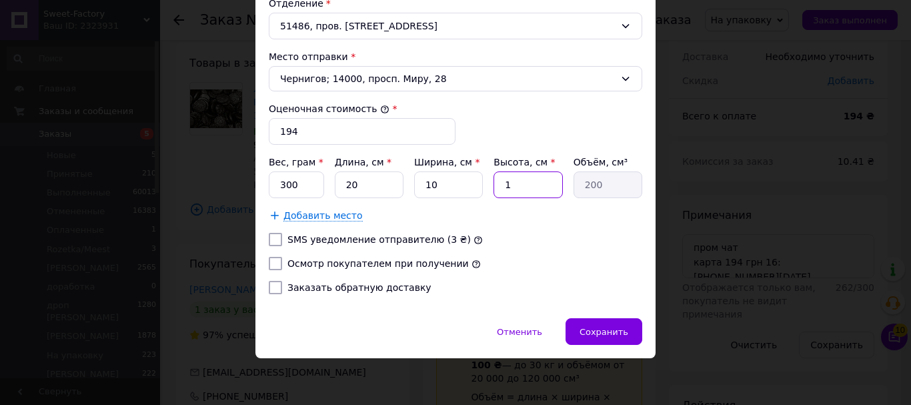
type input "10"
type input "2000"
type input "10"
click at [389, 262] on label "Осмотр покупателем при получении" at bounding box center [378, 263] width 181 height 11
click at [282, 262] on input "Осмотр покупателем при получении" at bounding box center [275, 263] width 13 height 13
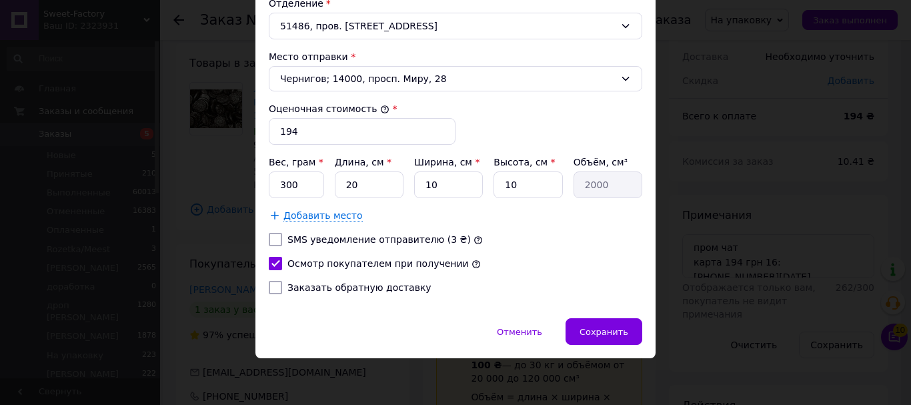
checkbox input "true"
click at [597, 324] on div "Сохранить" at bounding box center [604, 331] width 77 height 27
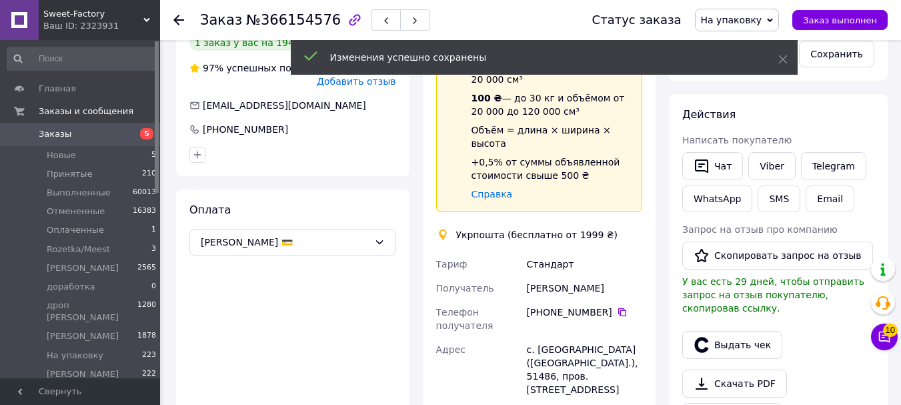
scroll to position [534, 0]
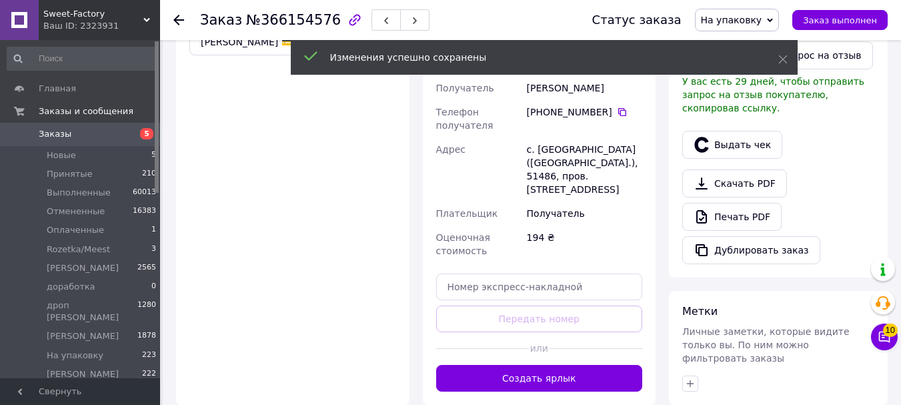
click at [564, 365] on button "Создать ярлык" at bounding box center [539, 378] width 207 height 27
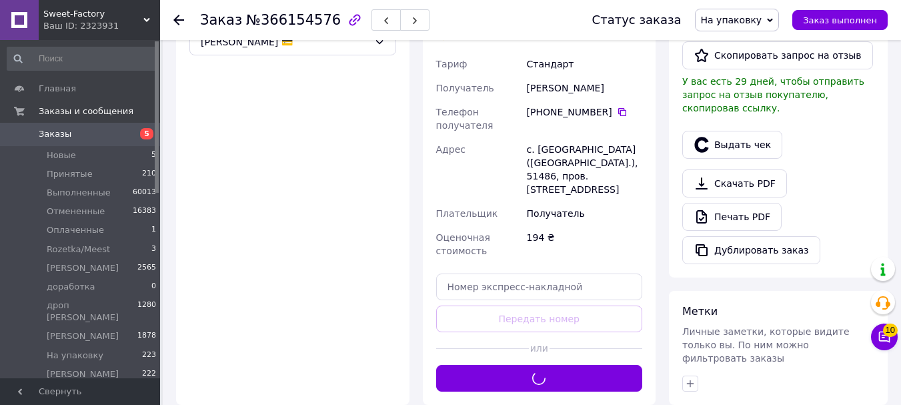
click at [754, 15] on span "На упаковку" at bounding box center [731, 20] width 61 height 11
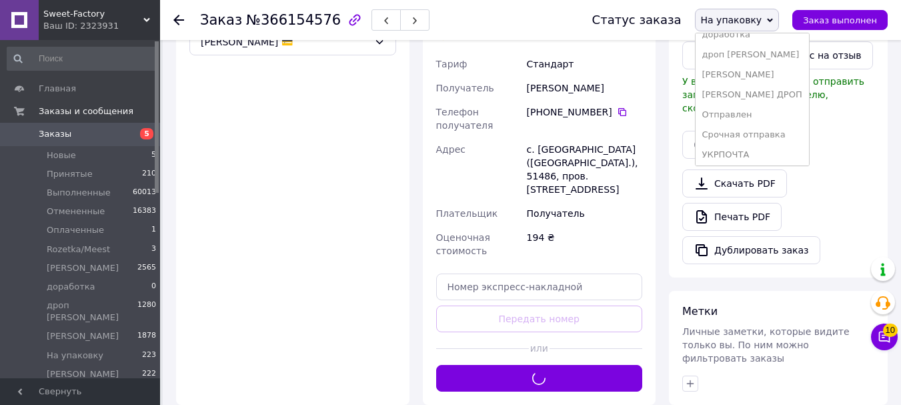
scroll to position [135, 0]
click at [757, 110] on li "Отправлен" at bounding box center [752, 112] width 113 height 20
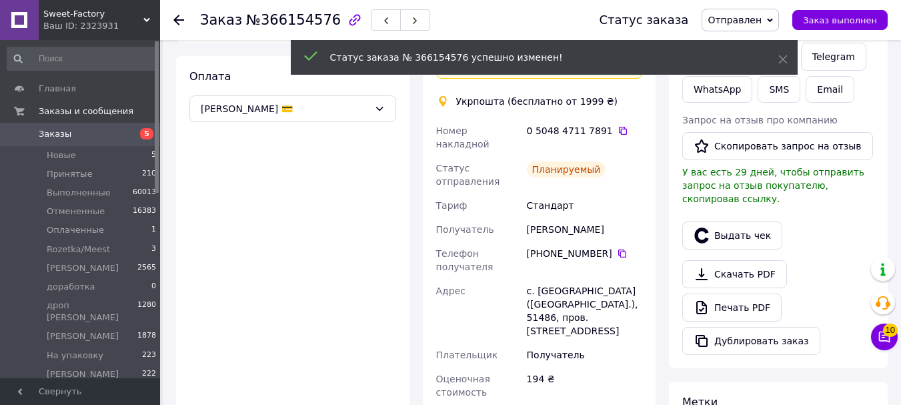
scroll to position [601, 0]
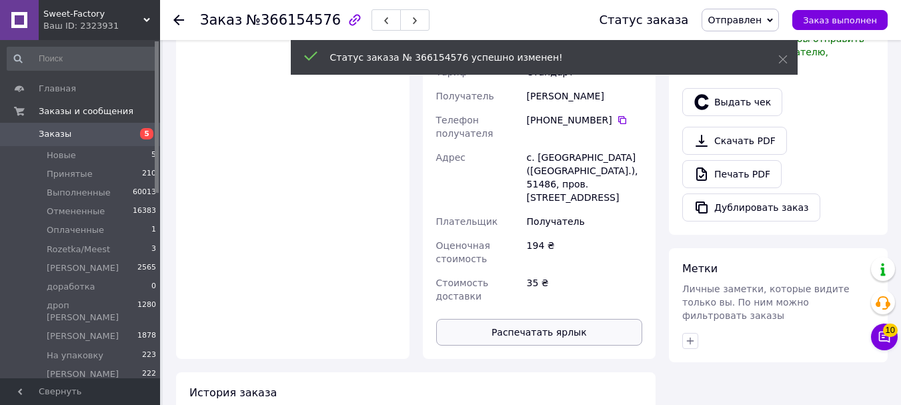
click at [558, 319] on button "Распечатать ярлык" at bounding box center [539, 332] width 207 height 27
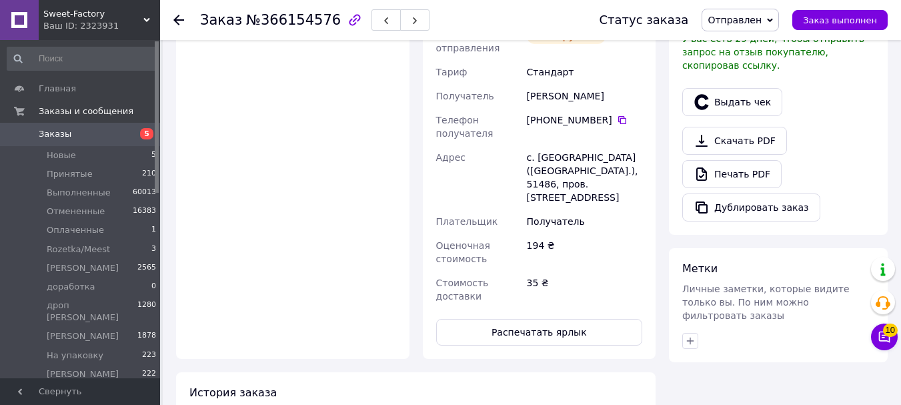
scroll to position [400, 0]
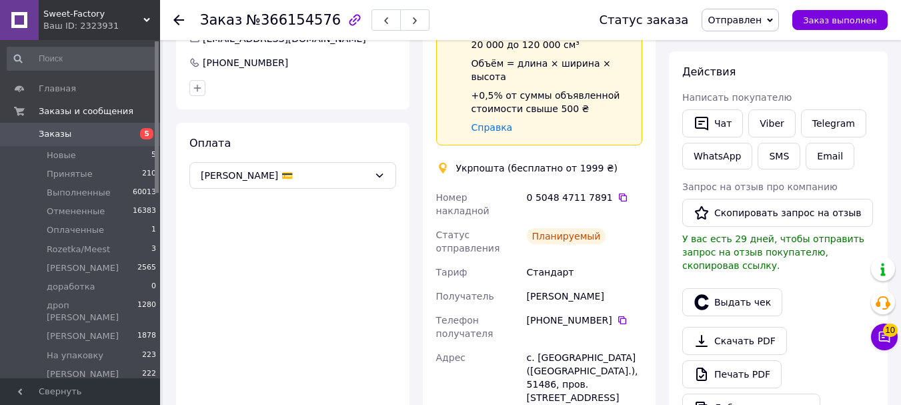
click at [616, 191] on div "0 5048 4711 7891" at bounding box center [584, 197] width 115 height 13
click at [619, 193] on icon at bounding box center [623, 197] width 8 height 8
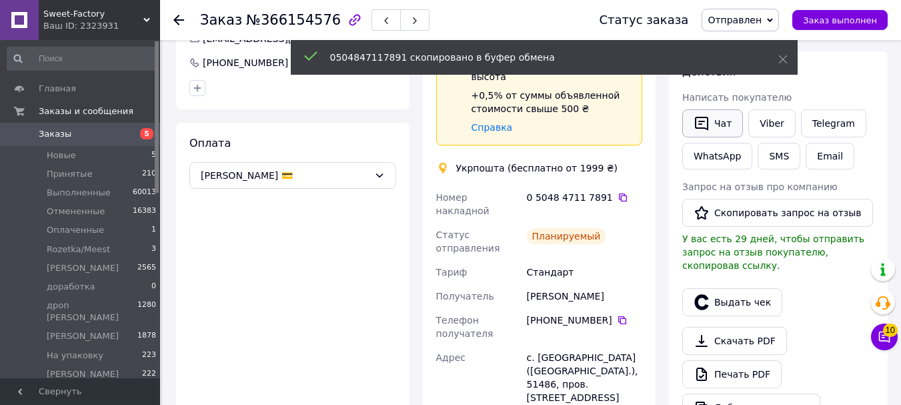
click at [703, 120] on icon "button" at bounding box center [702, 123] width 16 height 16
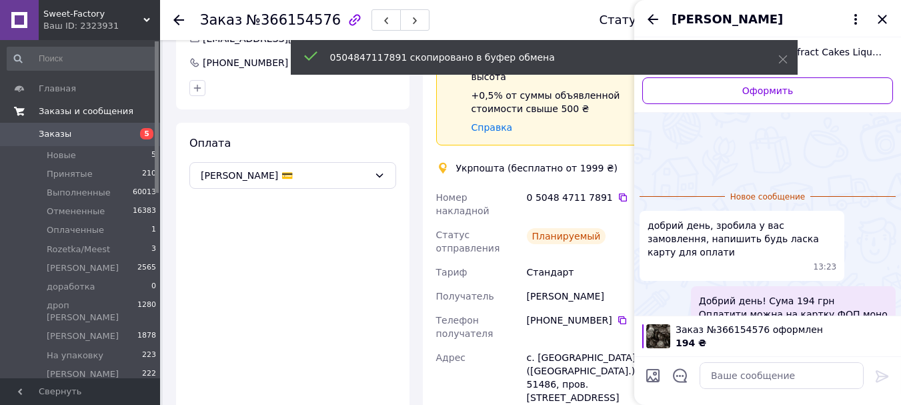
scroll to position [77, 0]
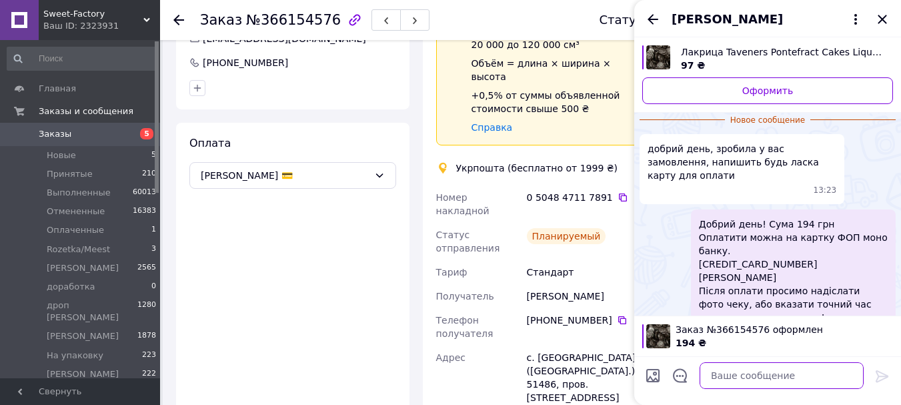
click at [716, 368] on textarea at bounding box center [782, 375] width 164 height 27
paste textarea "Доброго дня! Ваше замовлення буде відправлено Новою Поштою ТТН 0504847117891 На…"
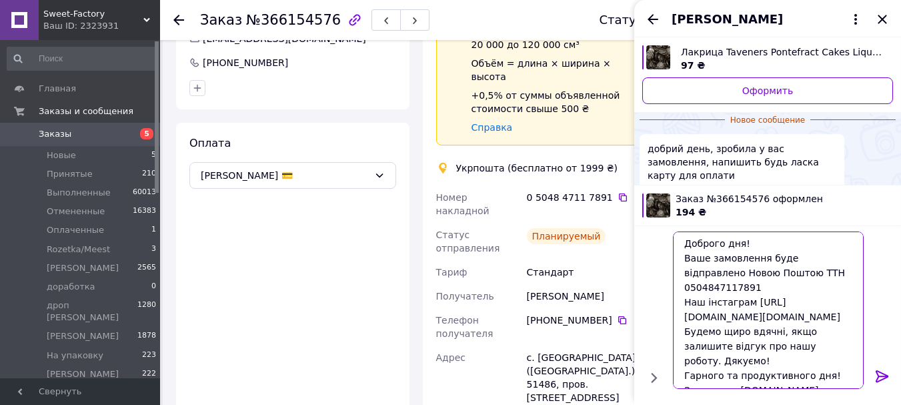
scroll to position [0, 0]
click at [698, 275] on textarea "Доброго дня! Ваше замовлення буде відправлено Новою Поштою ТТН 0504847117891 На…" at bounding box center [768, 310] width 191 height 157
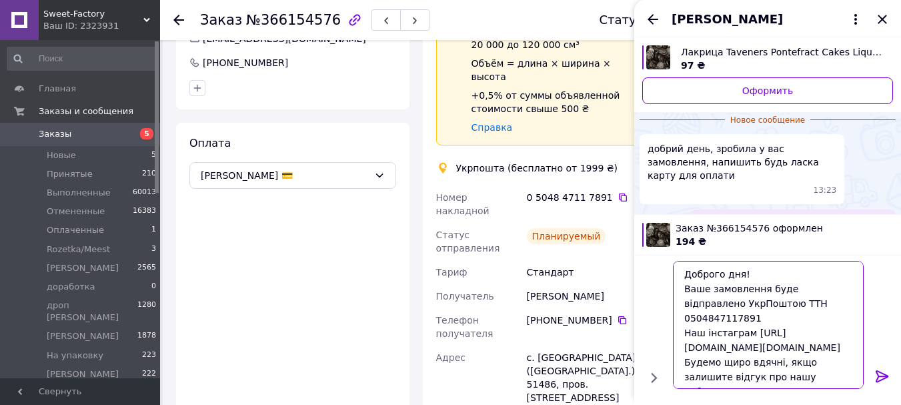
type textarea "Доброго дня! Ваше замовлення буде відправлено УкрПоштою ТТН 0504847117891 Наш і…"
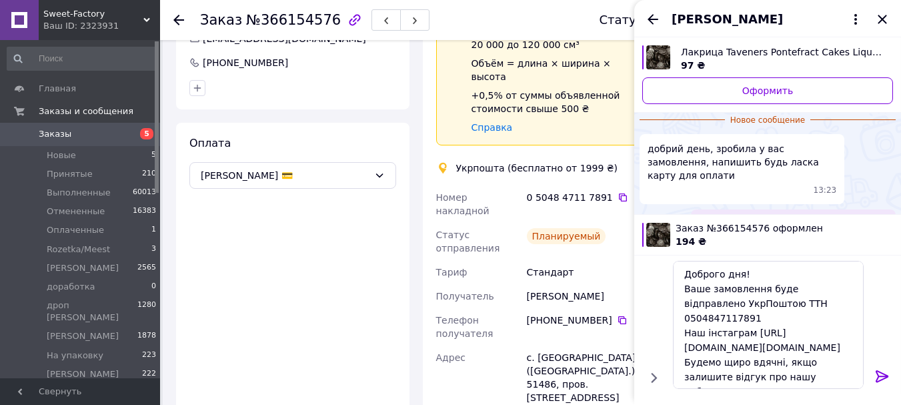
click at [883, 373] on icon at bounding box center [882, 376] width 13 height 12
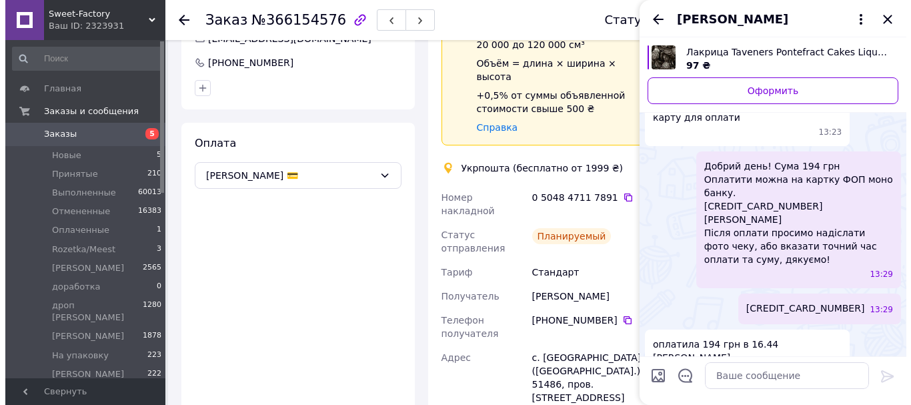
scroll to position [40, 0]
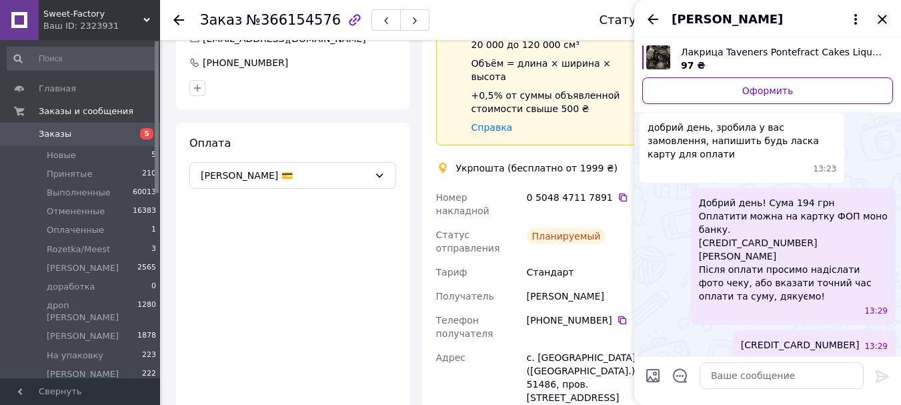
click at [881, 14] on icon "Закрыть" at bounding box center [883, 19] width 16 height 16
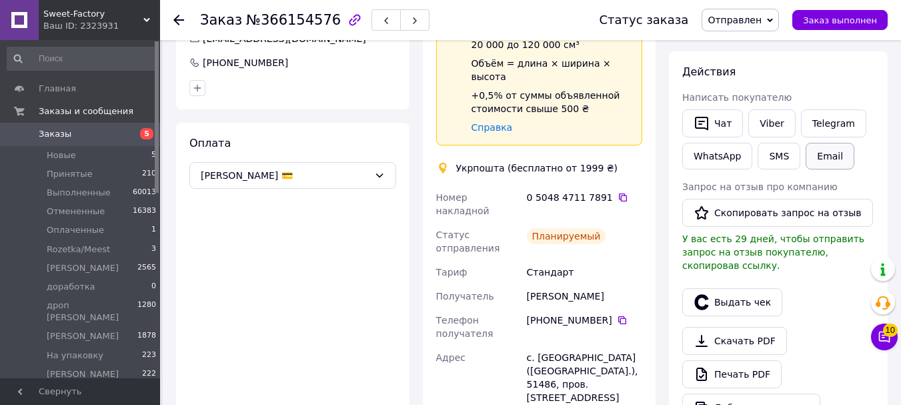
click at [828, 163] on button "Email" at bounding box center [830, 156] width 49 height 27
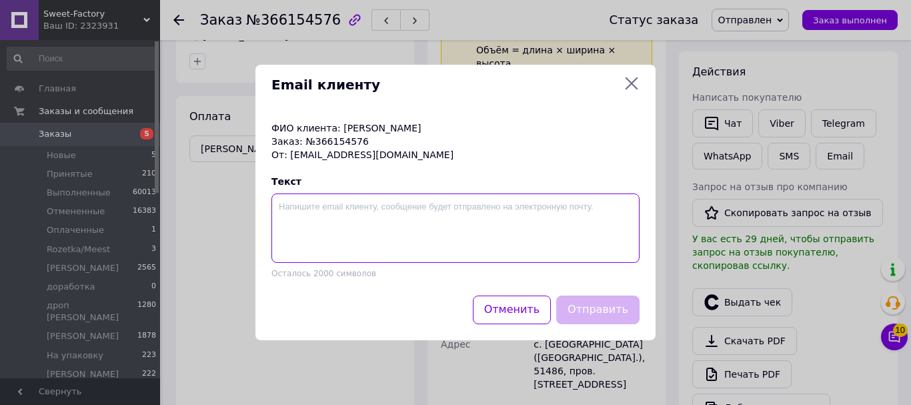
click at [558, 203] on textarea at bounding box center [456, 227] width 368 height 69
paste textarea "Доброго дня! Ваше замовлення буде відправлено УкрПоштою ТТН 0504847117891 Наш і…"
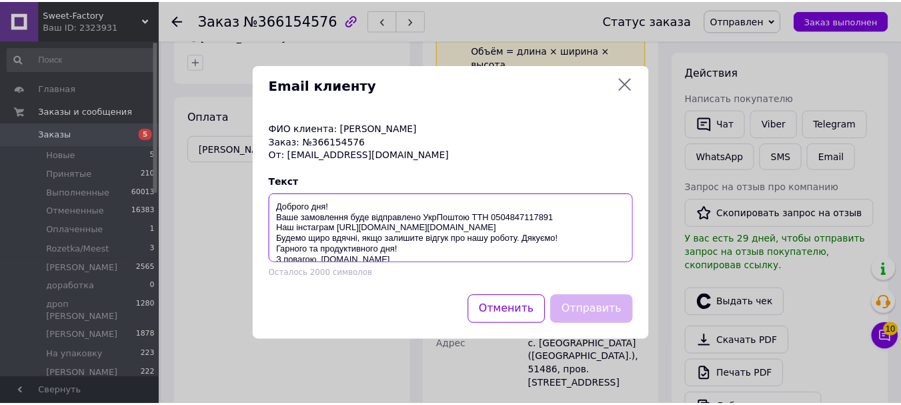
scroll to position [3, 0]
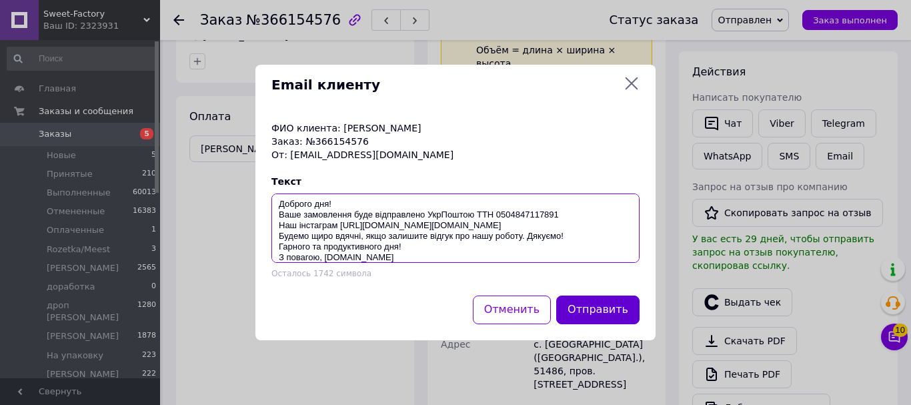
type textarea "Доброго дня! Ваше замовлення буде відправлено УкрПоштою ТТН 0504847117891 Наш і…"
click at [601, 321] on button "Отправить" at bounding box center [597, 310] width 83 height 29
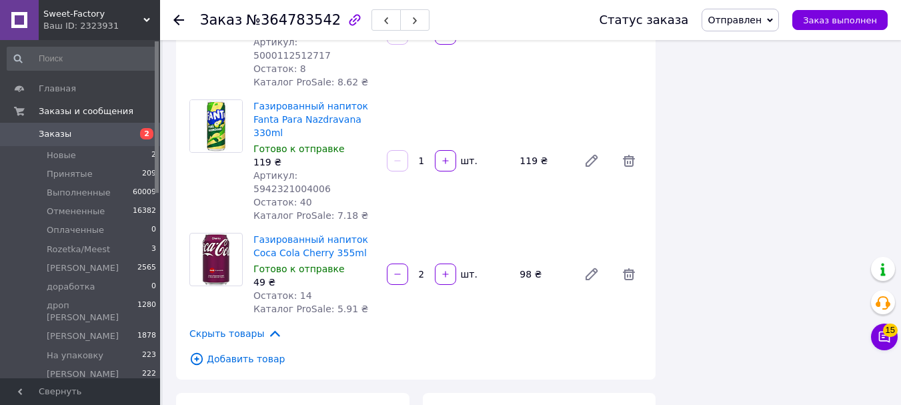
scroll to position [1535, 0]
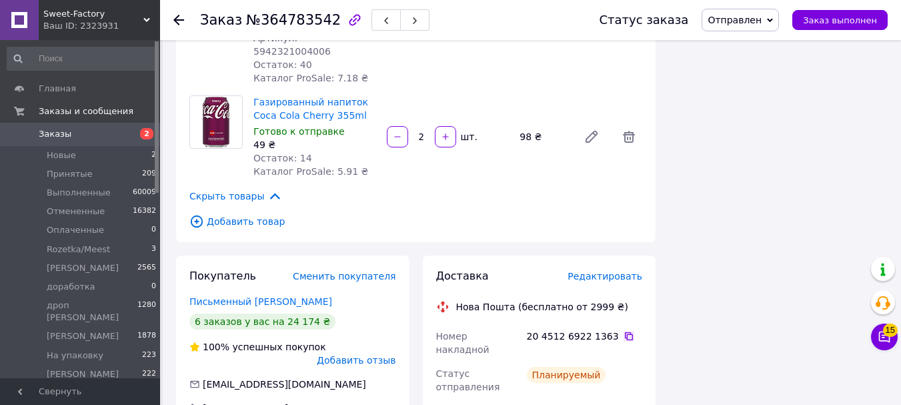
click at [624, 331] on icon at bounding box center [629, 336] width 11 height 11
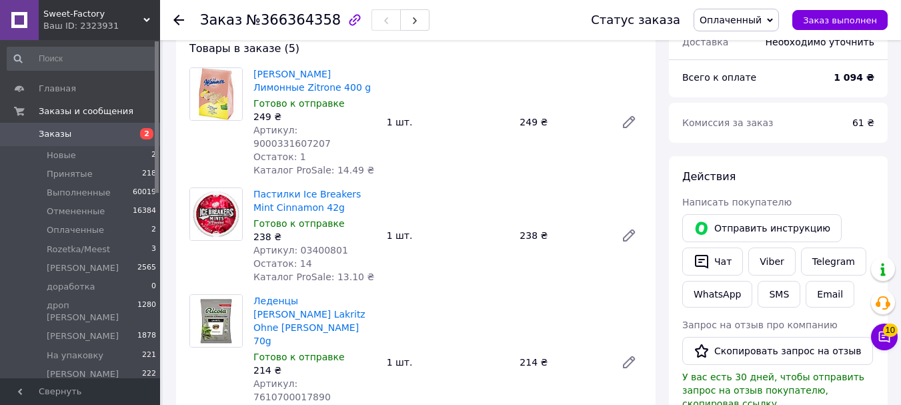
scroll to position [133, 0]
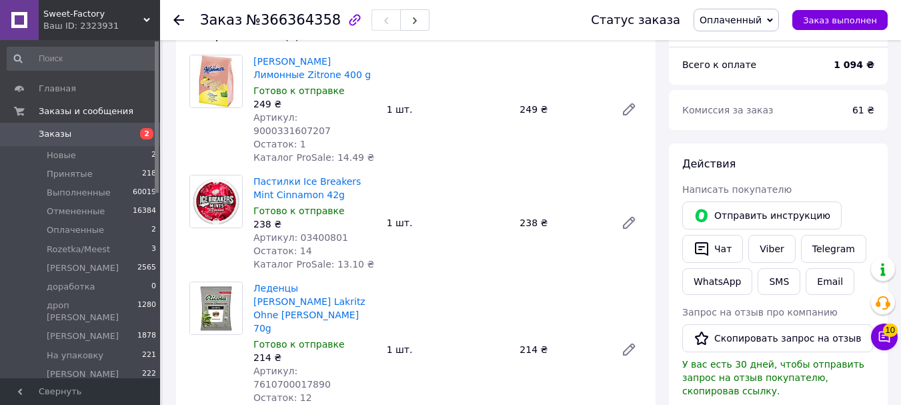
click at [331, 121] on span "Артикул: 9000331607207" at bounding box center [292, 124] width 77 height 24
copy span "9000331607207"
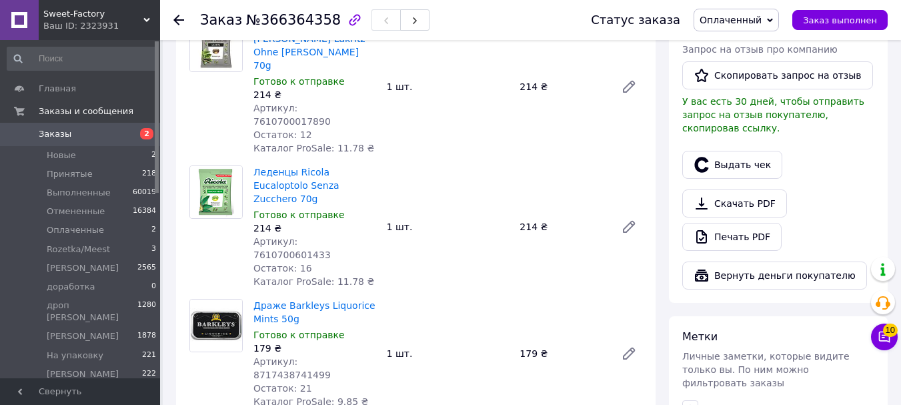
scroll to position [400, 0]
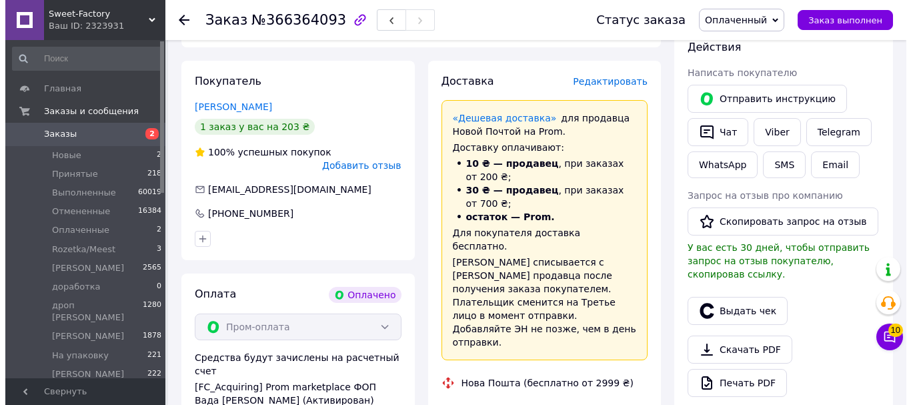
scroll to position [133, 0]
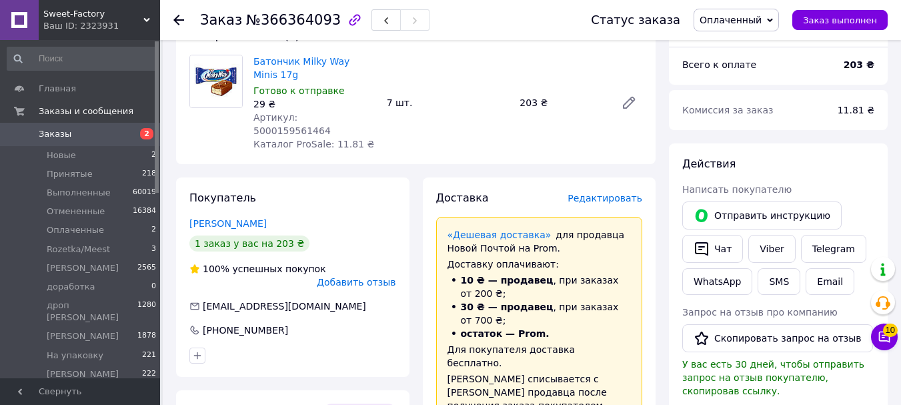
click at [619, 193] on span "Редактировать" at bounding box center [605, 198] width 75 height 11
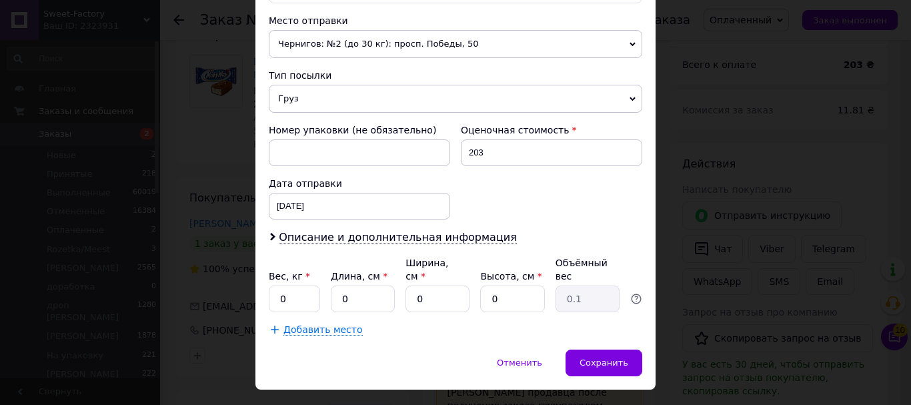
scroll to position [481, 0]
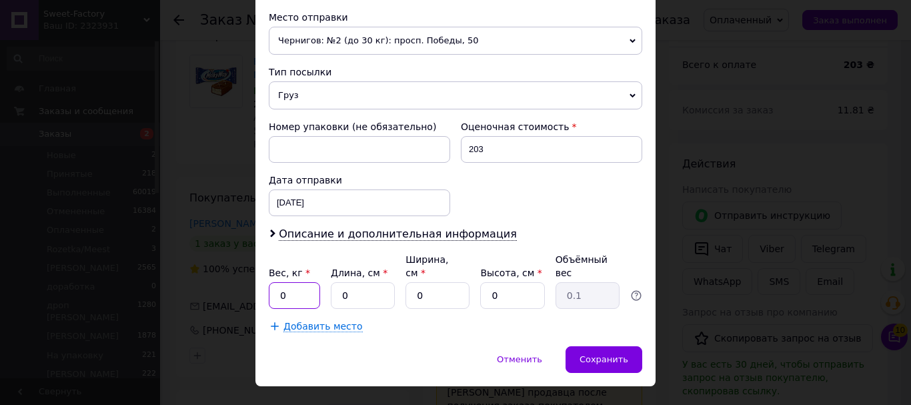
click at [301, 282] on input "0" at bounding box center [294, 295] width 51 height 27
type input "2"
type input "1"
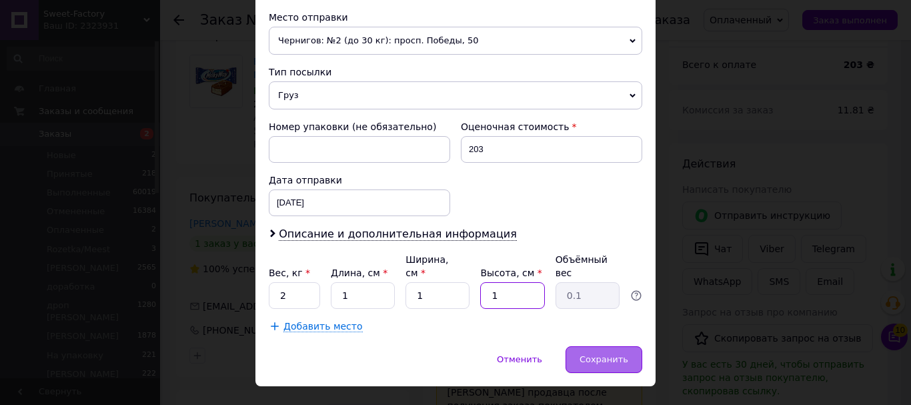
type input "1"
click at [598, 354] on span "Сохранить" at bounding box center [604, 359] width 49 height 10
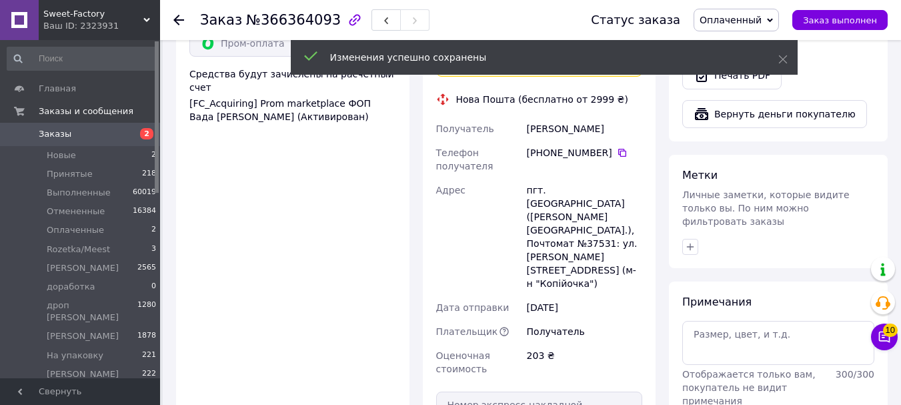
scroll to position [728, 0]
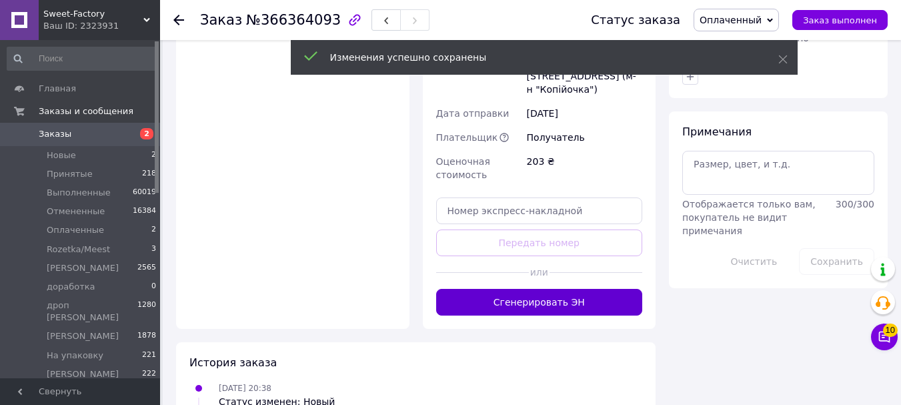
click at [536, 289] on button "Сгенерировать ЭН" at bounding box center [539, 302] width 207 height 27
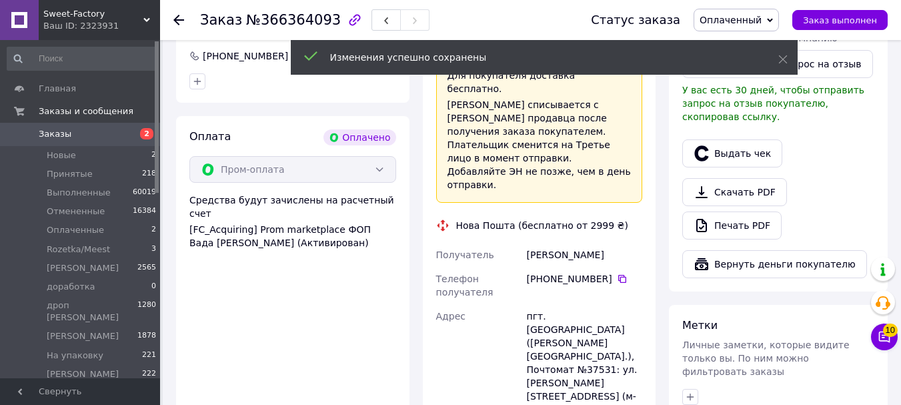
scroll to position [328, 0]
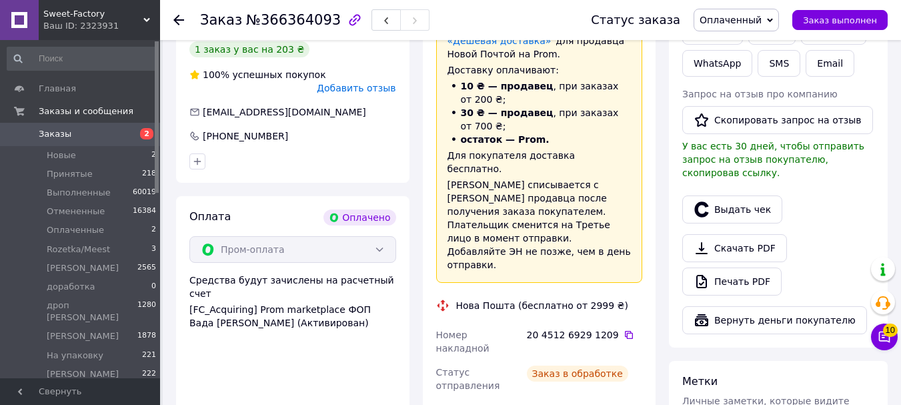
click at [624, 330] on icon at bounding box center [629, 335] width 11 height 11
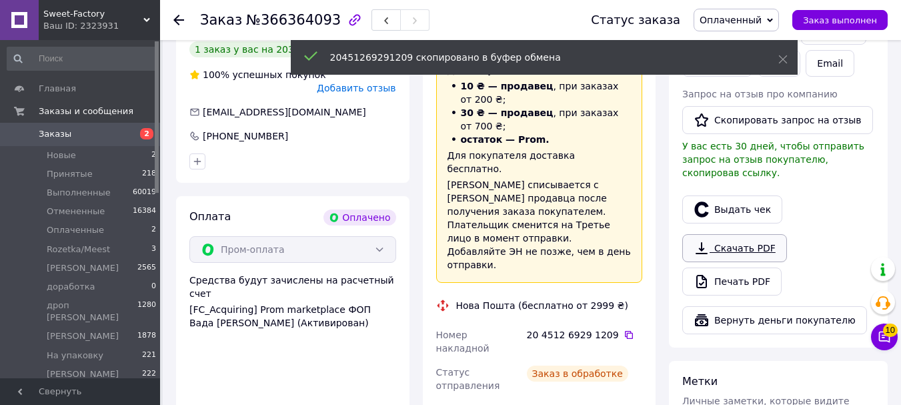
scroll to position [194, 0]
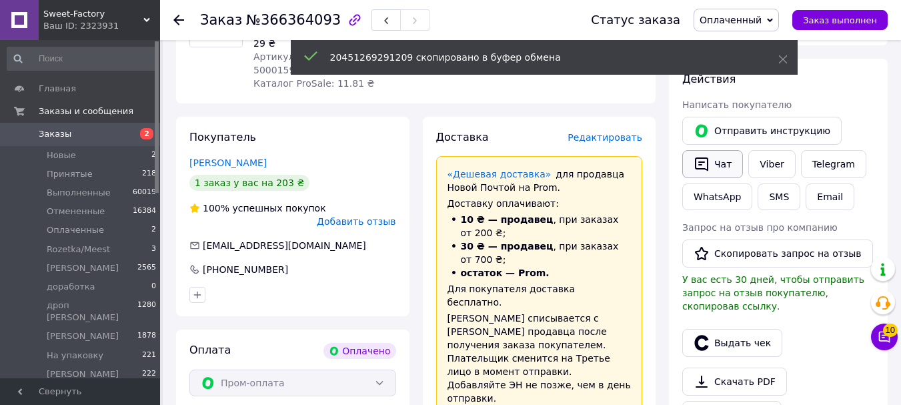
click at [730, 159] on button "Чат" at bounding box center [713, 164] width 61 height 28
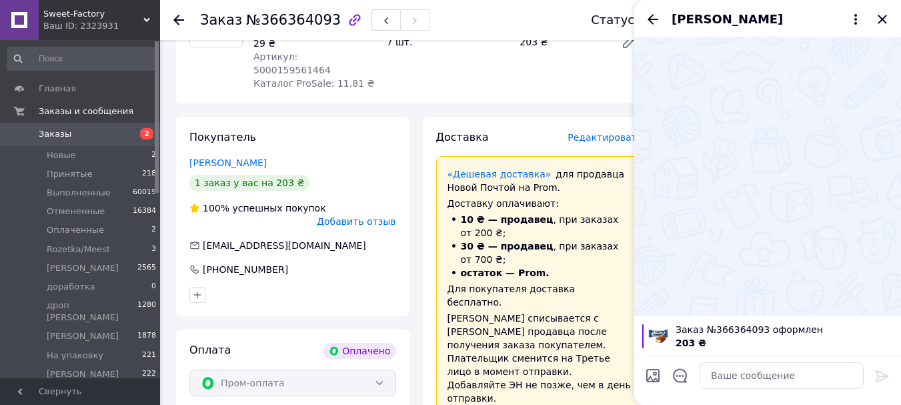
drag, startPoint x: 763, startPoint y: 226, endPoint x: 752, endPoint y: 336, distance: 109.9
click at [763, 227] on div at bounding box center [768, 176] width 267 height 278
drag, startPoint x: 735, startPoint y: 388, endPoint x: 739, endPoint y: 377, distance: 12.0
click at [736, 386] on textarea at bounding box center [782, 375] width 164 height 27
paste textarea "Доброго дня! Ваше замовлення буде відправлено Новою Поштою ТТН 20451269291209 Н…"
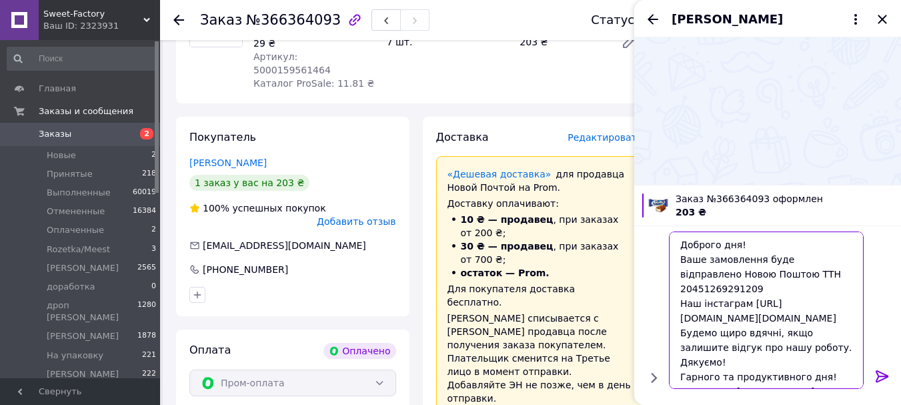
scroll to position [1, 0]
type textarea "Доброго дня! Ваше замовлення буде відправлено Новою Поштою ТТН 20451269291209 Н…"
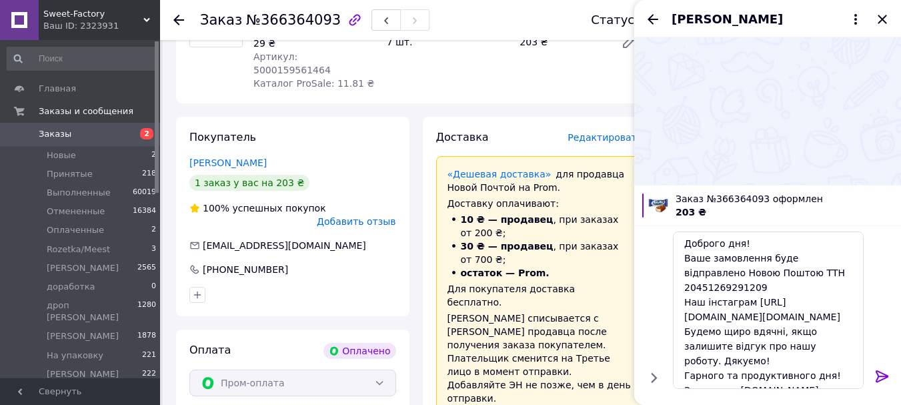
click at [880, 378] on icon at bounding box center [883, 376] width 16 height 16
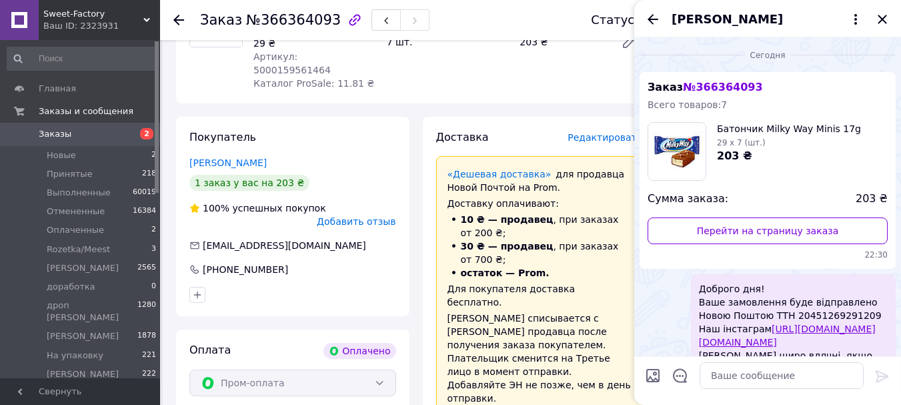
scroll to position [0, 0]
click at [888, 18] on icon "Закрыть" at bounding box center [883, 19] width 16 height 16
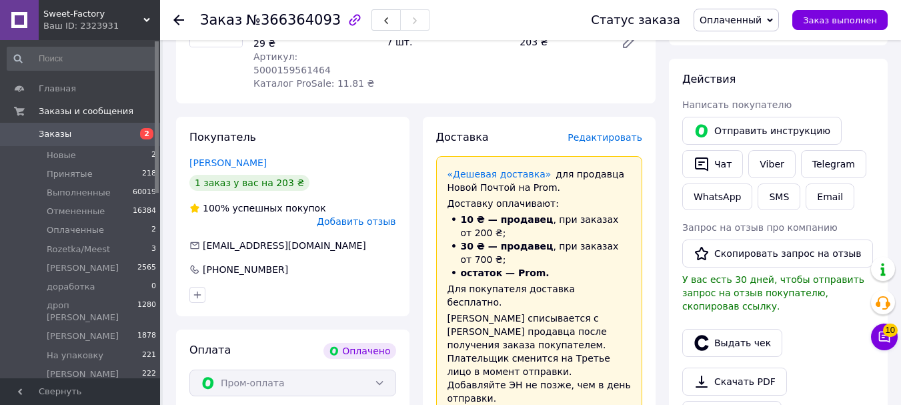
drag, startPoint x: 743, startPoint y: 22, endPoint x: 745, endPoint y: 37, distance: 15.5
click at [745, 29] on span "Оплаченный" at bounding box center [736, 20] width 85 height 23
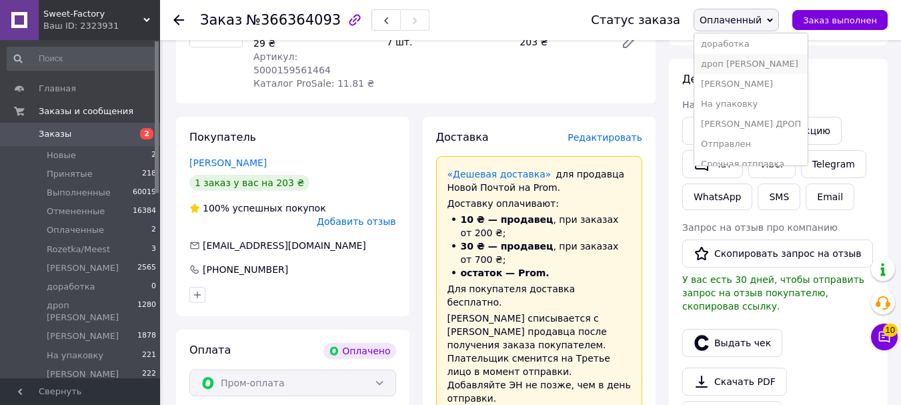
scroll to position [135, 0]
click at [741, 118] on li "Отправлен" at bounding box center [751, 112] width 113 height 20
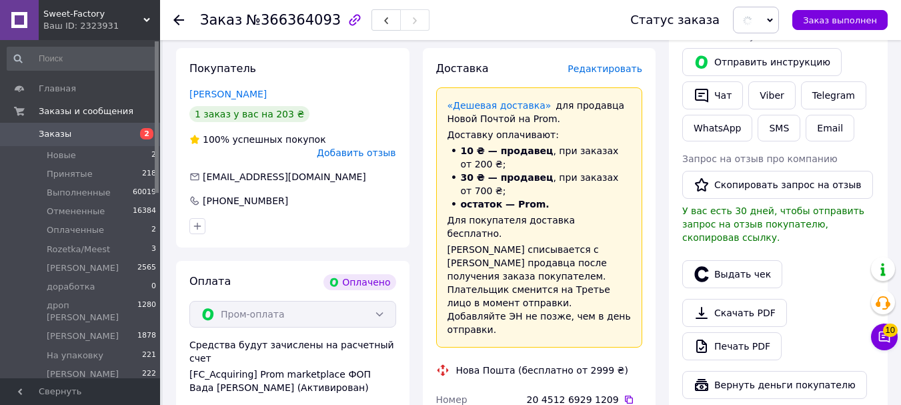
scroll to position [461, 0]
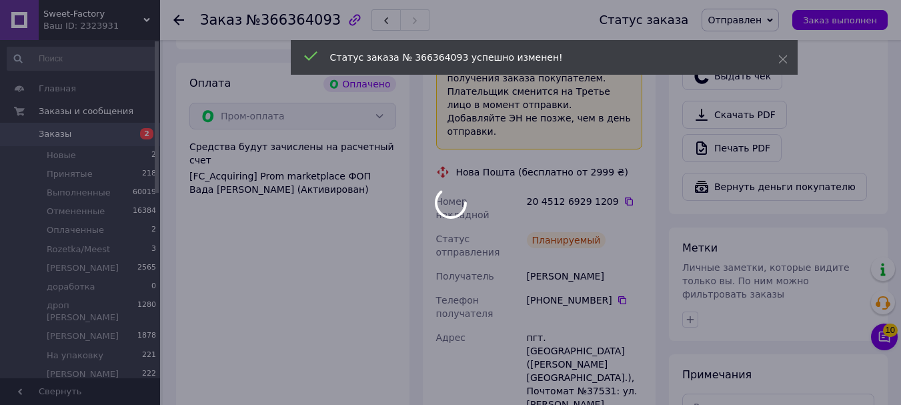
click at [614, 149] on div at bounding box center [450, 202] width 901 height 405
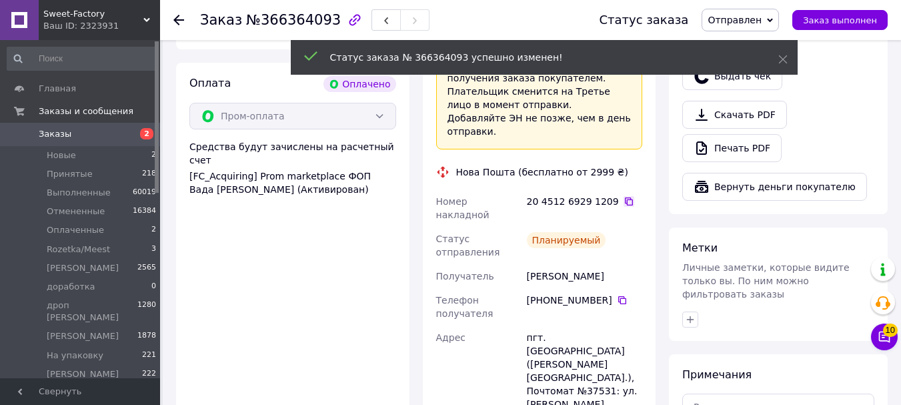
click at [624, 196] on icon at bounding box center [629, 201] width 11 height 11
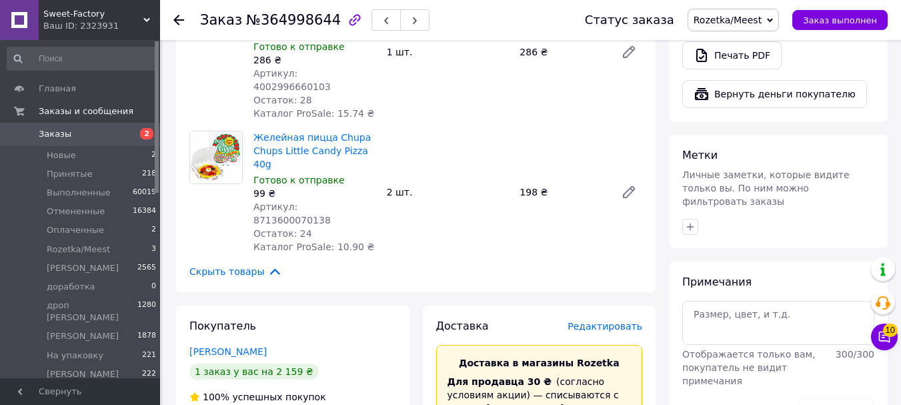
scroll to position [601, 0]
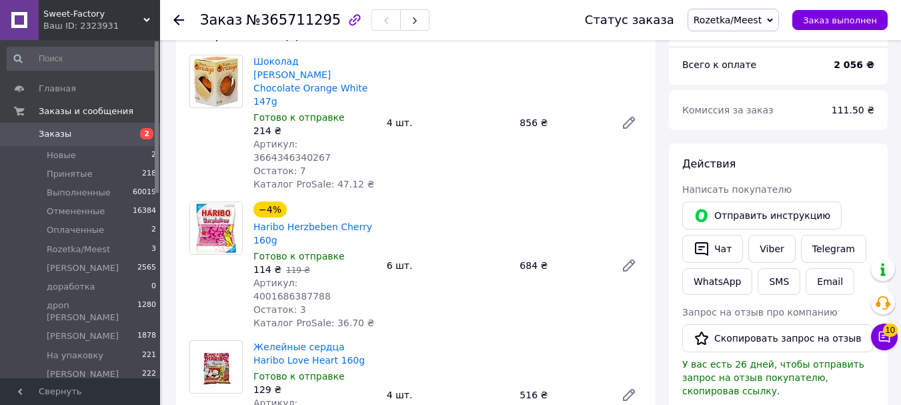
scroll to position [267, 0]
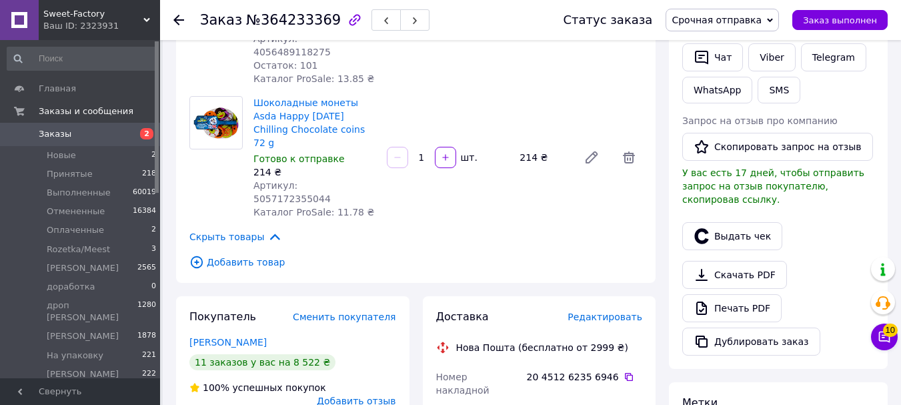
scroll to position [534, 0]
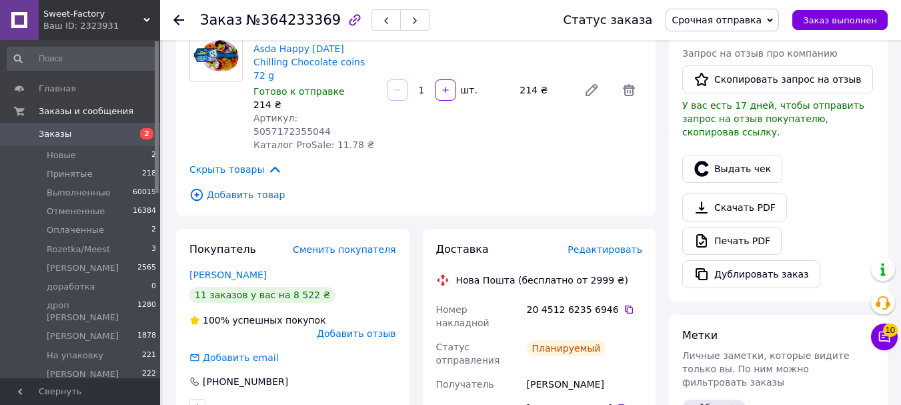
click at [753, 9] on span "Срочная отправка" at bounding box center [722, 20] width 113 height 23
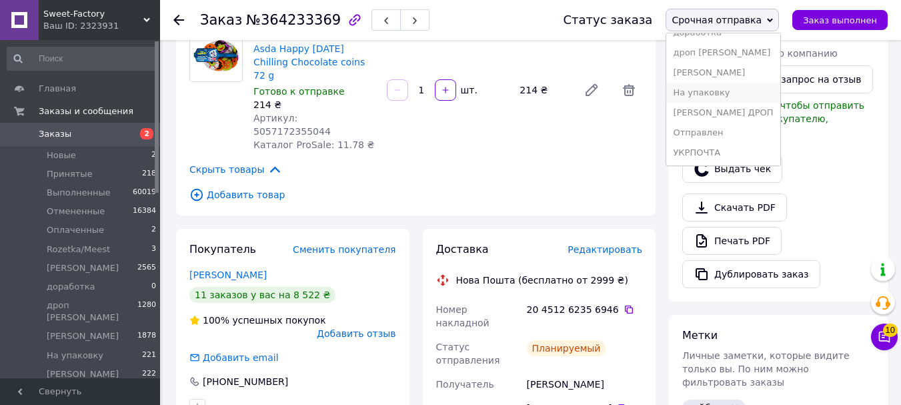
scroll to position [135, 0]
click at [730, 132] on li "Отправлен" at bounding box center [723, 132] width 113 height 20
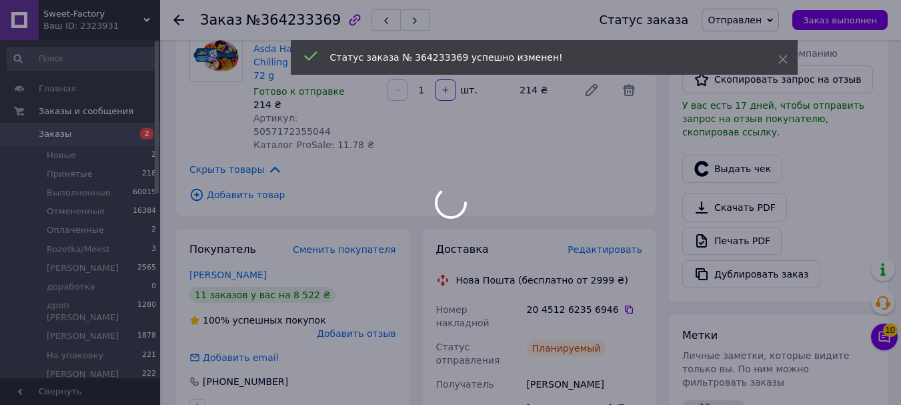
click at [615, 220] on div at bounding box center [450, 202] width 901 height 405
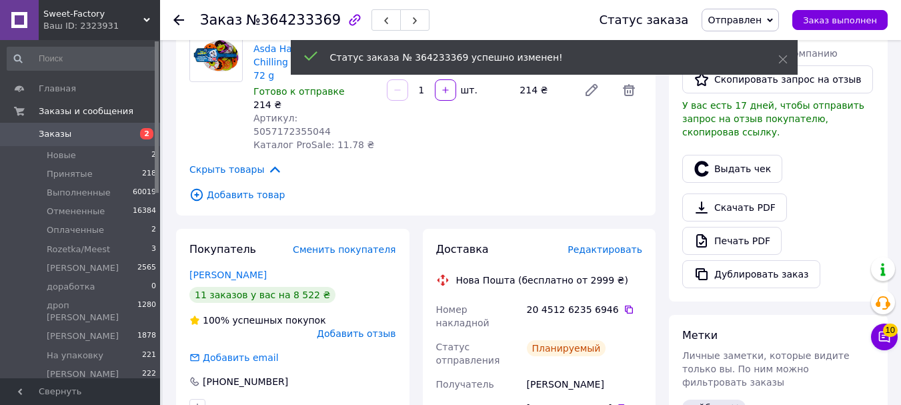
scroll to position [80, 0]
click at [624, 304] on icon at bounding box center [629, 309] width 11 height 11
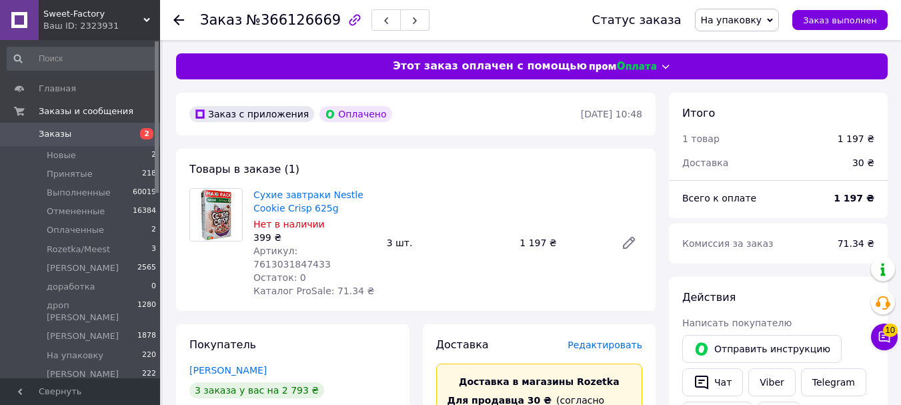
click at [761, 21] on span "На упаковку" at bounding box center [731, 20] width 61 height 11
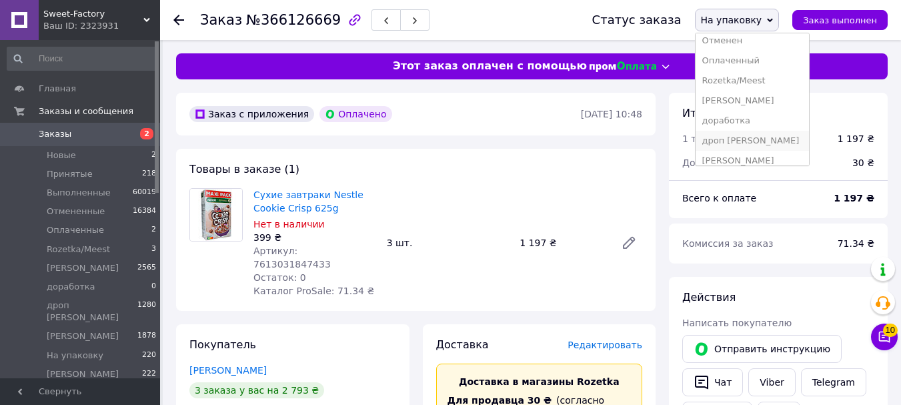
scroll to position [67, 0]
click at [764, 61] on li "Rozetka/Meest" at bounding box center [752, 60] width 113 height 20
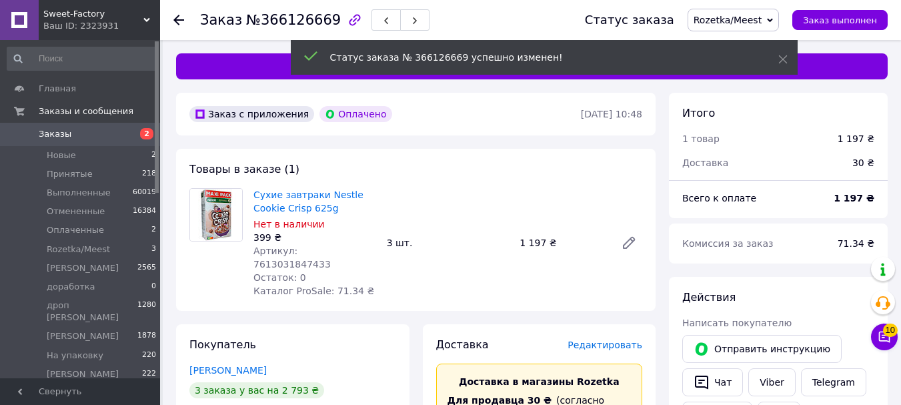
click at [331, 246] on span "Артикул: 7613031847433" at bounding box center [292, 258] width 77 height 24
copy span "7613031847433"
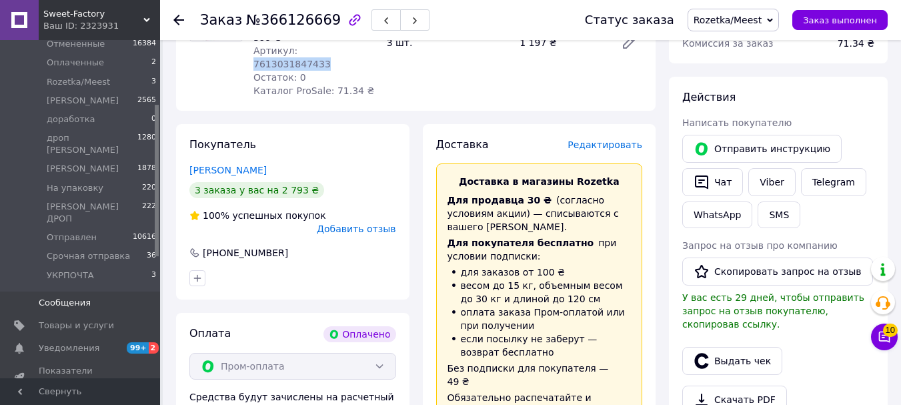
scroll to position [200, 0]
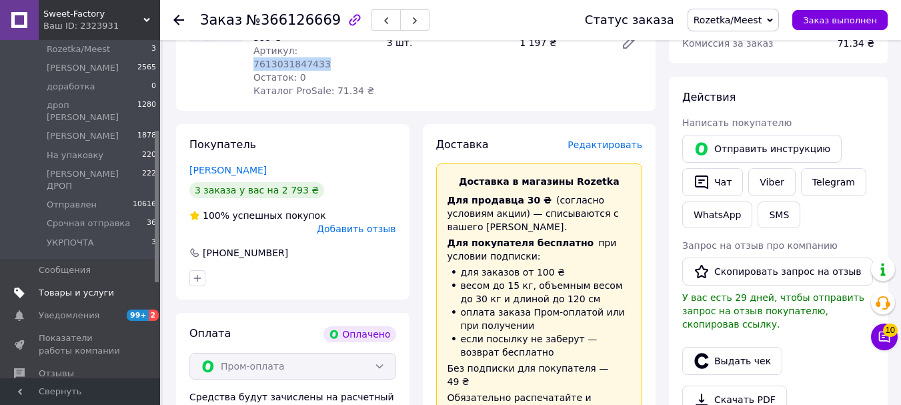
click at [89, 287] on span "Товары и услуги" at bounding box center [76, 293] width 75 height 12
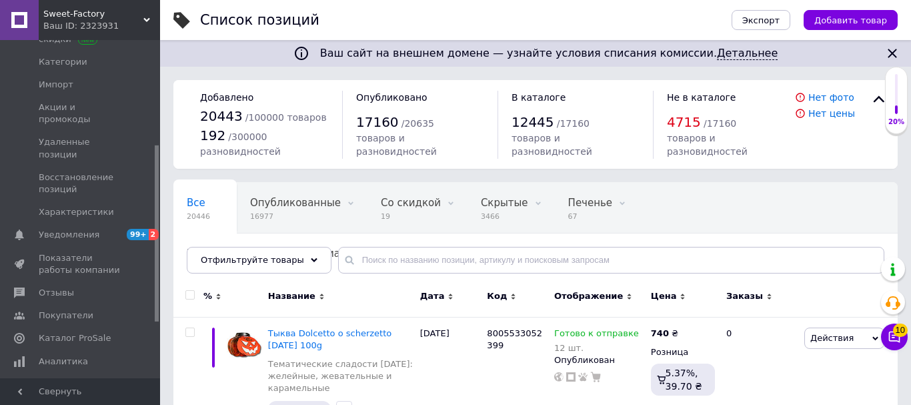
click at [419, 240] on div "Все 20446 Опубликованные 16977 Удалить Редактировать Со скидкой 19 Удалить Реда…" at bounding box center [535, 234] width 725 height 110
click at [410, 266] on input "text" at bounding box center [611, 260] width 546 height 27
paste input "Сухі сніданки Nestle Cookie Crisp 625g"
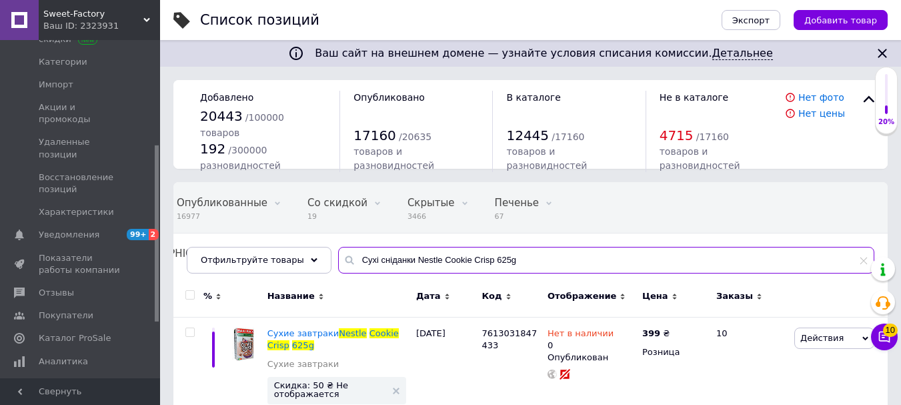
scroll to position [49, 0]
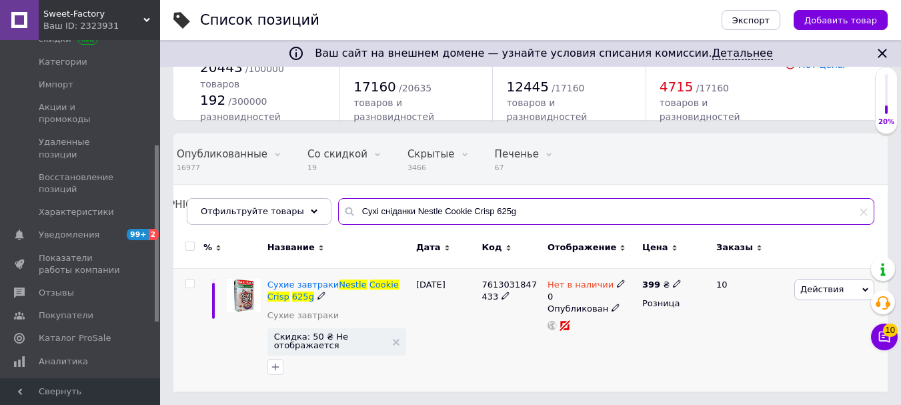
type input "Сухі сніданки Nestle Cookie Crisp 625g"
click at [617, 283] on icon at bounding box center [621, 284] width 8 height 8
click at [672, 341] on li "Готово к отправке" at bounding box center [693, 337] width 127 height 19
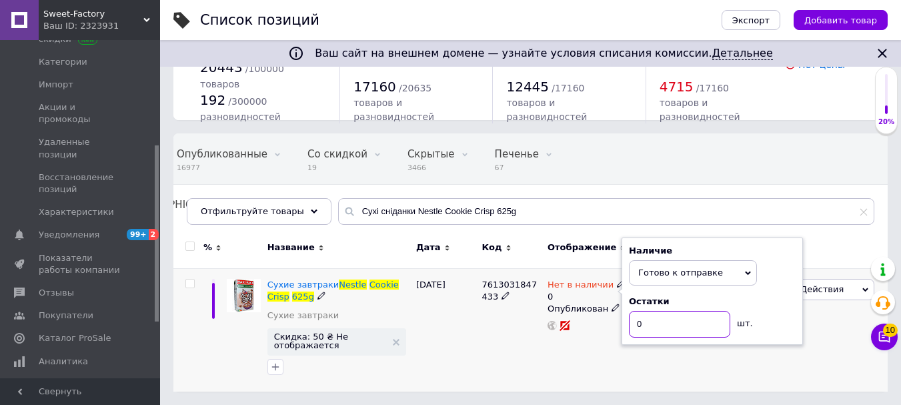
click at [672, 328] on input "0" at bounding box center [679, 324] width 101 height 27
click at [650, 360] on div "399 ₴ Розница" at bounding box center [673, 329] width 69 height 123
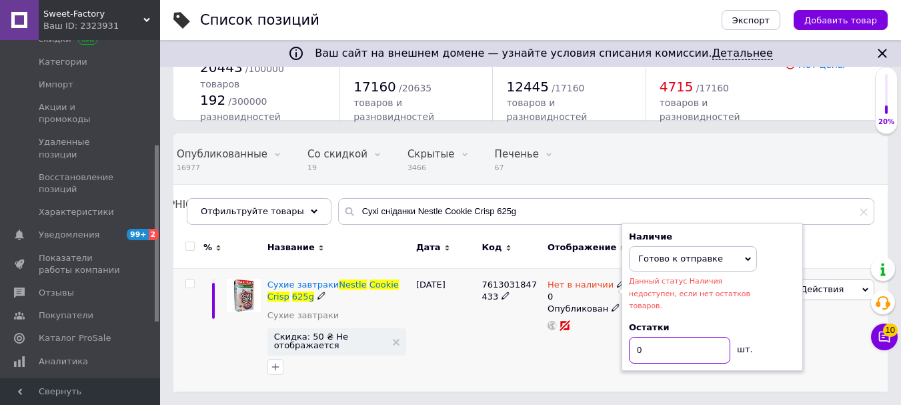
click at [639, 337] on input "0" at bounding box center [679, 350] width 101 height 27
click at [641, 337] on input "0" at bounding box center [679, 350] width 101 height 27
type input "1"
drag, startPoint x: 627, startPoint y: 354, endPoint x: 562, endPoint y: 340, distance: 65.4
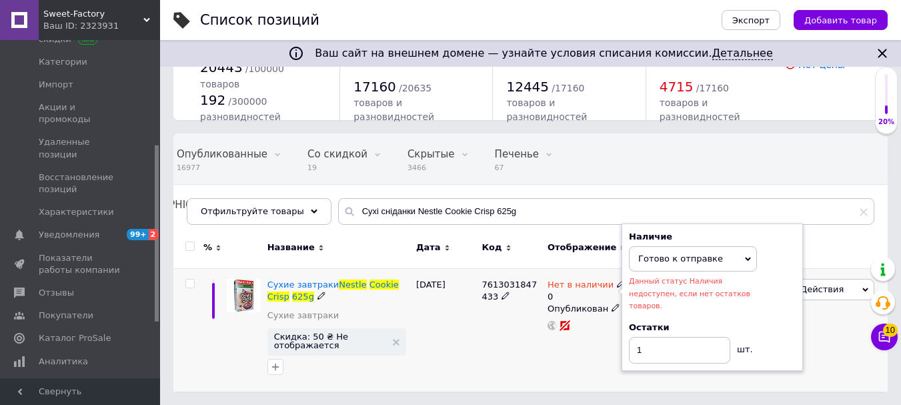
click at [617, 354] on div "Нет в наличии 0 Наличие Готово к отправке В наличии Нет в наличии Под заказ Дан…" at bounding box center [591, 329] width 95 height 123
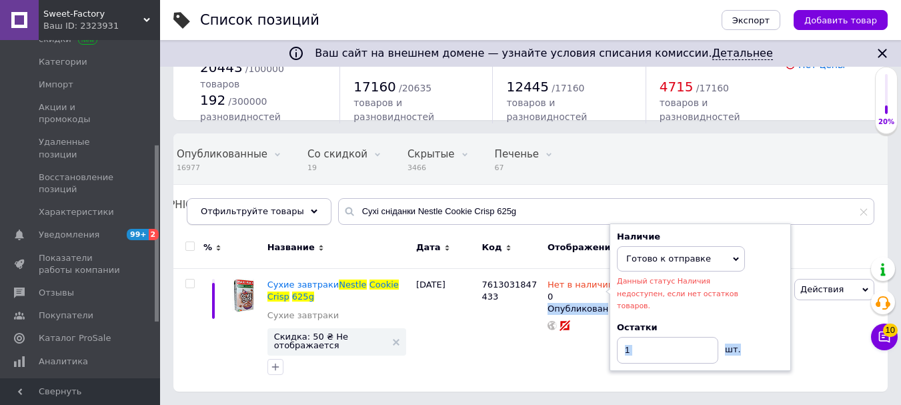
click at [242, 207] on span "Отфильтруйте товары" at bounding box center [252, 211] width 103 height 10
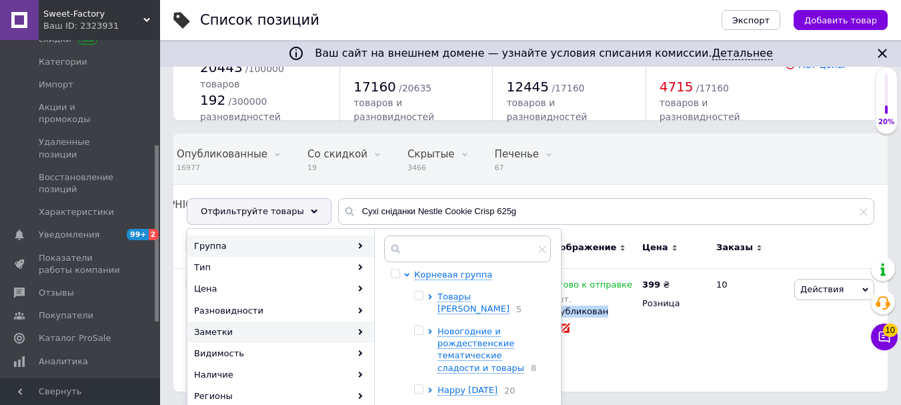
scroll to position [115, 0]
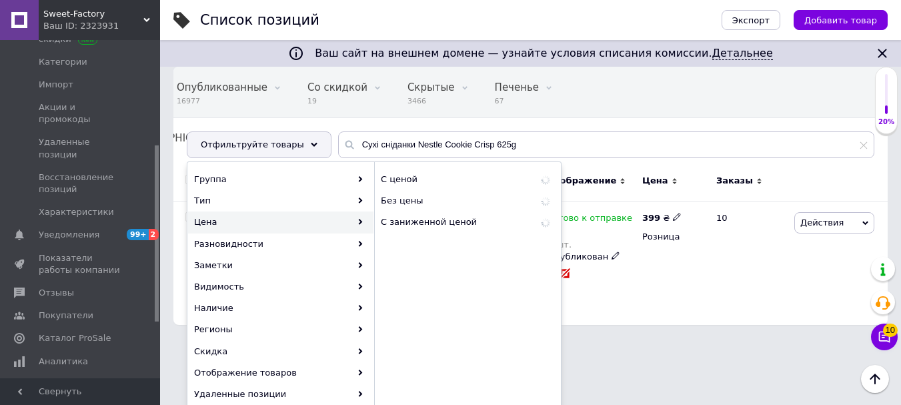
drag, startPoint x: 669, startPoint y: 315, endPoint x: 488, endPoint y: 254, distance: 190.1
click at [665, 315] on div "399 ₴ Розница" at bounding box center [673, 263] width 69 height 123
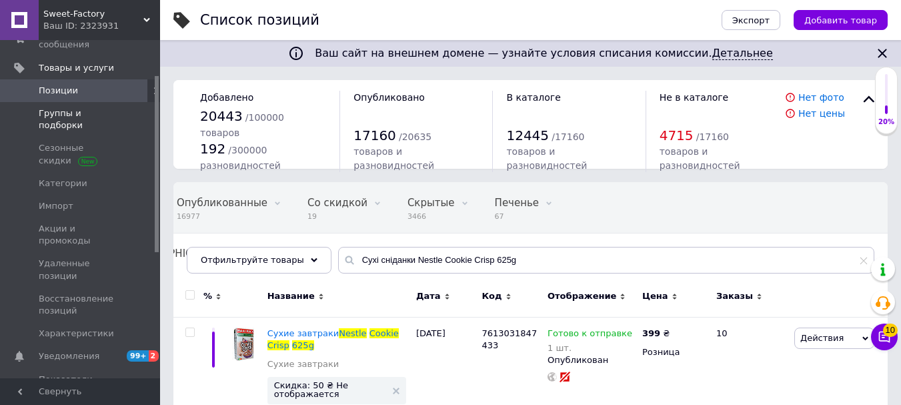
scroll to position [67, 0]
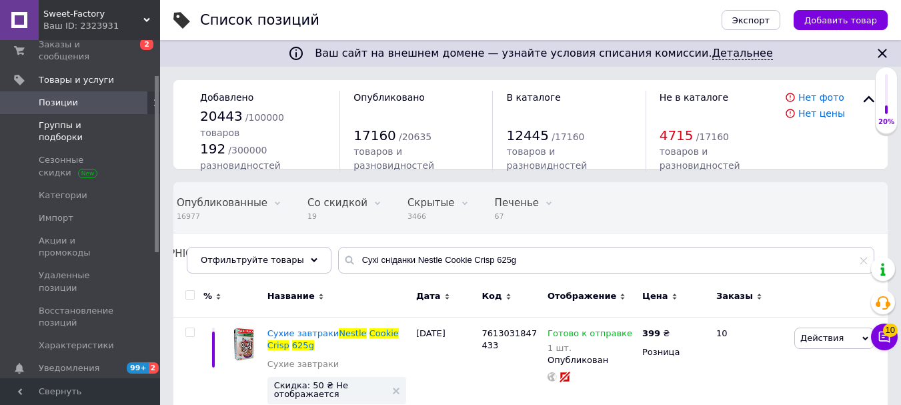
click at [82, 119] on span "Группы и подборки" at bounding box center [81, 131] width 85 height 24
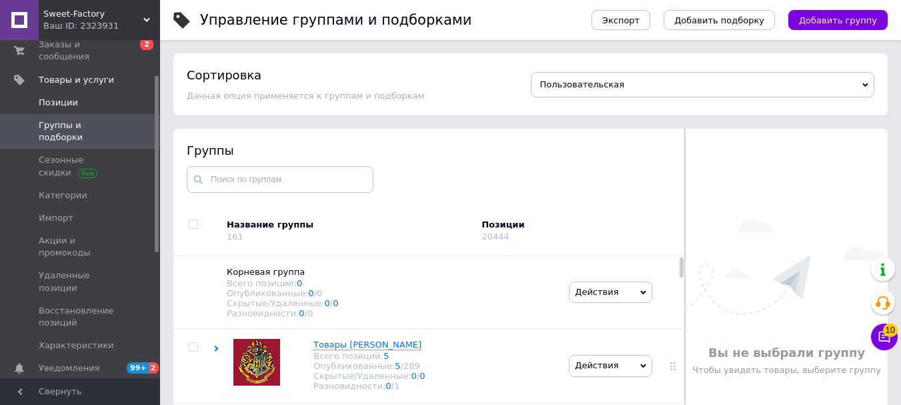
click at [88, 97] on span "Позиции" at bounding box center [81, 103] width 85 height 12
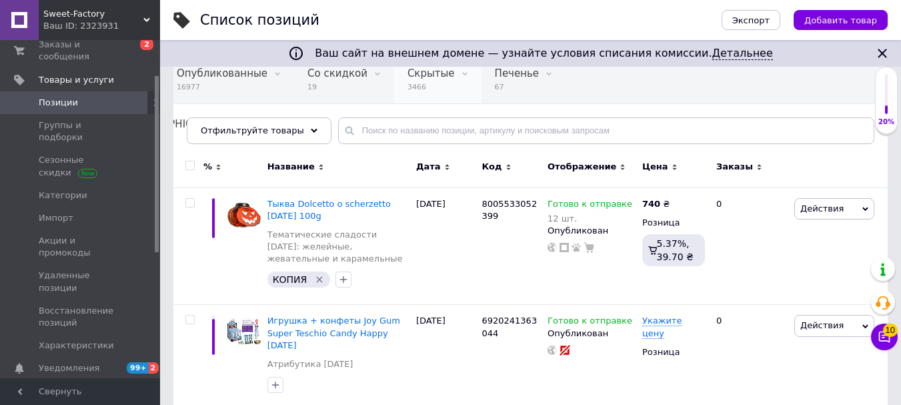
scroll to position [133, 0]
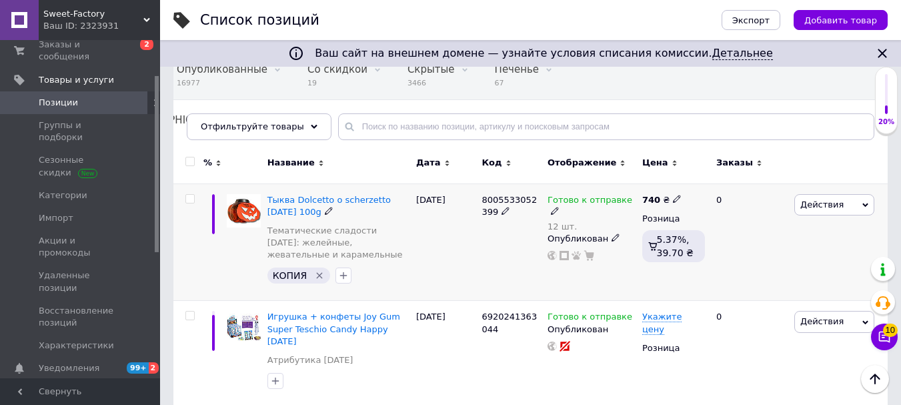
click at [559, 207] on icon at bounding box center [555, 211] width 8 height 8
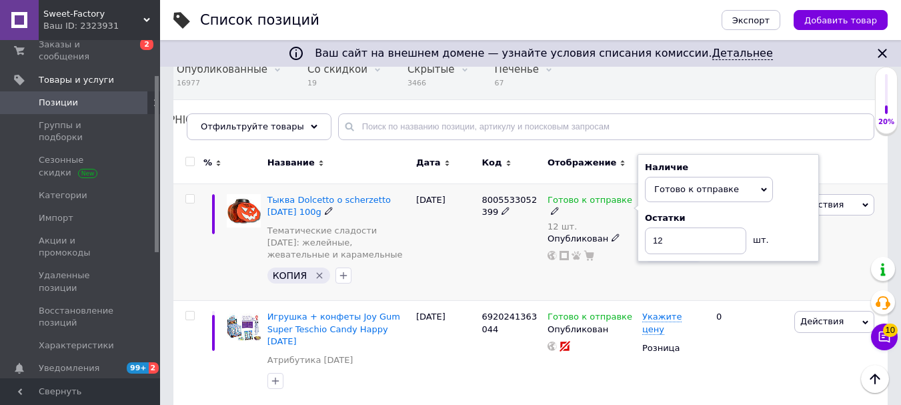
click at [612, 234] on use at bounding box center [615, 237] width 7 height 7
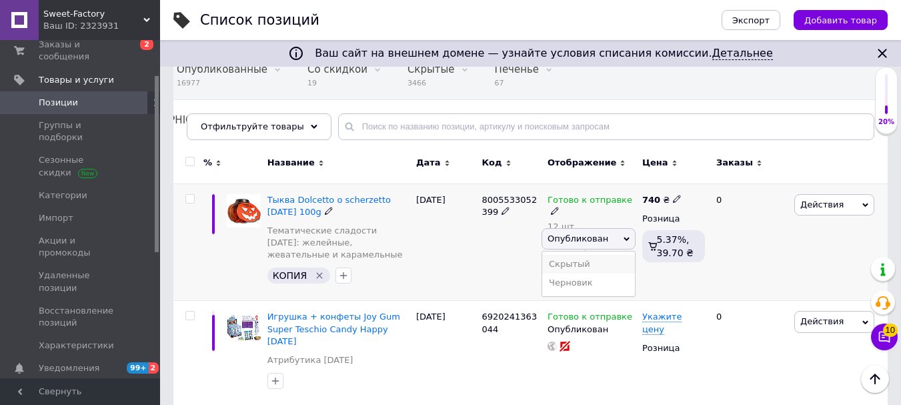
click at [604, 255] on li "Скрытый" at bounding box center [588, 264] width 93 height 19
click at [466, 282] on div "11.10.2025" at bounding box center [446, 241] width 66 height 117
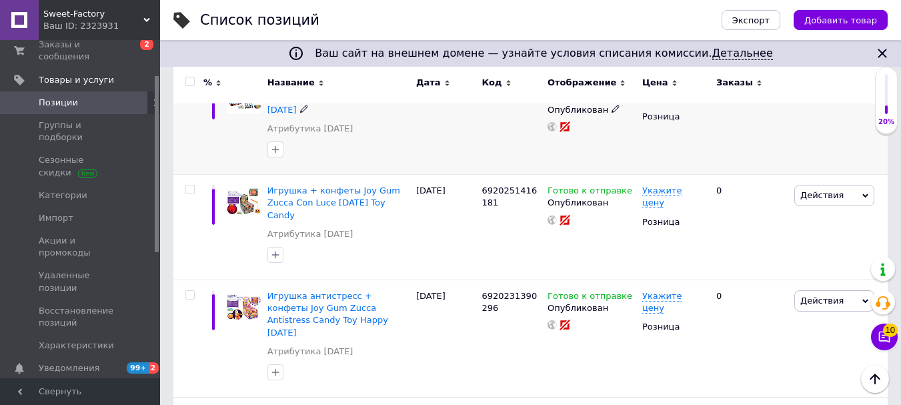
scroll to position [267, 0]
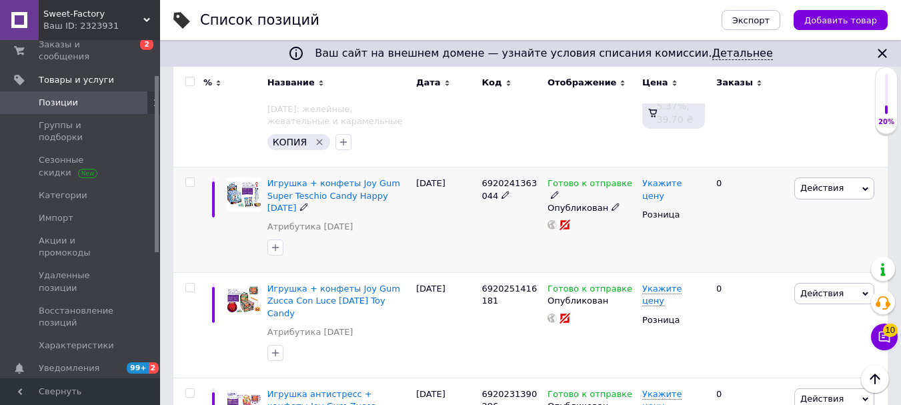
click at [675, 187] on span "Укажите цену" at bounding box center [662, 189] width 39 height 23
type input "199"
click at [662, 214] on div "Укажите цену Цена 199 Валюта ₴ $ € CHF £ ¥ PLN ₸ MDL HUF KGS CN¥ TRY ₩ lei Розн…" at bounding box center [673, 219] width 69 height 105
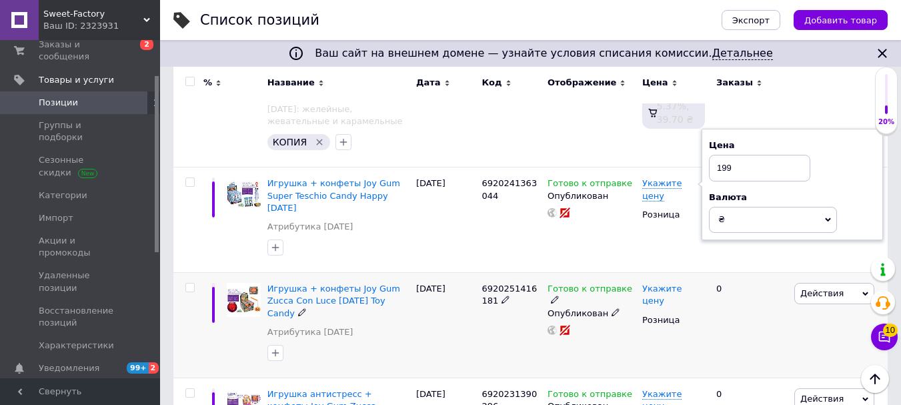
click at [671, 284] on span "Укажите цену" at bounding box center [662, 295] width 39 height 23
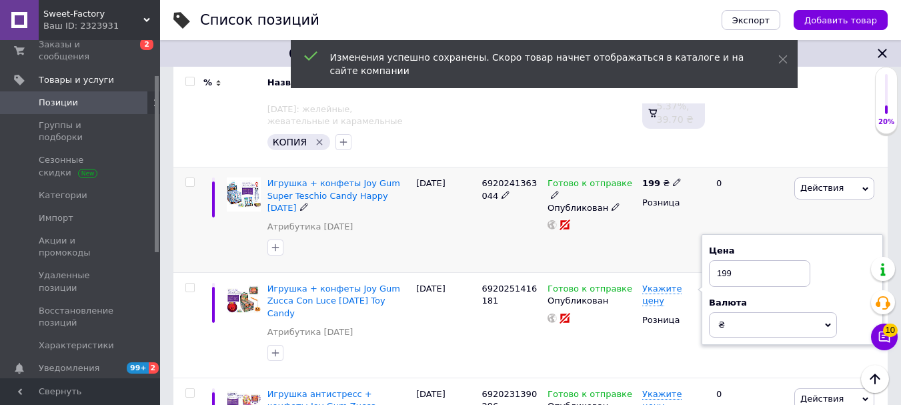
type input "199"
click at [659, 233] on div "199 ₴ Розница" at bounding box center [673, 219] width 69 height 105
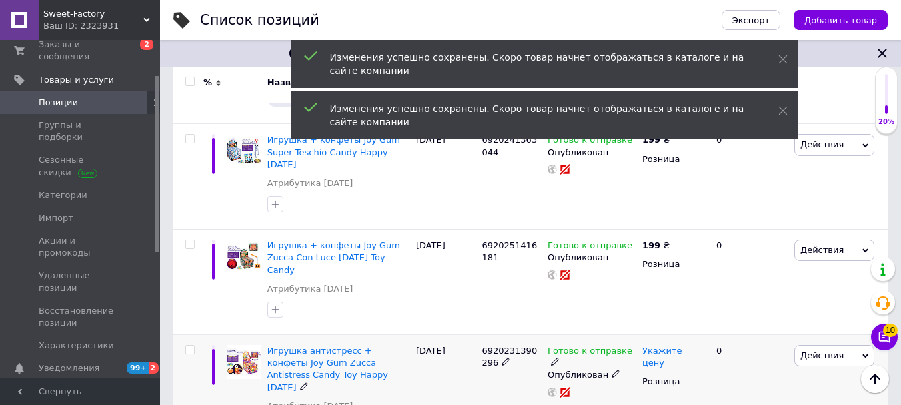
scroll to position [334, 0]
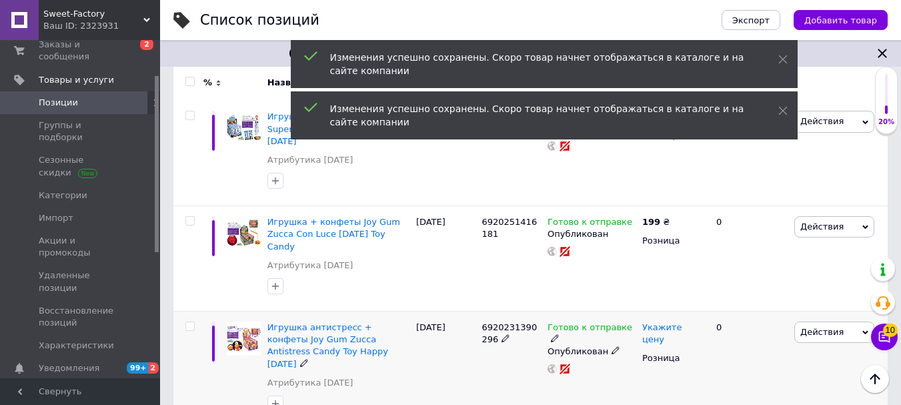
click at [677, 322] on span "Укажите цену" at bounding box center [662, 333] width 39 height 23
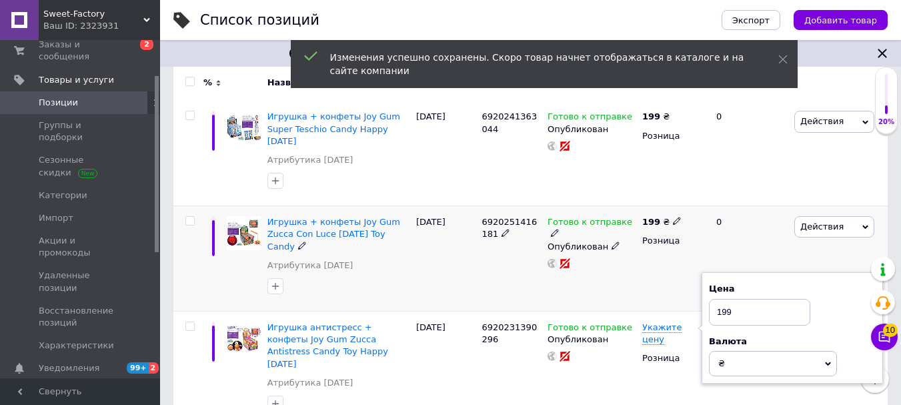
type input "199"
click at [645, 244] on div "199 ₴ Розница" at bounding box center [673, 258] width 69 height 105
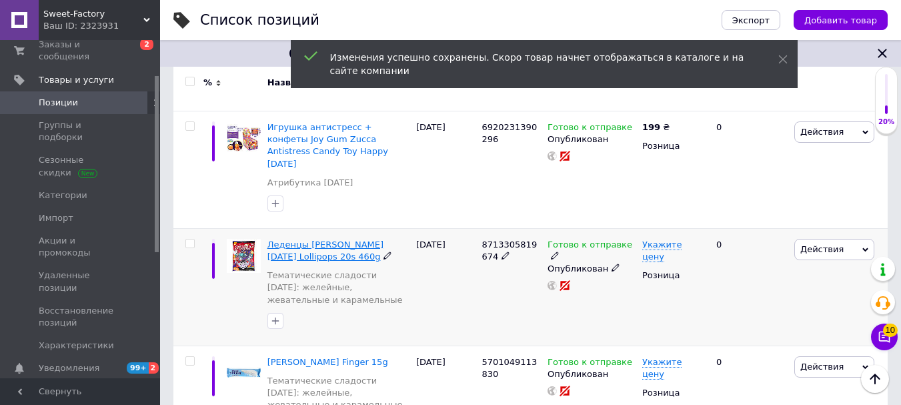
scroll to position [601, 0]
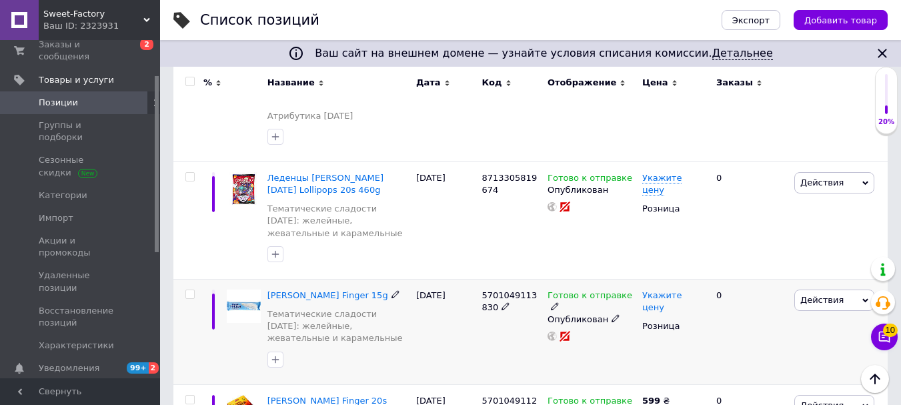
click at [682, 290] on span "Укажите цену" at bounding box center [662, 301] width 39 height 23
click at [719, 267] on input at bounding box center [759, 280] width 101 height 27
type input "59"
click at [657, 307] on div "Укажите цену Цена 59 Валюта ₴ $ € CHF £ ¥ PLN ₸ MDL HUF KGS CN¥ TRY ₩ lei Розни…" at bounding box center [673, 331] width 69 height 105
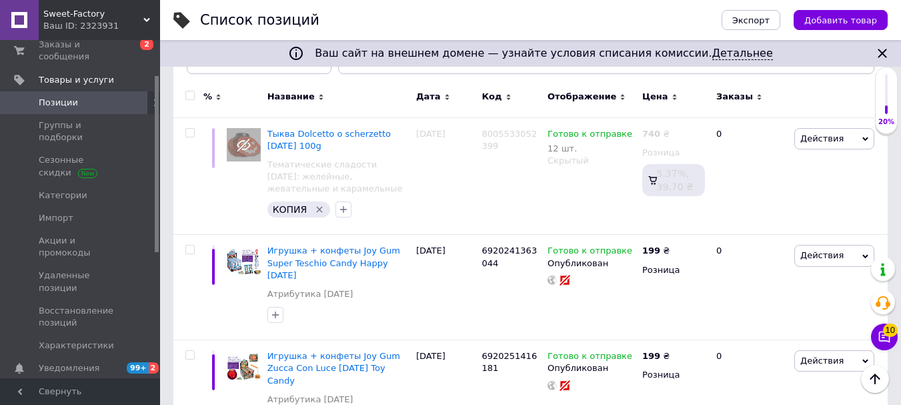
scroll to position [0, 0]
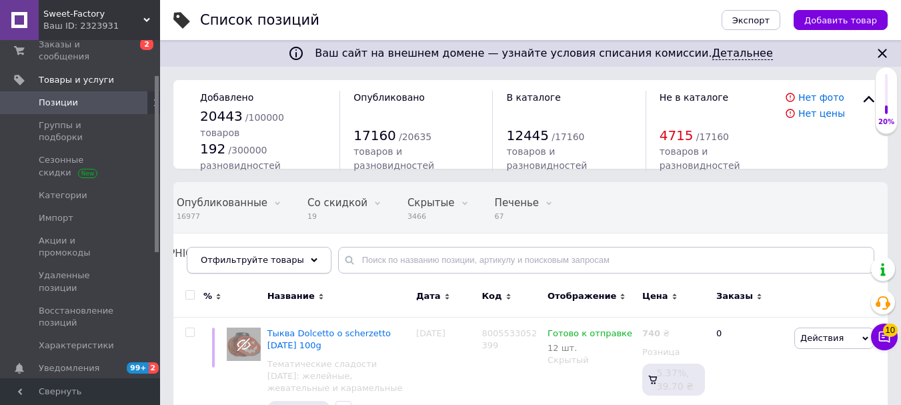
click at [266, 248] on div "Отфильтруйте товары" at bounding box center [259, 260] width 145 height 27
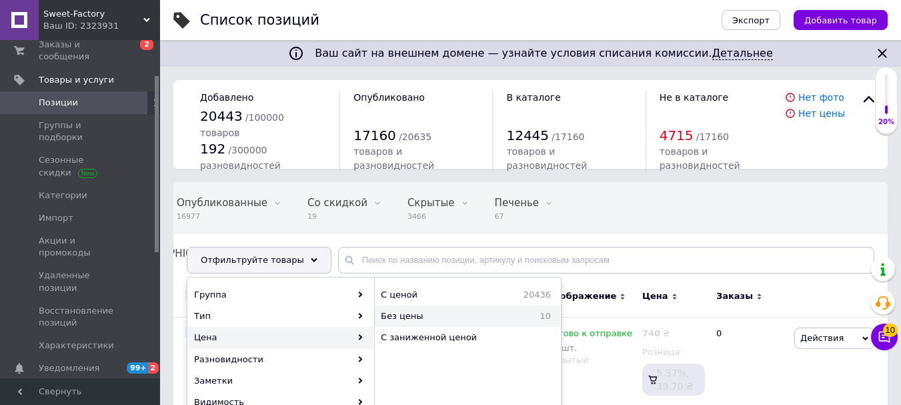
click at [423, 315] on span "Без цены" at bounding box center [441, 316] width 120 height 12
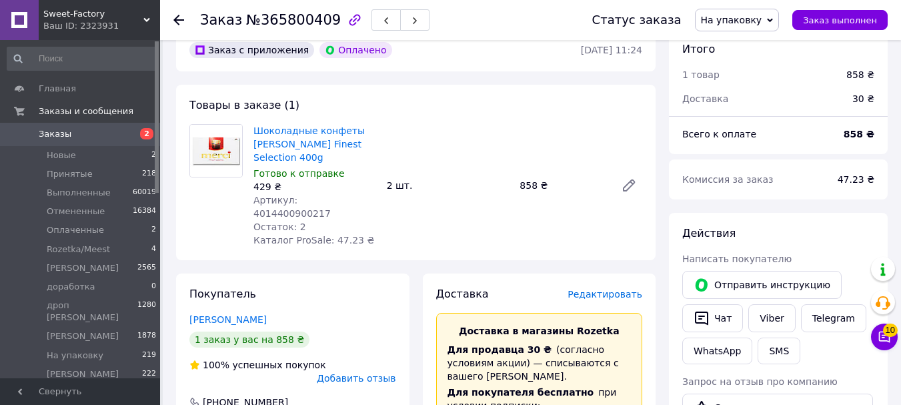
scroll to position [67, 0]
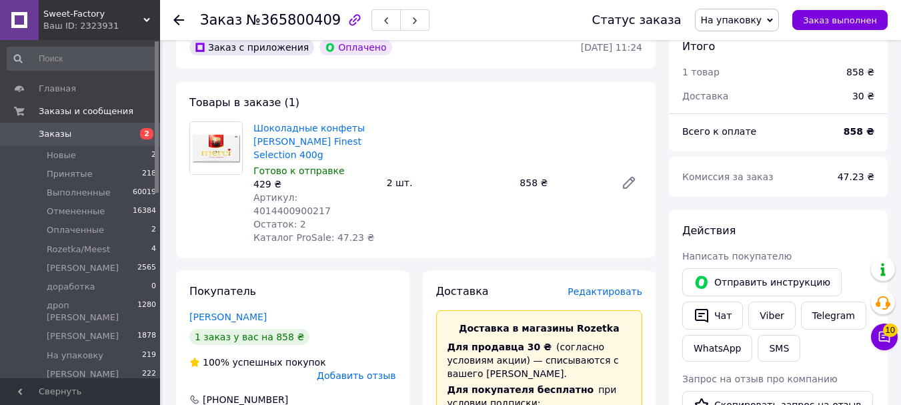
click at [754, 21] on span "На упаковку" at bounding box center [731, 20] width 61 height 11
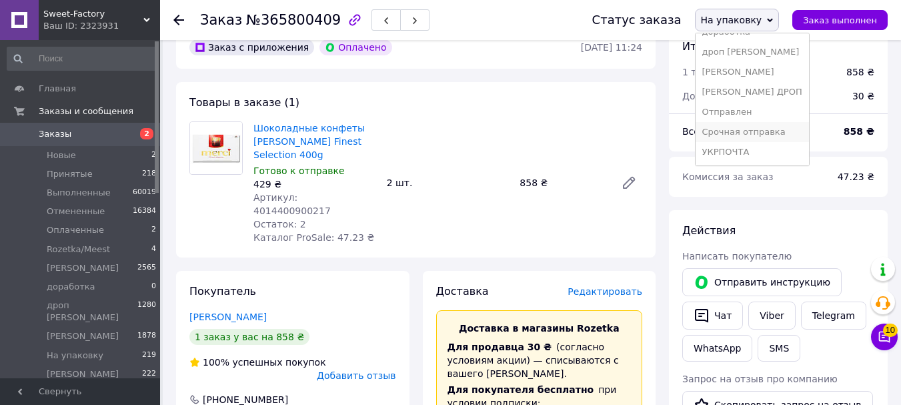
scroll to position [68, 0]
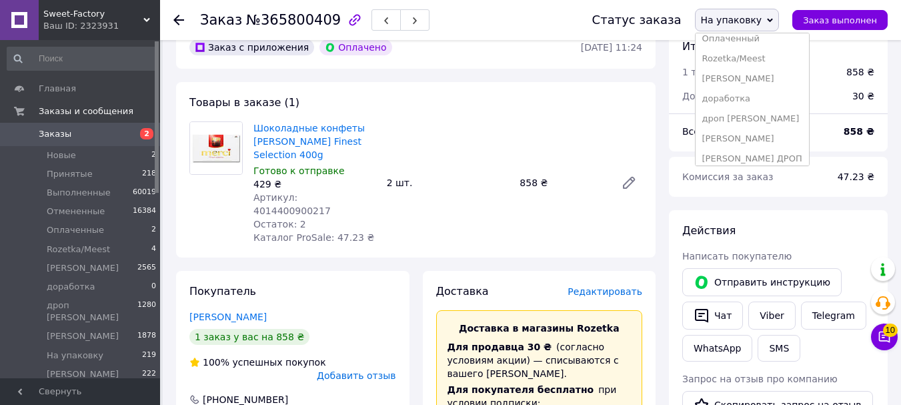
drag, startPoint x: 758, startPoint y: 59, endPoint x: 737, endPoint y: 93, distance: 40.2
click at [758, 59] on li "Rozetka/Meest" at bounding box center [752, 59] width 113 height 20
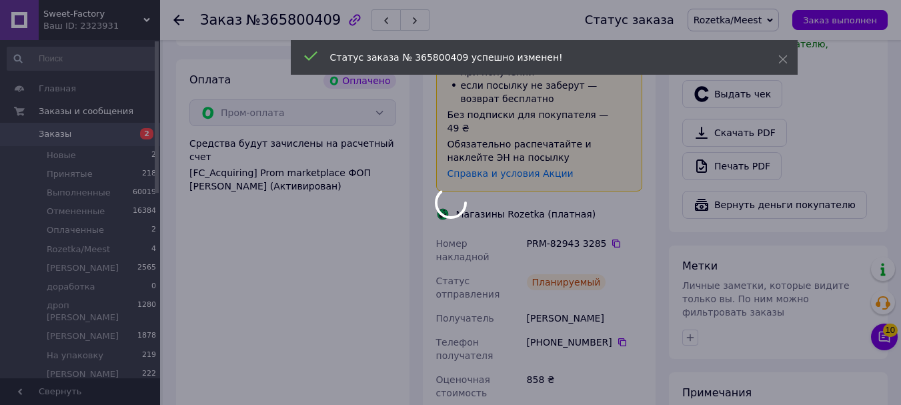
scroll to position [601, 0]
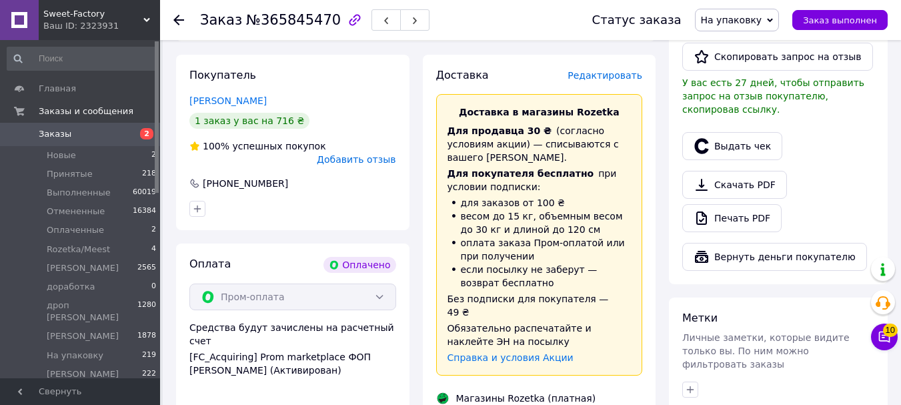
scroll to position [601, 0]
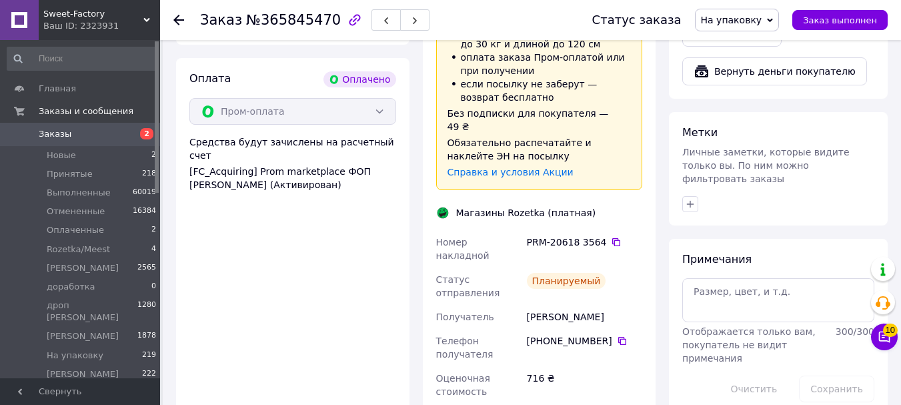
click at [744, 13] on span "На упаковку" at bounding box center [737, 20] width 85 height 23
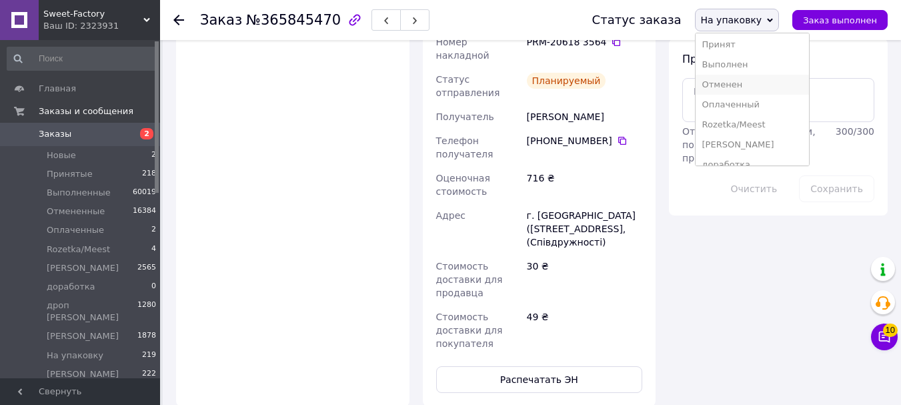
scroll to position [0, 0]
click at [759, 126] on li "Rozetka/Meest" at bounding box center [752, 127] width 113 height 20
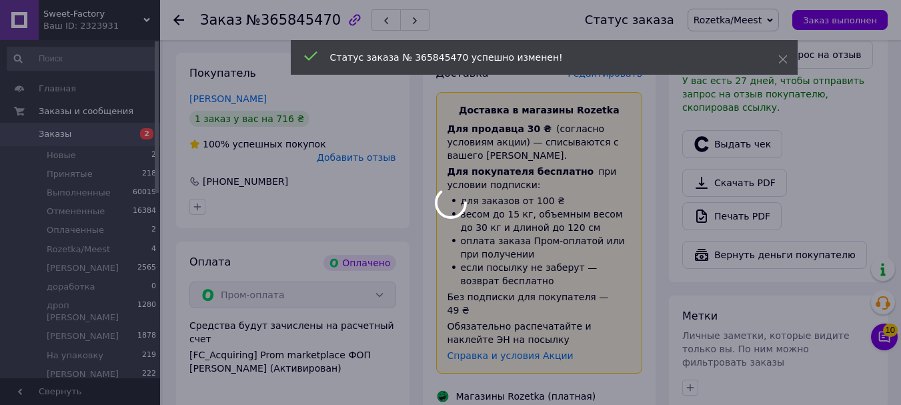
scroll to position [334, 0]
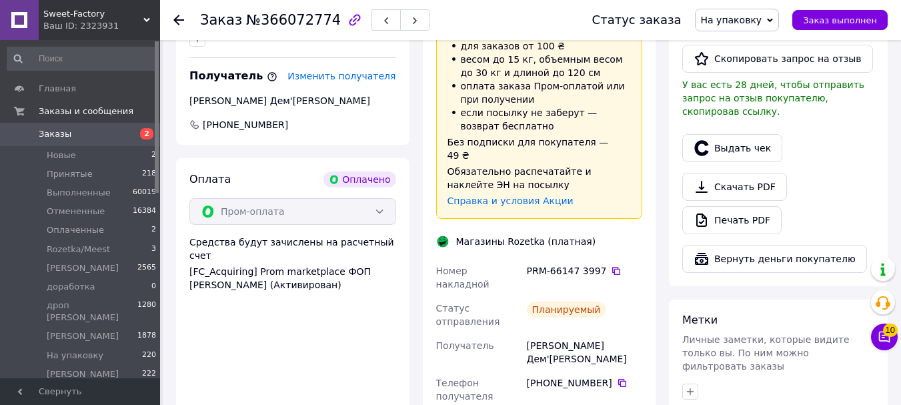
scroll to position [467, 0]
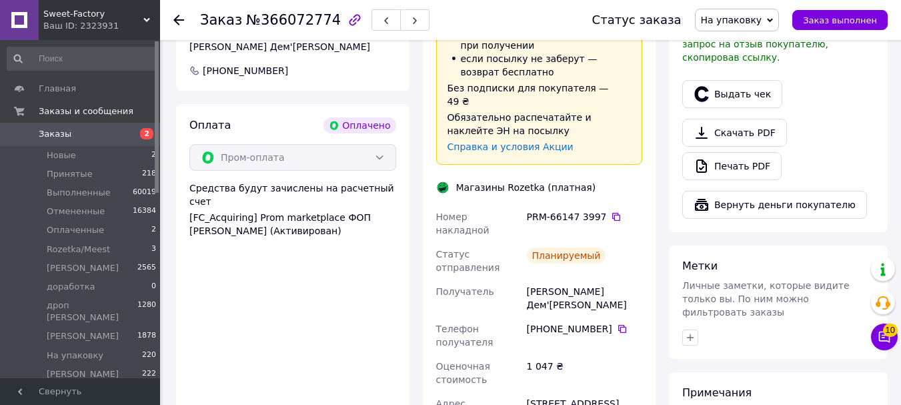
drag, startPoint x: 756, startPoint y: 17, endPoint x: 739, endPoint y: 114, distance: 98.3
click at [756, 19] on span "На упаковку" at bounding box center [731, 20] width 61 height 11
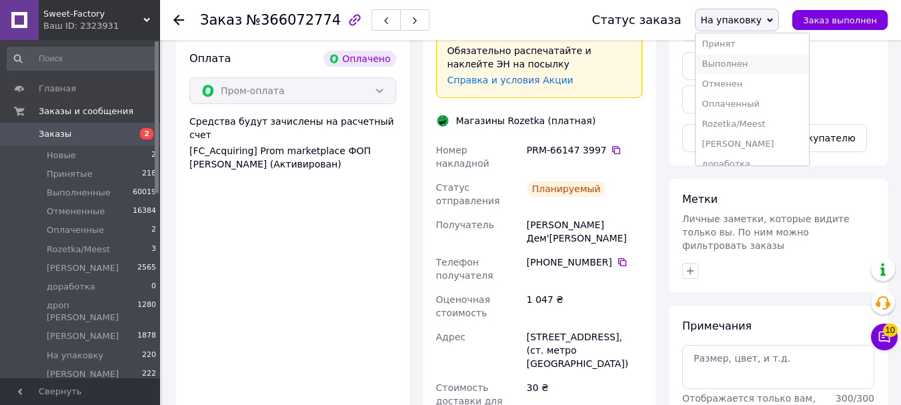
scroll to position [1, 0]
click at [745, 125] on li "Rozetka/Meest" at bounding box center [752, 125] width 113 height 20
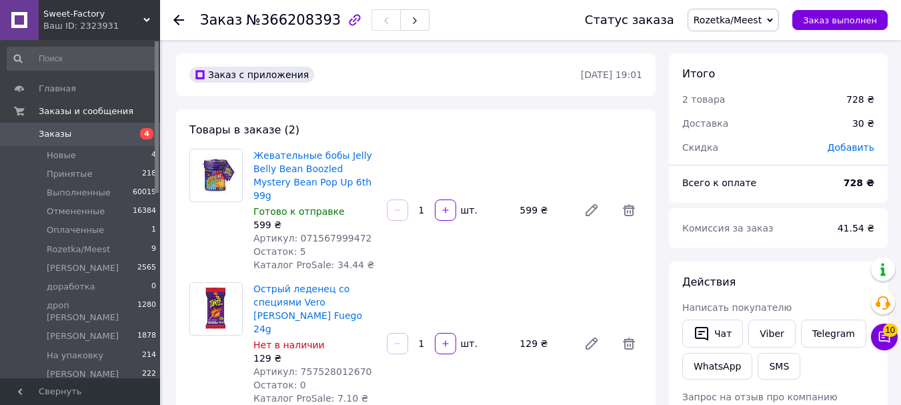
click at [735, 23] on span "Rozetka/Meest" at bounding box center [728, 20] width 68 height 11
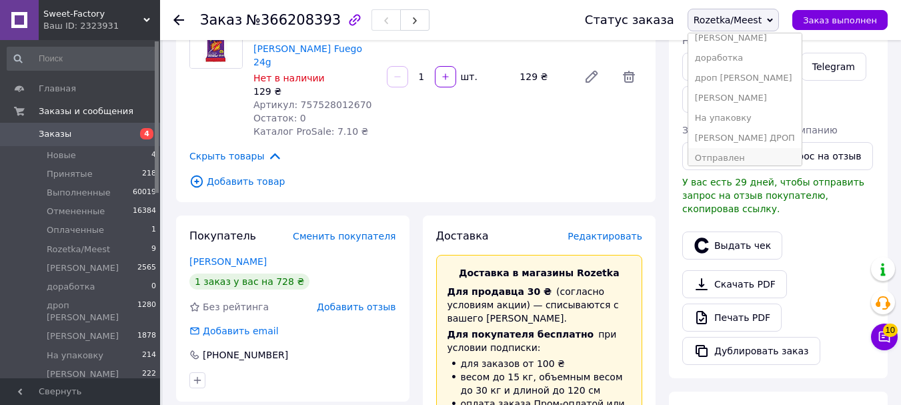
scroll to position [135, 0]
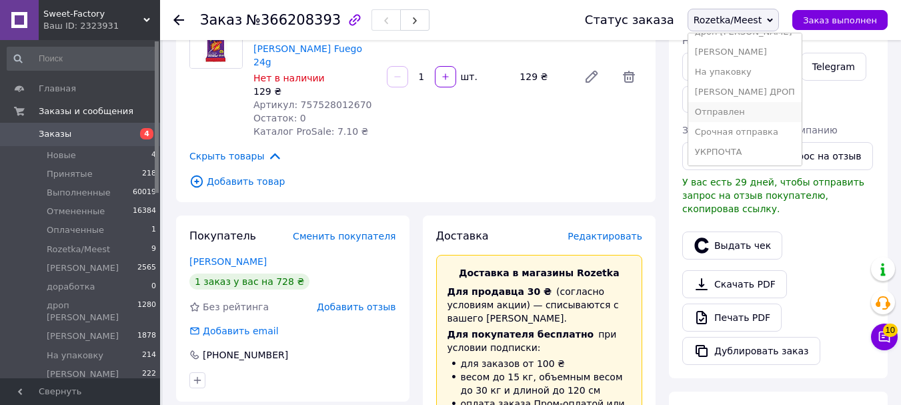
click at [733, 111] on li "Отправлен" at bounding box center [745, 112] width 113 height 20
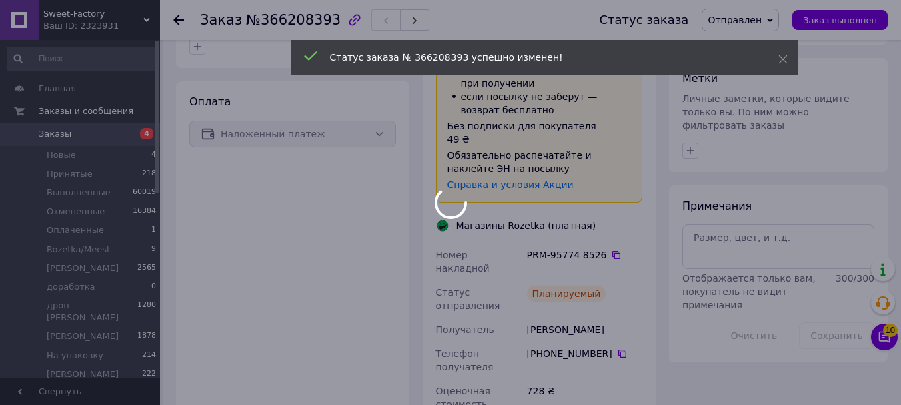
scroll to position [801, 0]
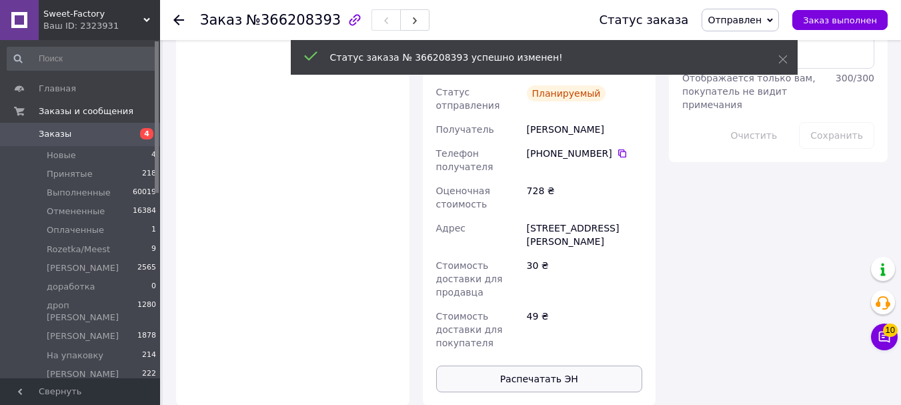
click at [544, 366] on button "Распечатать ЭН" at bounding box center [539, 379] width 207 height 27
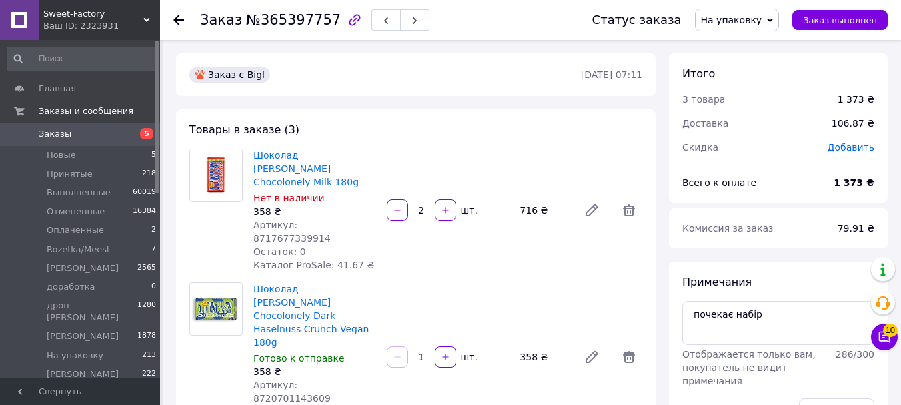
click at [325, 220] on span "Артикул: 8717677339914" at bounding box center [292, 232] width 77 height 24
copy span "8717677339914"
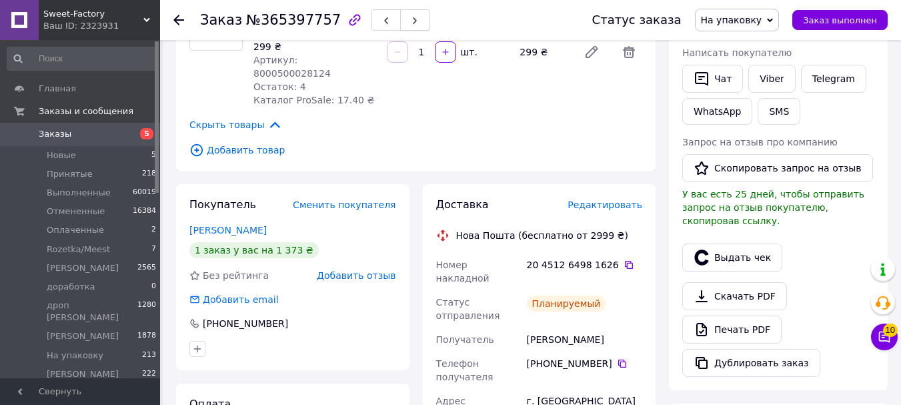
scroll to position [467, 0]
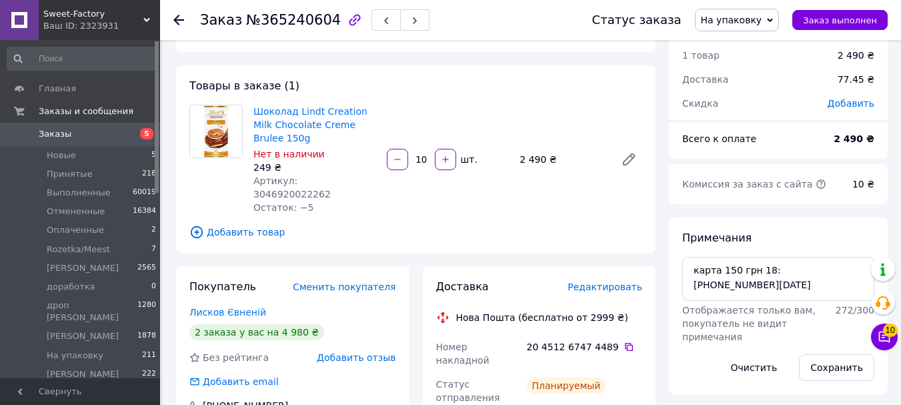
scroll to position [67, 0]
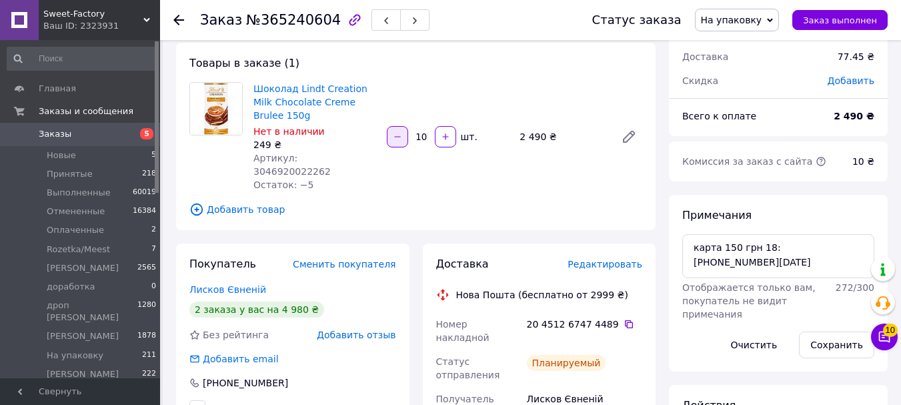
click at [396, 136] on icon "button" at bounding box center [397, 136] width 6 height 1
click at [396, 126] on div at bounding box center [398, 136] width 24 height 21
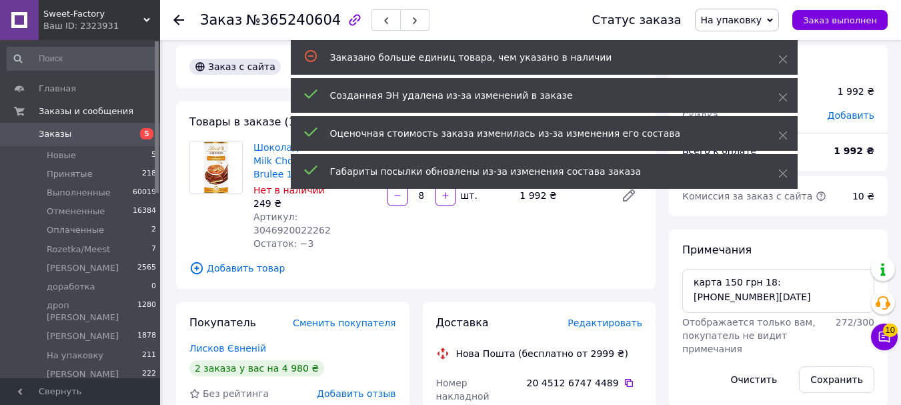
scroll to position [350, 0]
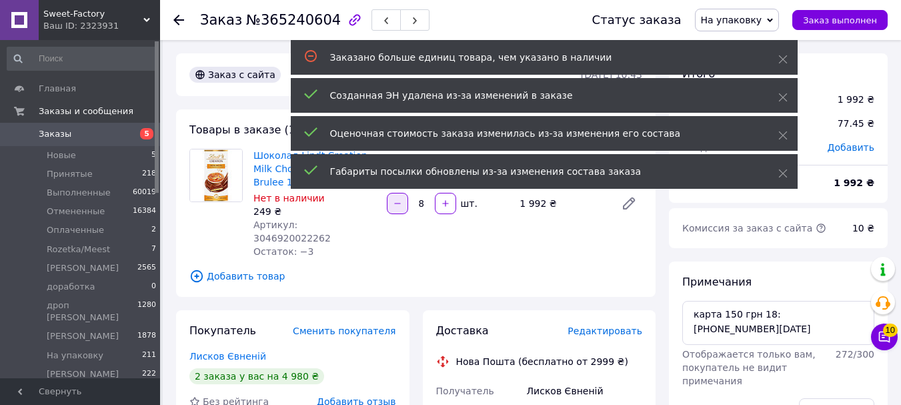
click at [401, 199] on icon "button" at bounding box center [397, 203] width 9 height 9
type input "7"
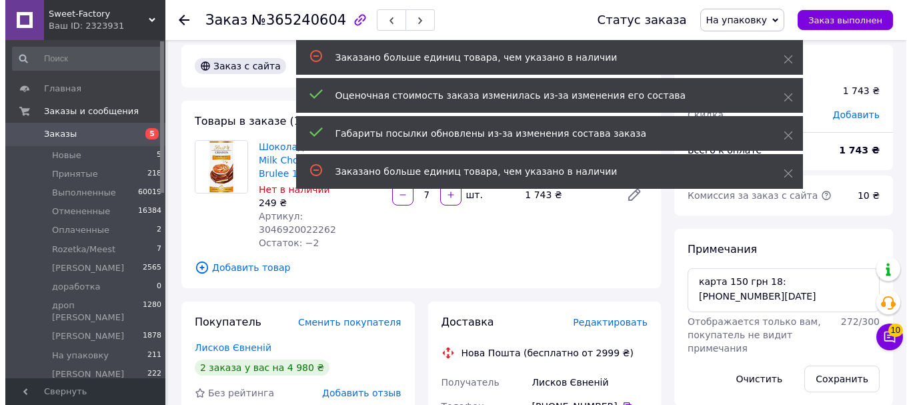
scroll to position [67, 0]
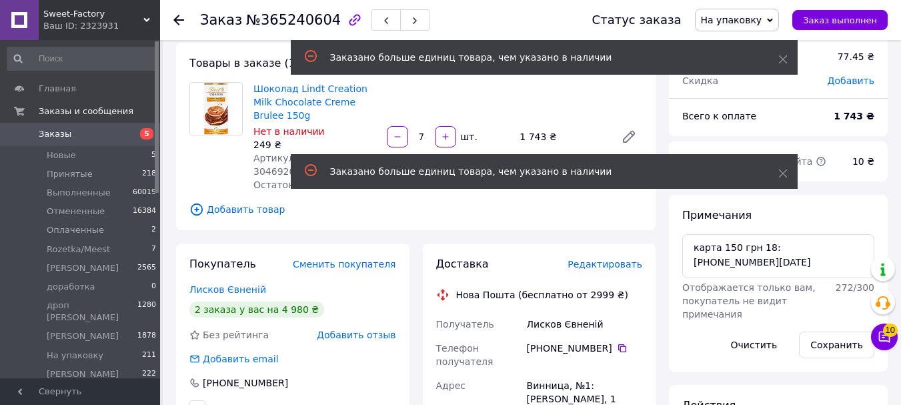
click at [599, 259] on span "Редактировать" at bounding box center [605, 264] width 75 height 11
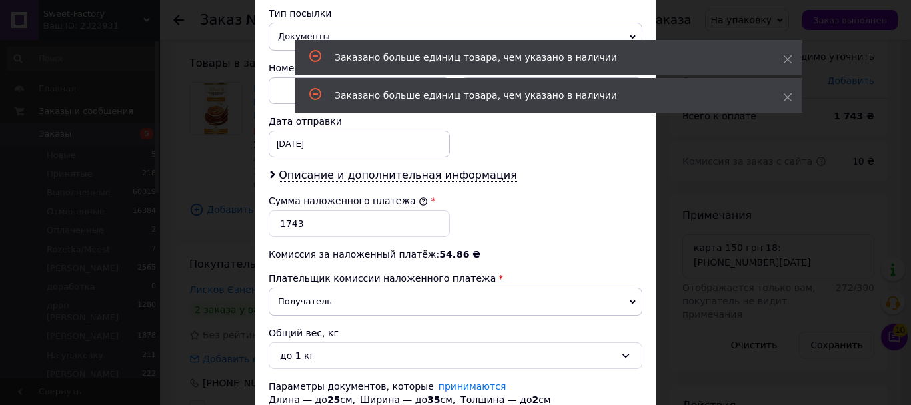
scroll to position [534, 0]
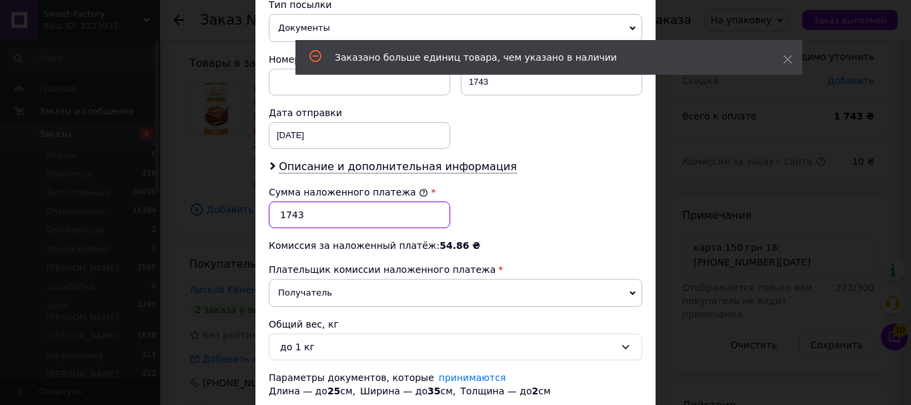
drag, startPoint x: 285, startPoint y: 215, endPoint x: 294, endPoint y: 216, distance: 8.7
click at [294, 216] on input "1743" at bounding box center [359, 215] width 181 height 27
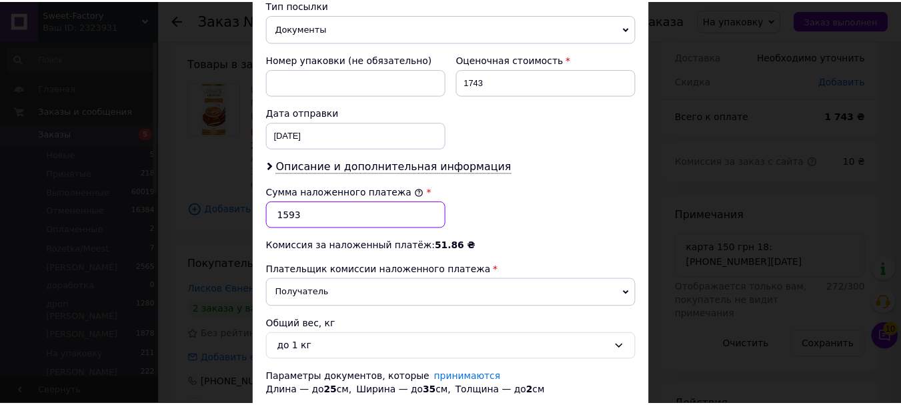
scroll to position [627, 0]
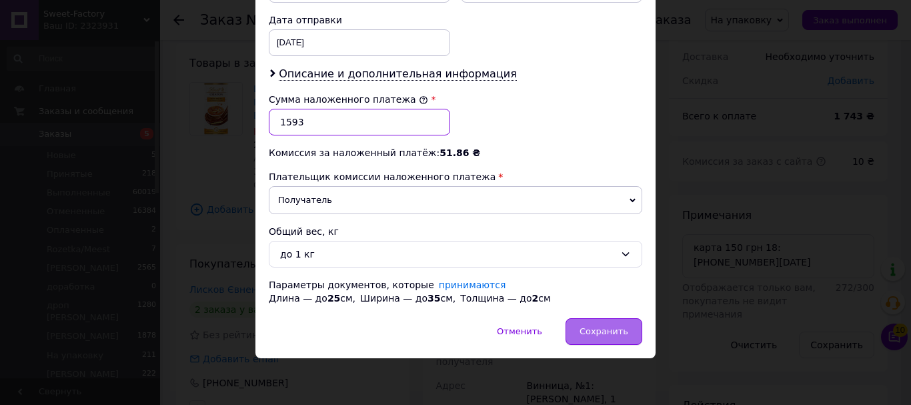
type input "1593"
click at [591, 336] on span "Сохранить" at bounding box center [604, 331] width 49 height 10
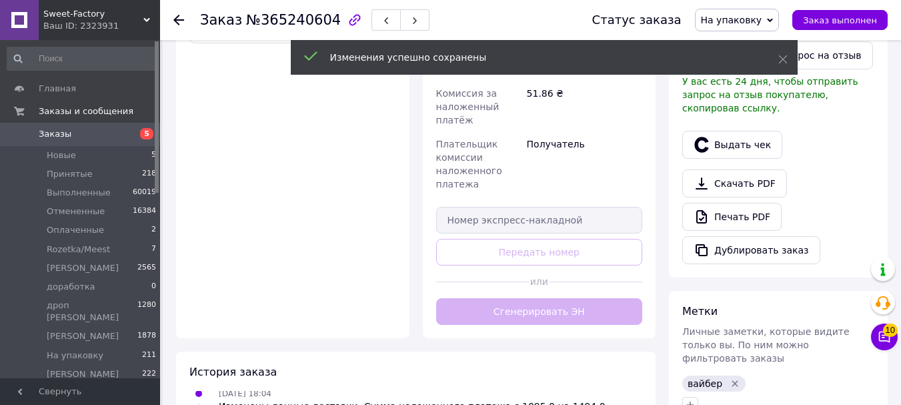
scroll to position [491, 0]
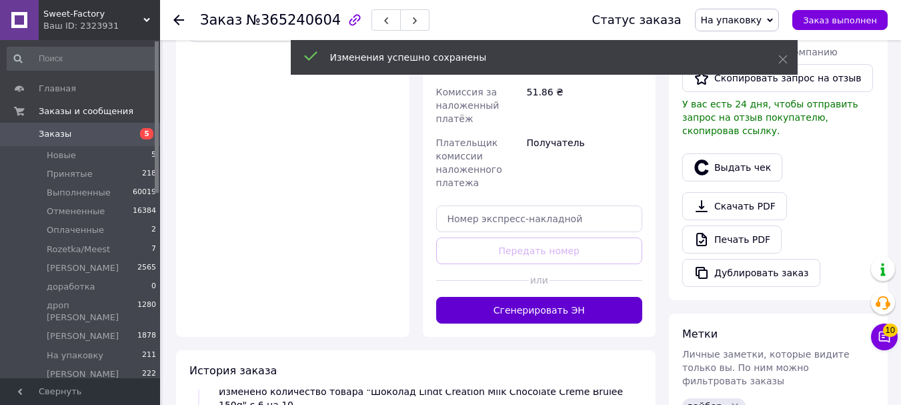
click at [522, 297] on button "Сгенерировать ЭН" at bounding box center [539, 310] width 207 height 27
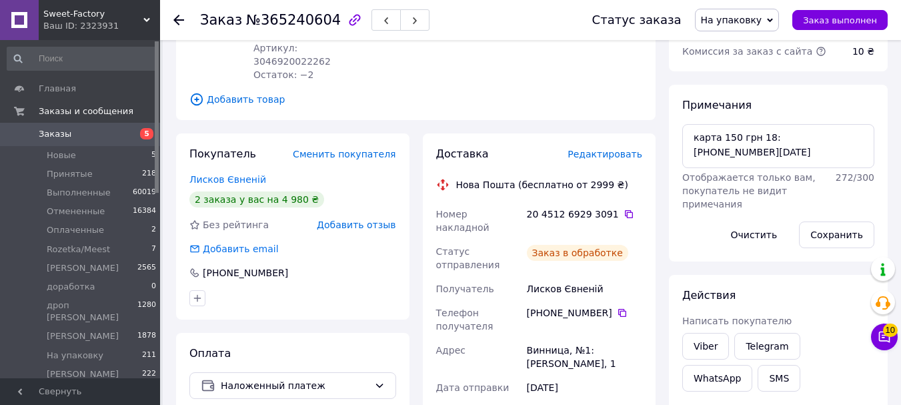
scroll to position [133, 0]
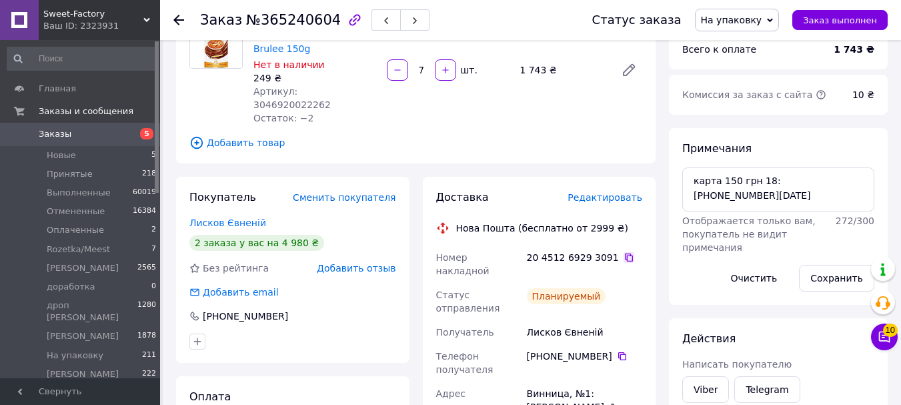
click at [624, 252] on icon at bounding box center [629, 257] width 11 height 11
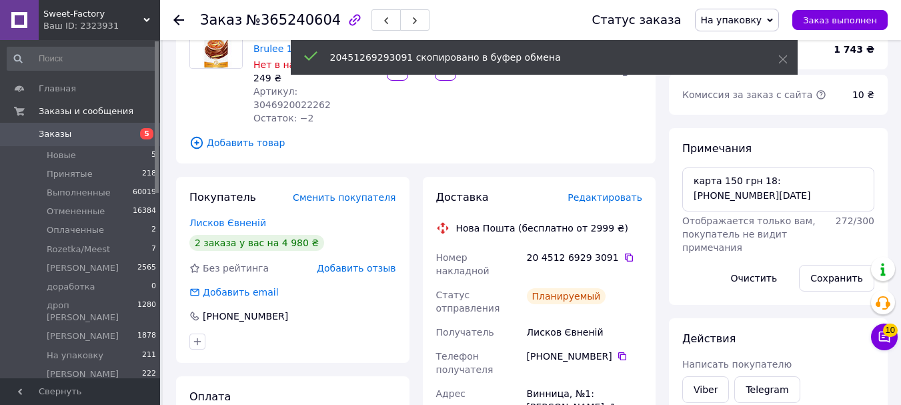
click at [744, 25] on span "На упаковку" at bounding box center [731, 20] width 61 height 11
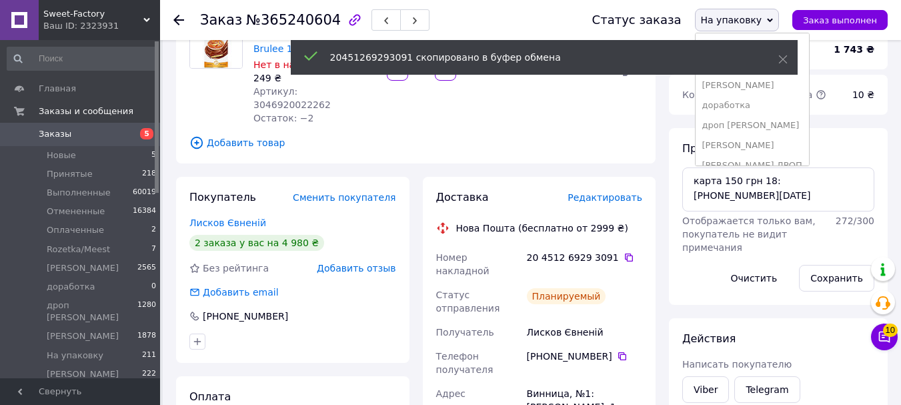
scroll to position [135, 0]
click at [738, 112] on li "Отправлен" at bounding box center [752, 112] width 113 height 20
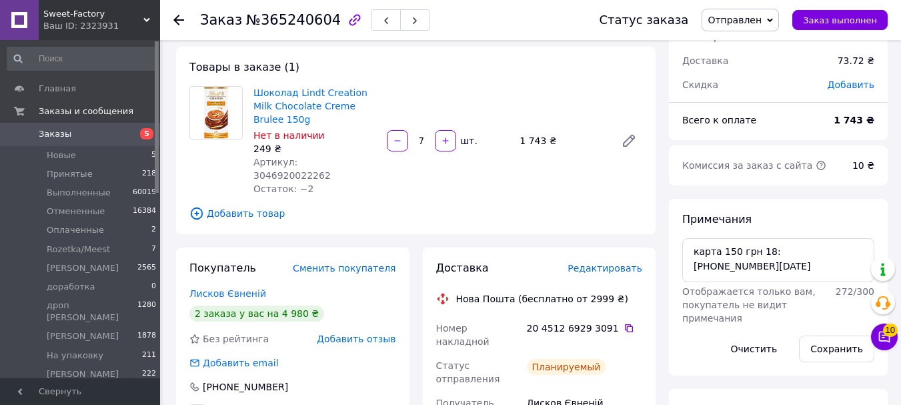
scroll to position [0, 0]
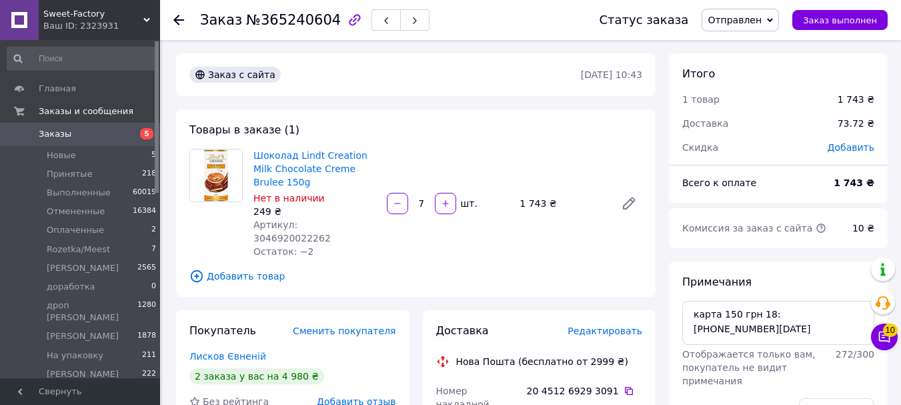
click at [302, 220] on span "Артикул: 3046920022262" at bounding box center [292, 232] width 77 height 24
copy span "3046920022262"
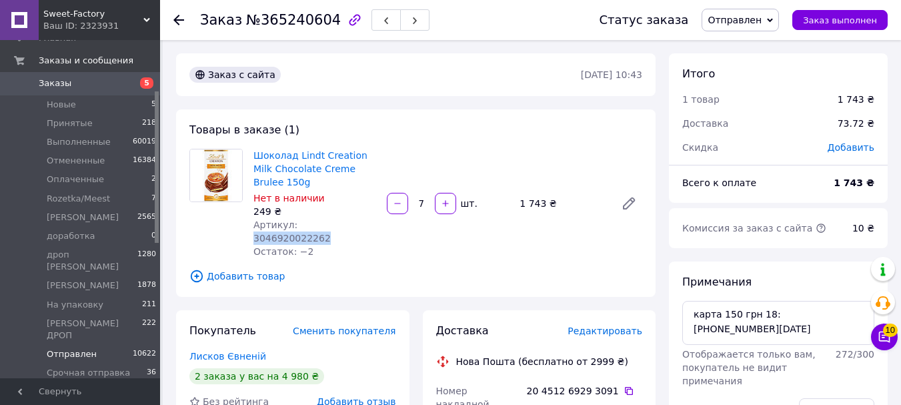
scroll to position [133, 0]
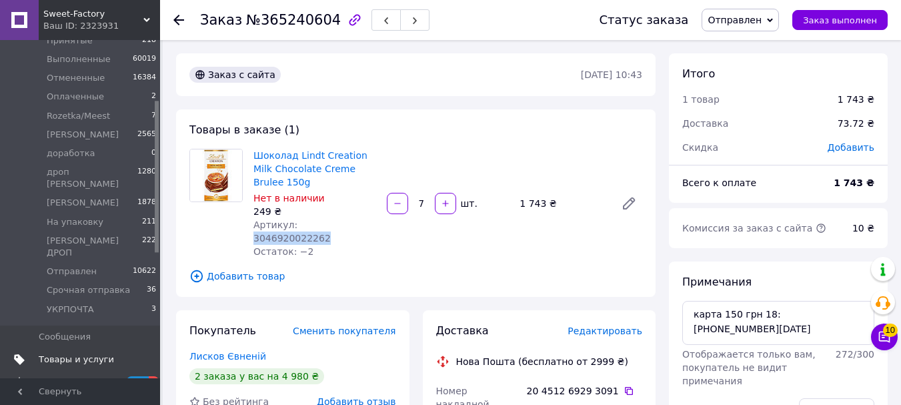
click at [93, 354] on span "Товары и услуги" at bounding box center [76, 360] width 75 height 12
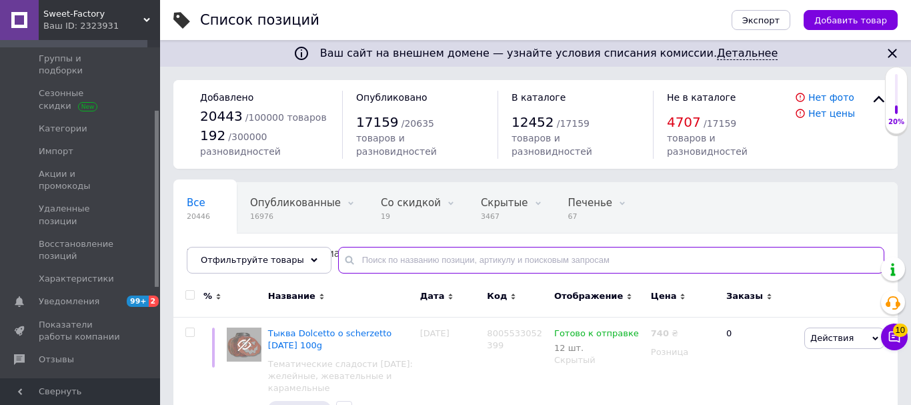
click at [404, 248] on input "text" at bounding box center [611, 260] width 546 height 27
paste input "3046920022262"
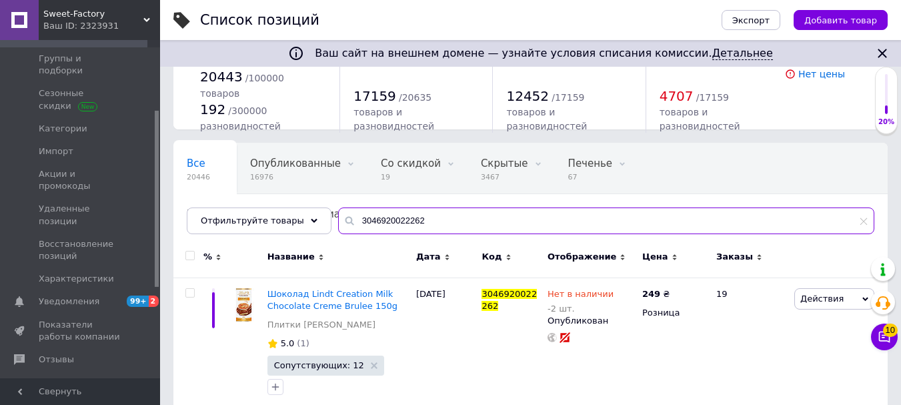
scroll to position [59, 0]
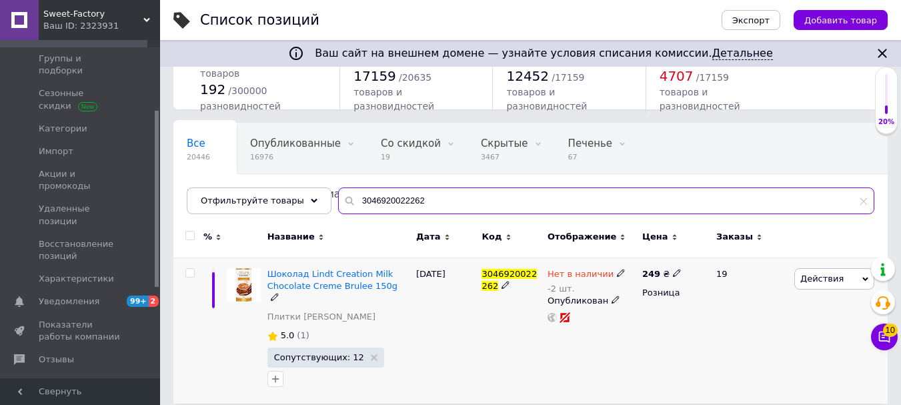
type input "3046920022262"
click at [617, 273] on icon at bounding box center [621, 273] width 8 height 8
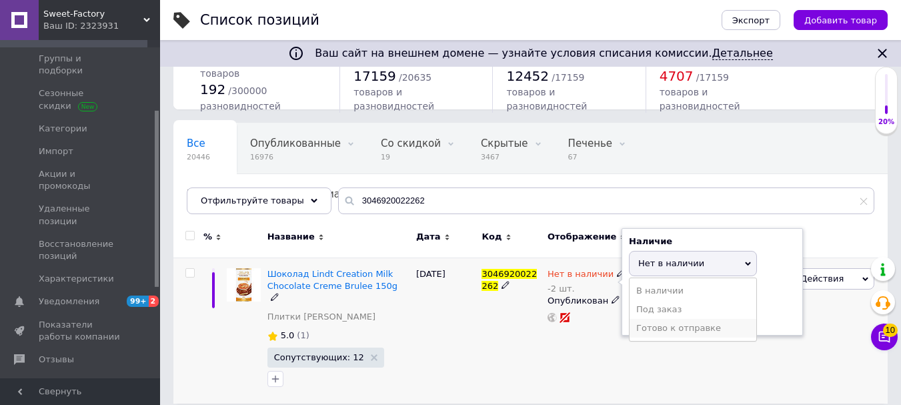
click at [651, 334] on li "Готово к отправке" at bounding box center [693, 328] width 127 height 19
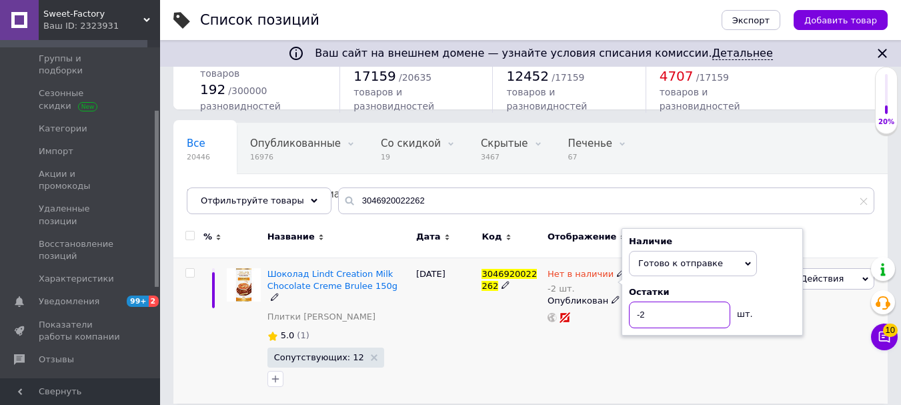
click at [654, 326] on input "-2" at bounding box center [679, 315] width 101 height 27
type input "5"
click at [605, 373] on div "Нет в наличии -2 шт. Наличие Готово к отправке В наличии Нет в наличии Под зака…" at bounding box center [591, 331] width 95 height 146
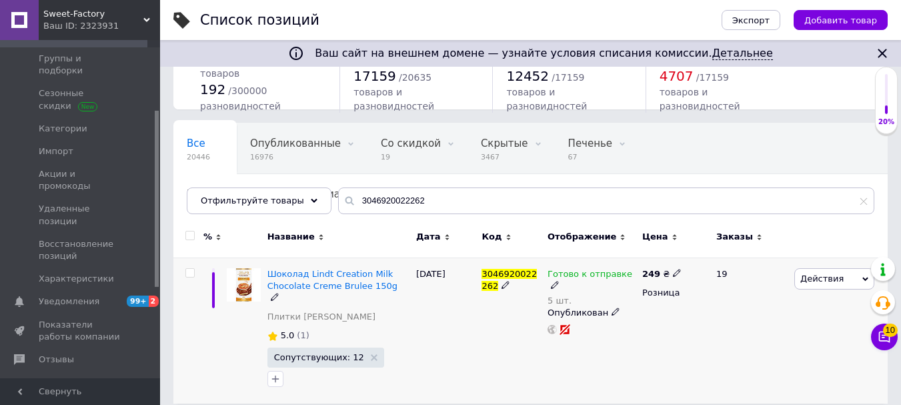
click at [673, 268] on span at bounding box center [677, 272] width 8 height 9
click at [705, 262] on input "249" at bounding box center [739, 258] width 101 height 27
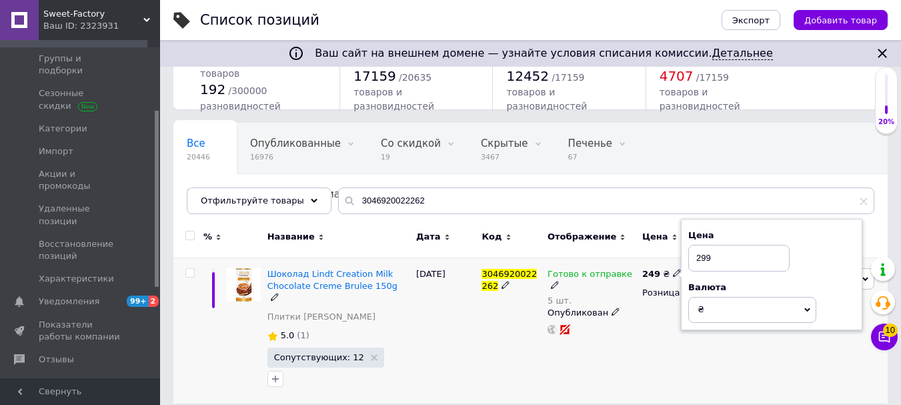
type input "299"
click at [656, 351] on div "249 ₴ Цена 299 Валюта ₴ $ € CHF £ ¥ PLN ₸ MDL HUF KGS CN¥ TRY ₩ lei Розница" at bounding box center [673, 331] width 69 height 146
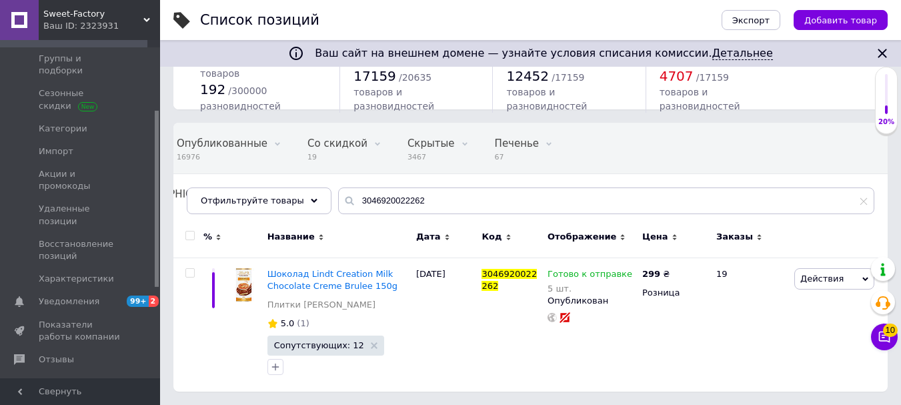
scroll to position [0, 0]
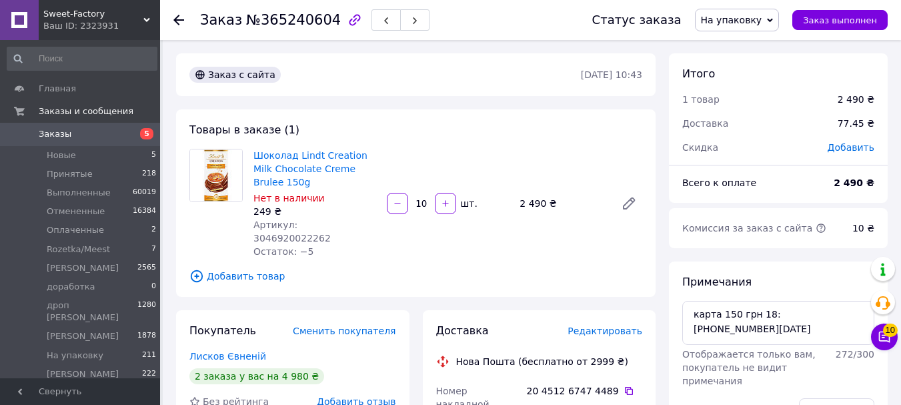
scroll to position [240, 0]
